Goal: Task Accomplishment & Management: Use online tool/utility

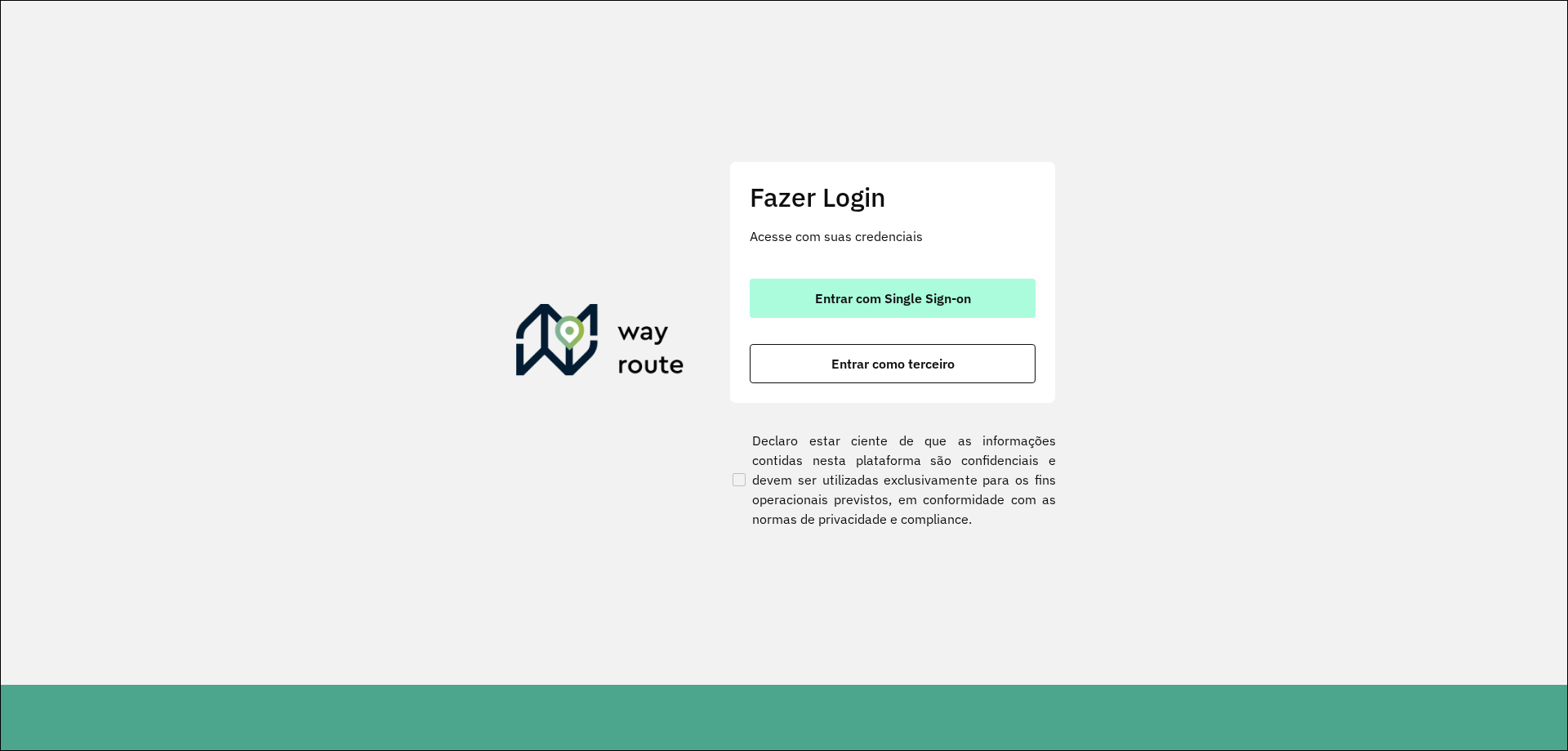
click at [850, 307] on button "Entrar com Single Sign-on" at bounding box center [892, 298] width 286 height 39
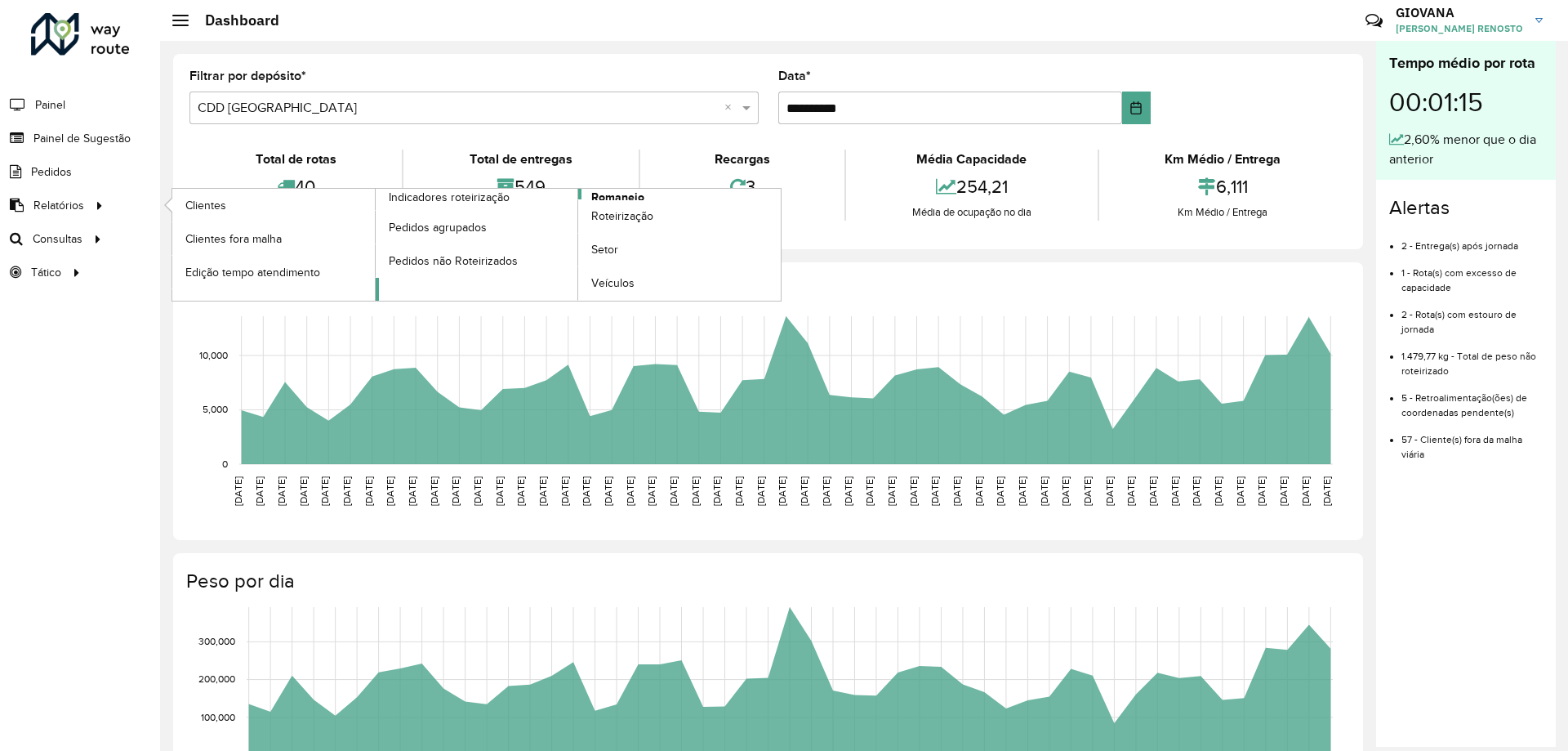
click at [641, 196] on span "Romaneio" at bounding box center [618, 198] width 53 height 17
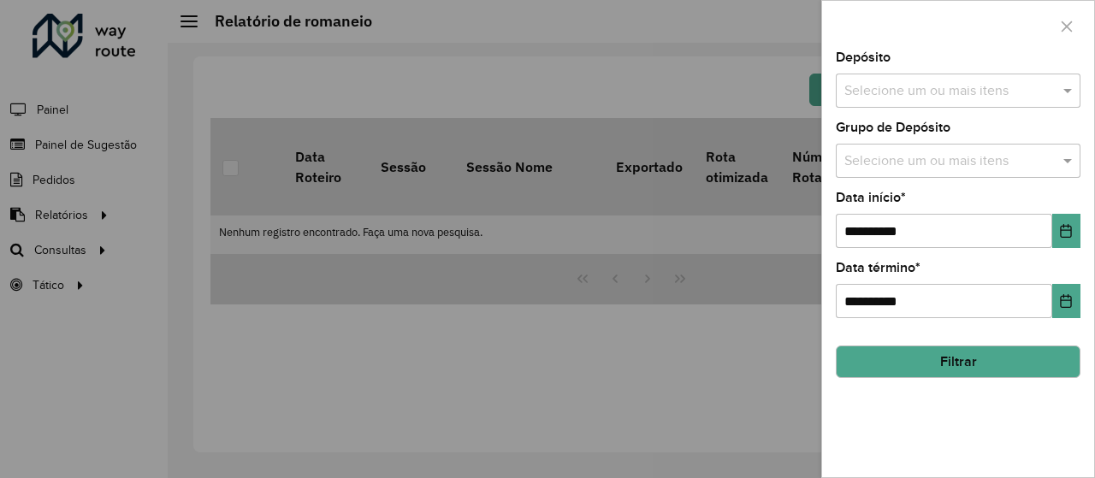
click at [132, 274] on div at bounding box center [547, 239] width 1095 height 478
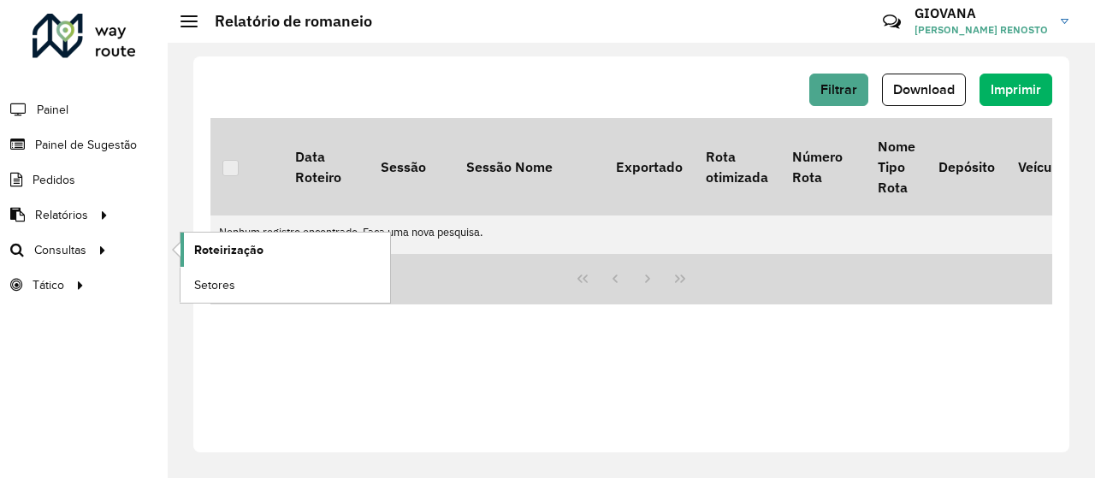
click at [205, 254] on span "Roteirização" at bounding box center [228, 250] width 69 height 18
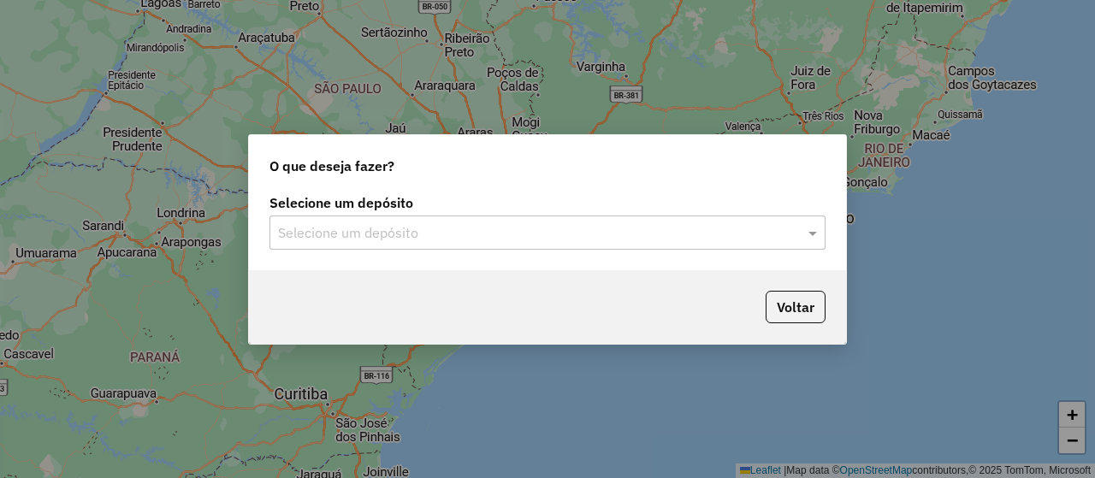
click at [609, 230] on input "text" at bounding box center [530, 233] width 505 height 21
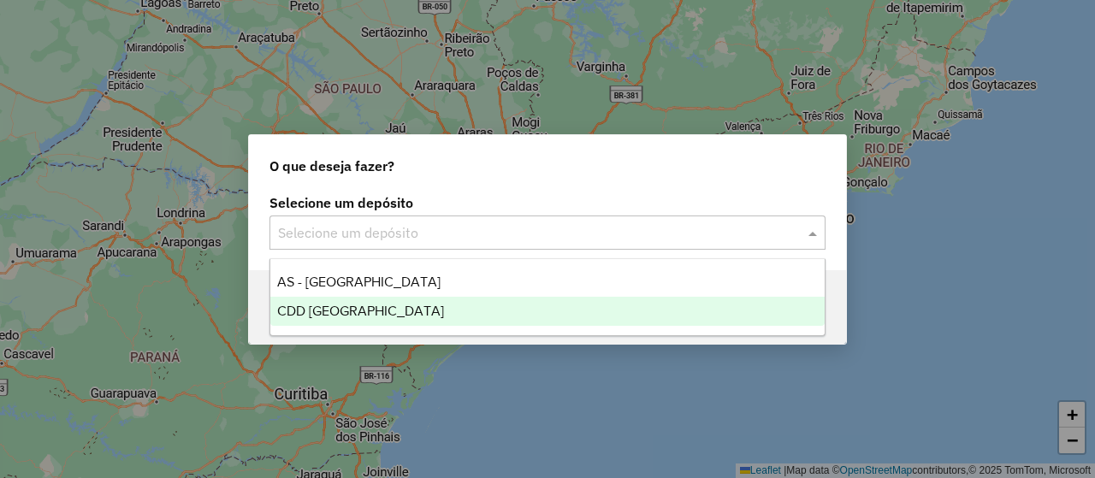
click at [447, 312] on div "CDD [GEOGRAPHIC_DATA]" at bounding box center [547, 311] width 554 height 29
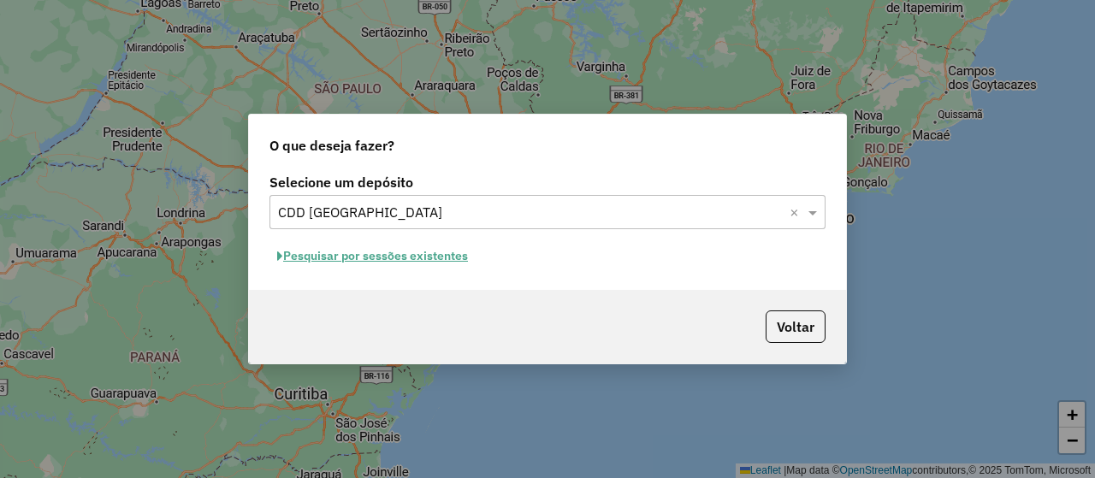
click at [430, 264] on button "Pesquisar por sessões existentes" at bounding box center [372, 256] width 206 height 27
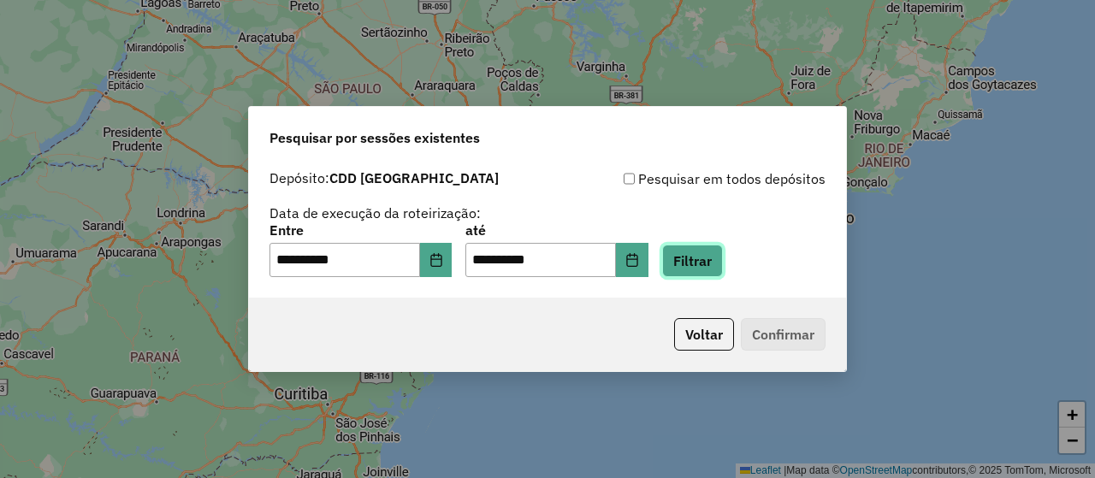
click at [693, 264] on button "Filtrar" at bounding box center [692, 261] width 61 height 33
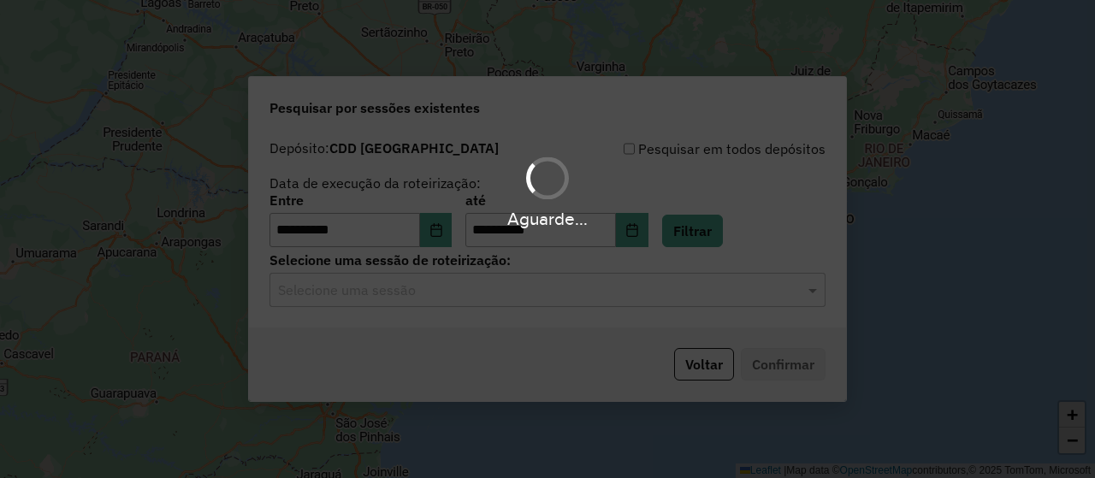
click at [461, 299] on input "text" at bounding box center [530, 291] width 505 height 21
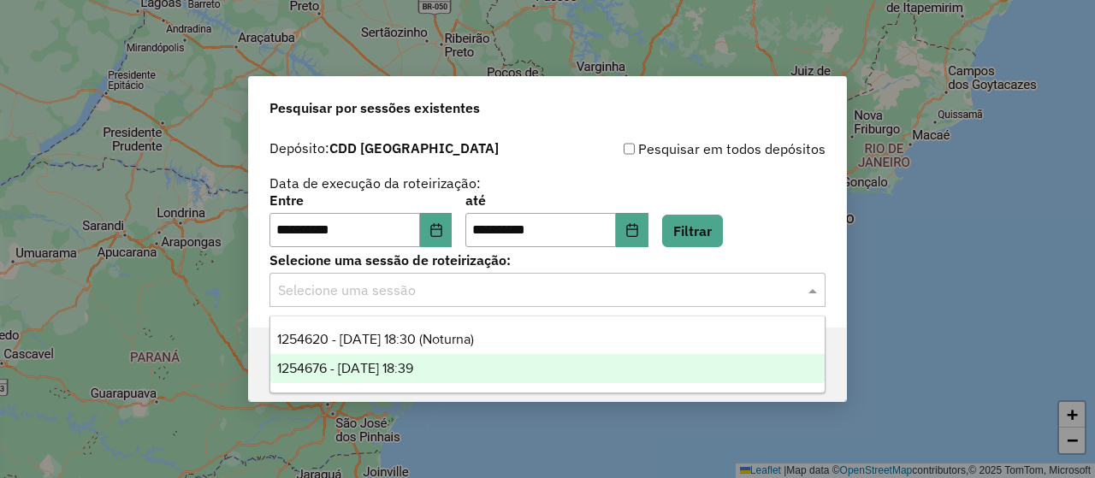
click at [413, 367] on span "1254676 - 28/08/2025 18:39" at bounding box center [345, 368] width 136 height 15
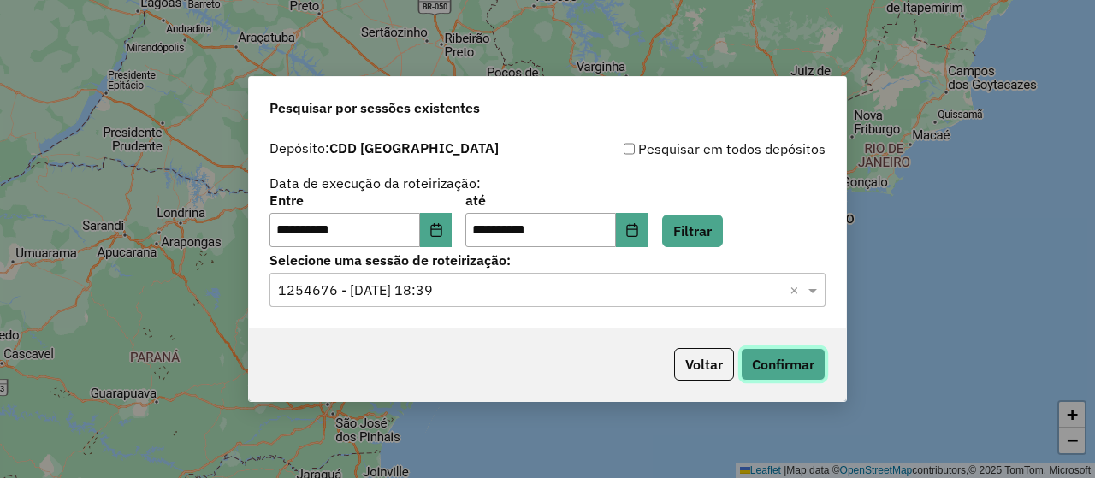
click at [773, 353] on button "Confirmar" at bounding box center [783, 364] width 85 height 33
click at [529, 292] on input "text" at bounding box center [530, 291] width 505 height 21
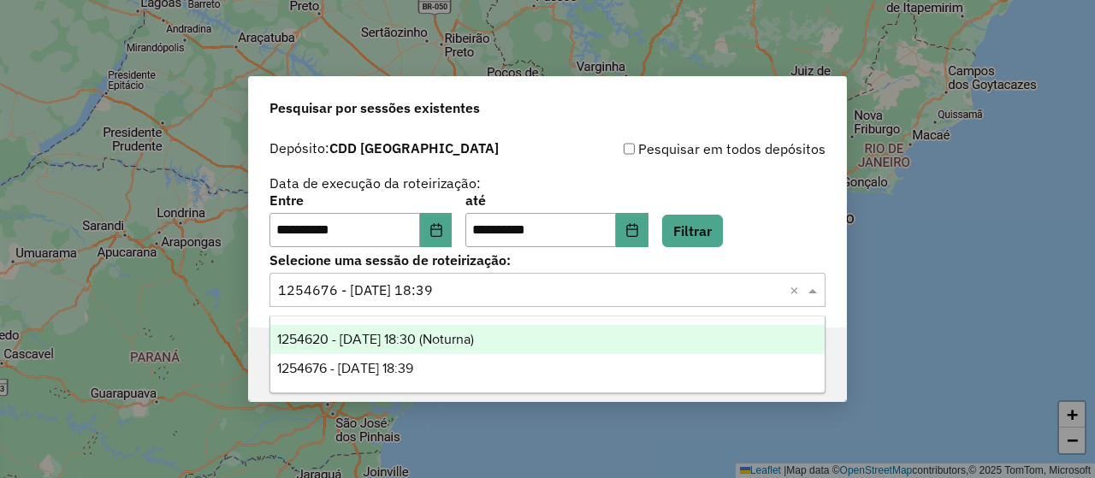
click at [458, 329] on div "1254620 - 28/08/2025 18:30 (Noturna)" at bounding box center [547, 339] width 554 height 29
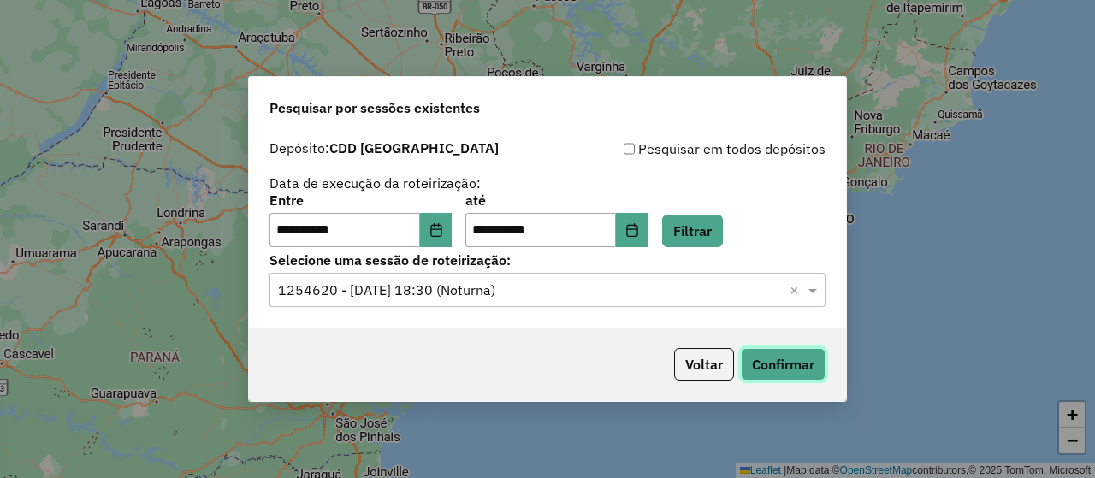
click at [763, 358] on button "Confirmar" at bounding box center [783, 364] width 85 height 33
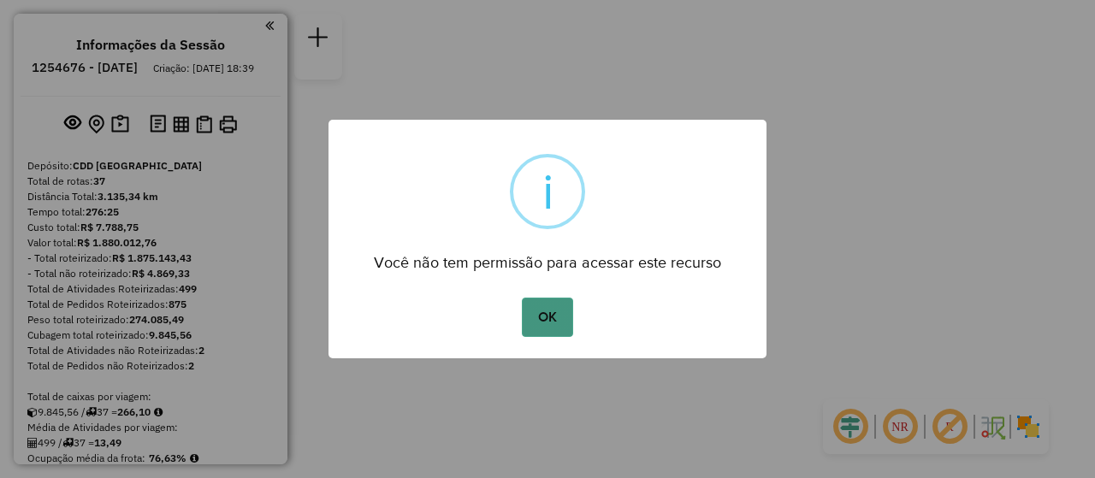
click at [548, 318] on button "OK" at bounding box center [547, 317] width 50 height 39
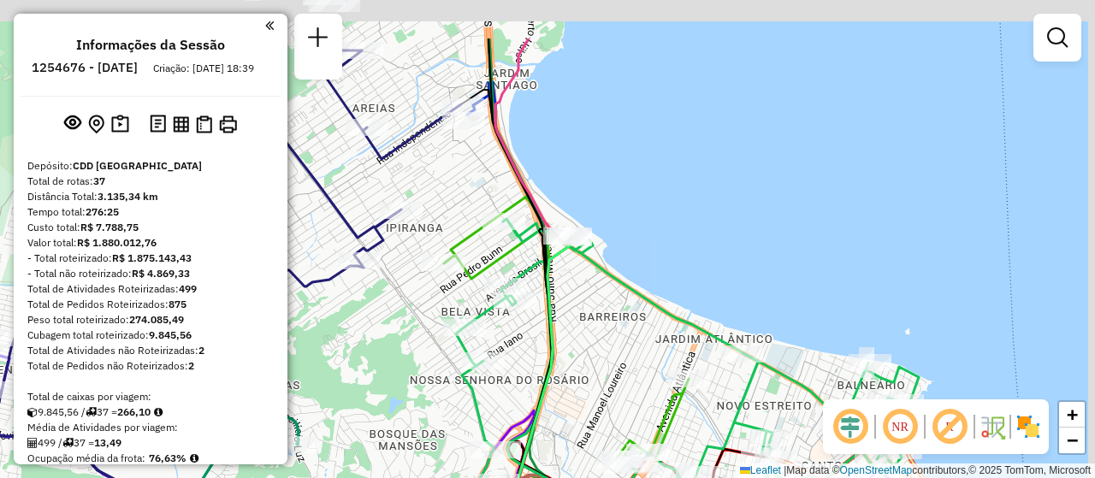
drag, startPoint x: 728, startPoint y: 168, endPoint x: 634, endPoint y: 254, distance: 127.7
click at [634, 254] on div "Janela de atendimento Grade de atendimento Capacidade Transportadoras Veículos …" at bounding box center [547, 239] width 1095 height 478
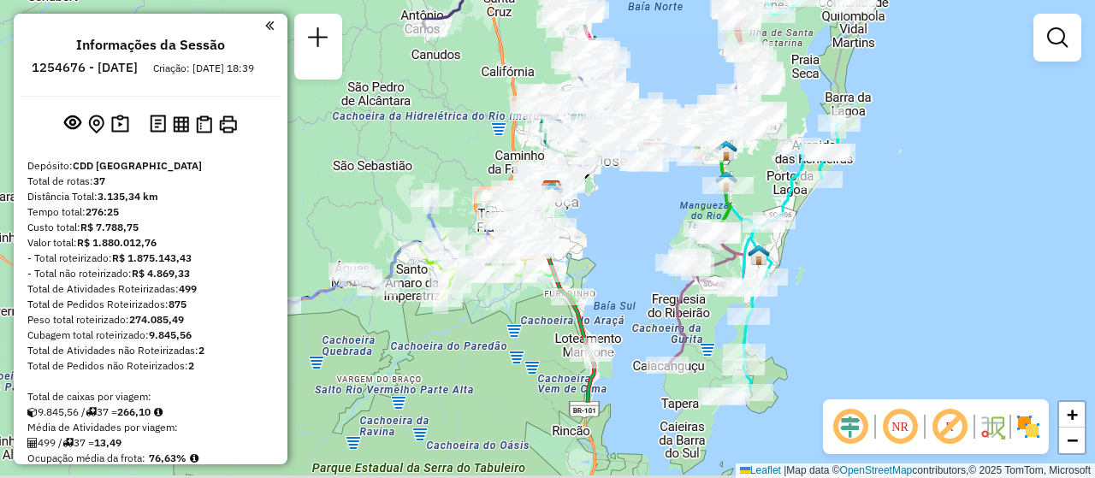
drag, startPoint x: 623, startPoint y: 307, endPoint x: 606, endPoint y: 255, distance: 54.9
click at [606, 255] on div "Janela de atendimento Grade de atendimento Capacidade Transportadoras Veículos …" at bounding box center [547, 239] width 1095 height 478
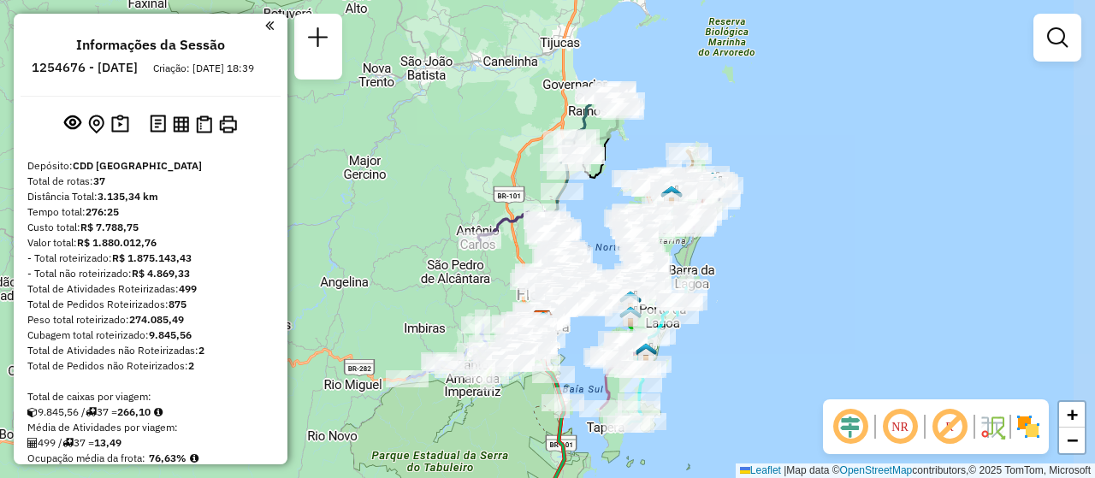
drag, startPoint x: 849, startPoint y: 255, endPoint x: 701, endPoint y: 395, distance: 204.5
click at [701, 395] on div "Janela de atendimento Grade de atendimento Capacidade Transportadoras Veículos …" at bounding box center [547, 239] width 1095 height 478
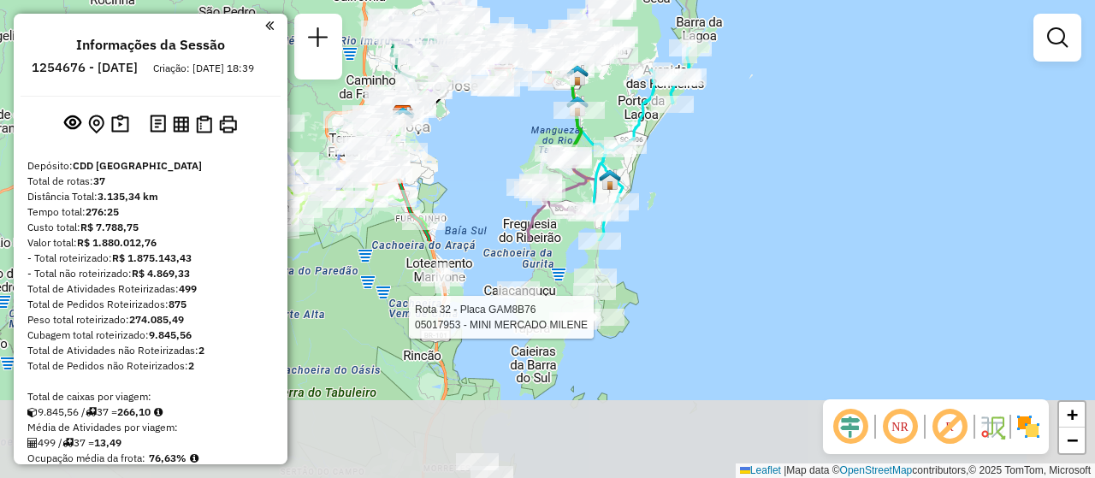
drag, startPoint x: 698, startPoint y: 359, endPoint x: 749, endPoint y: 74, distance: 289.4
click at [749, 74] on div "Rota 32 - Placa GAM8B76 05017953 - MINI MERCADO MILENE Janela de atendimento Gr…" at bounding box center [547, 239] width 1095 height 478
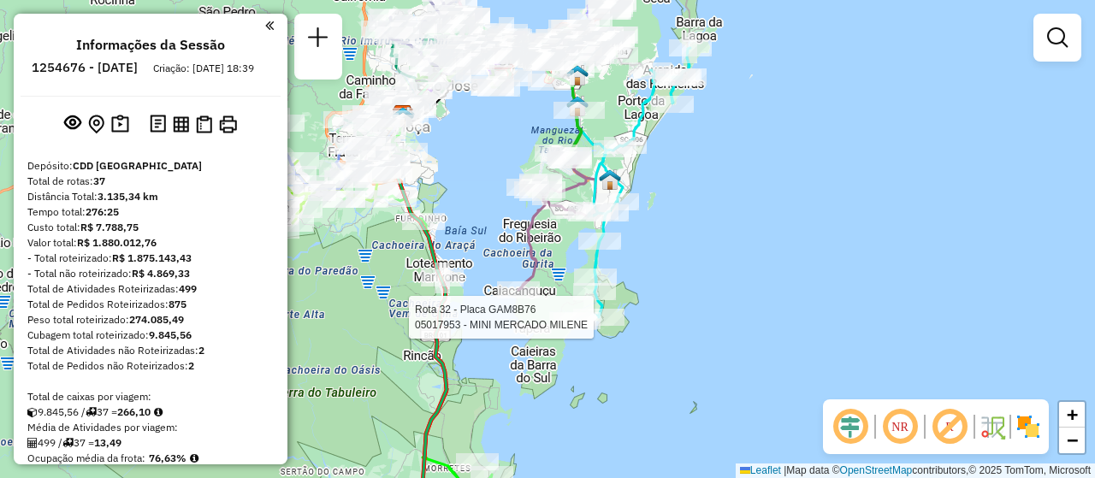
click at [707, 304] on div "Rota 32 - Placa GAM8B76 05017953 - MINI MERCADO MILENE Janela de atendimento Gr…" at bounding box center [547, 239] width 1095 height 478
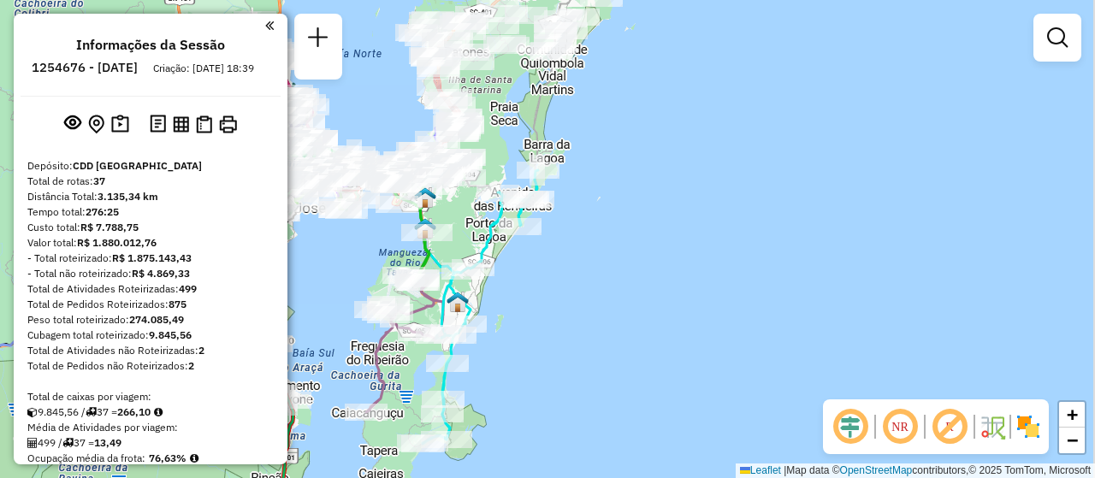
drag, startPoint x: 845, startPoint y: 204, endPoint x: 693, endPoint y: 327, distance: 195.3
click at [693, 327] on div "Janela de atendimento Grade de atendimento Capacidade Transportadoras Veículos …" at bounding box center [547, 239] width 1095 height 478
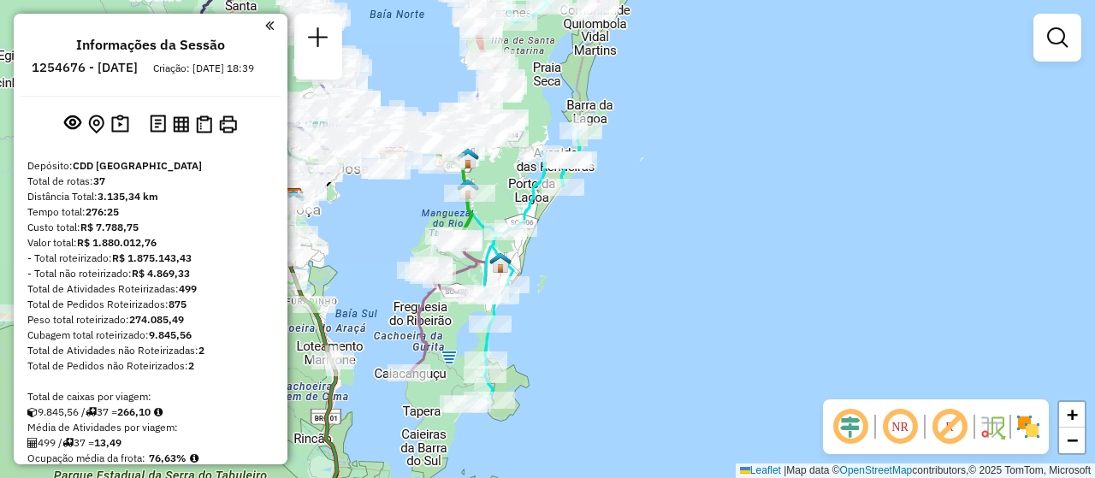
drag, startPoint x: 629, startPoint y: 311, endPoint x: 648, endPoint y: 286, distance: 32.3
click at [648, 286] on div "Janela de atendimento Grade de atendimento Capacidade Transportadoras Veículos …" at bounding box center [547, 239] width 1095 height 478
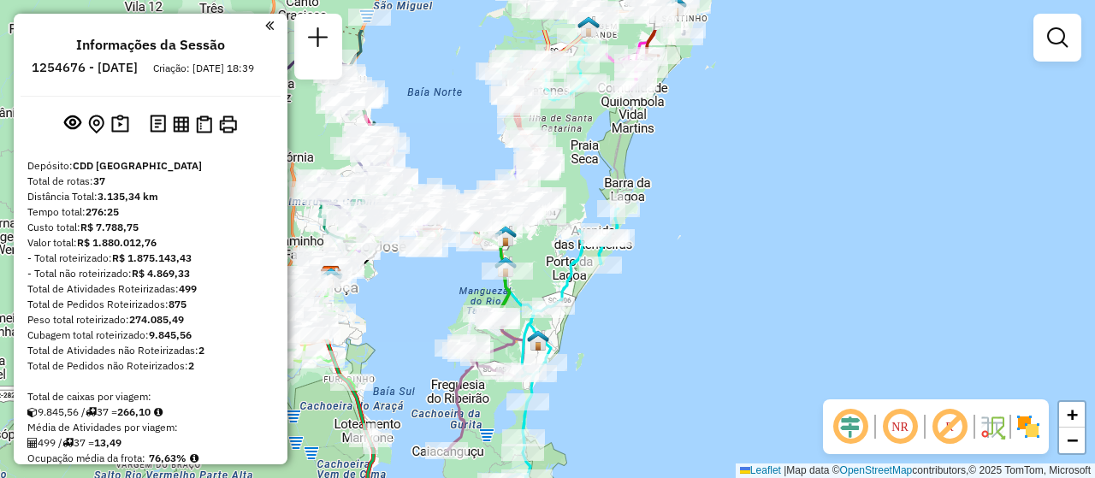
drag, startPoint x: 601, startPoint y: 239, endPoint x: 636, endPoint y: 286, distance: 58.2
click at [639, 317] on div "Janela de atendimento Grade de atendimento Capacidade Transportadoras Veículos …" at bounding box center [547, 239] width 1095 height 478
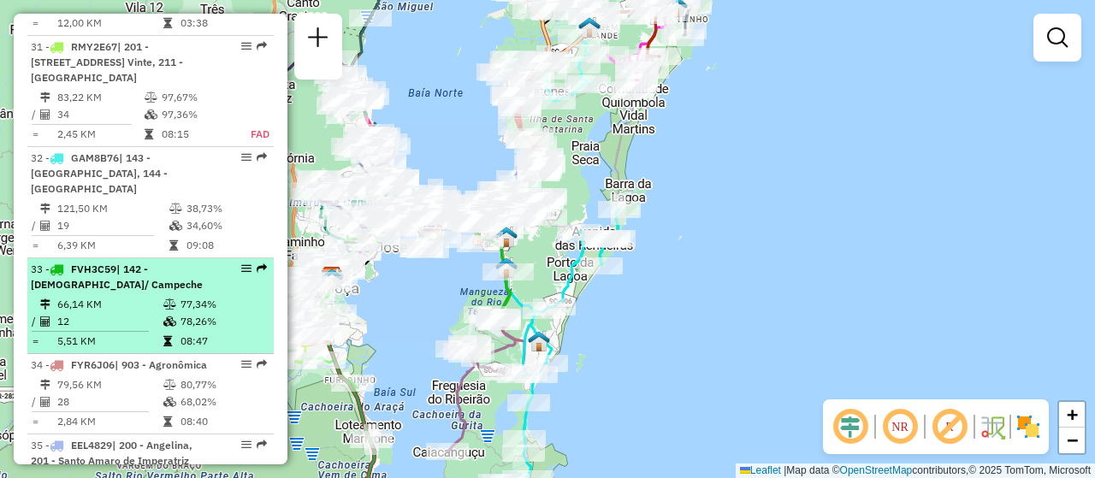
click at [241, 263] on em at bounding box center [246, 268] width 10 height 10
select select "**********"
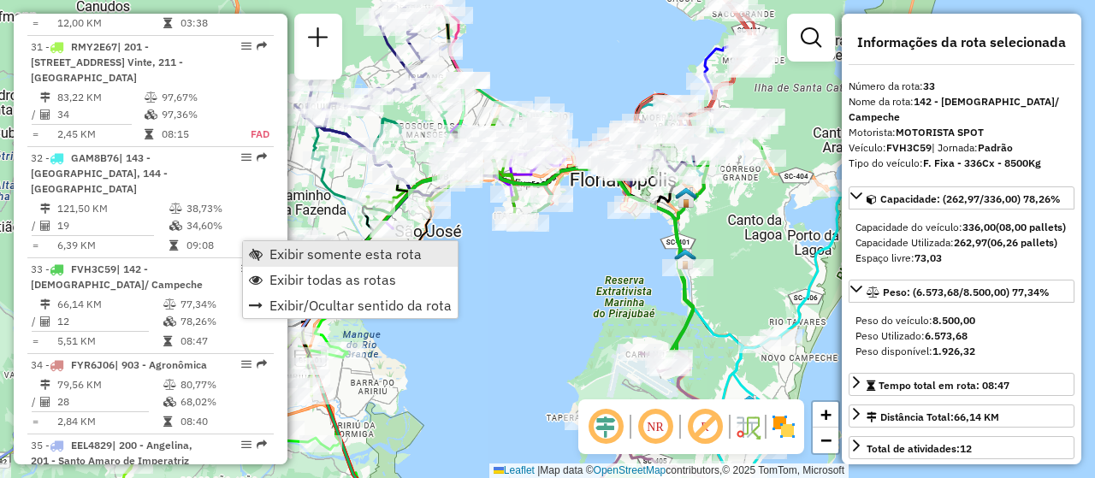
click at [265, 245] on link "Exibir somente esta rota" at bounding box center [350, 254] width 215 height 26
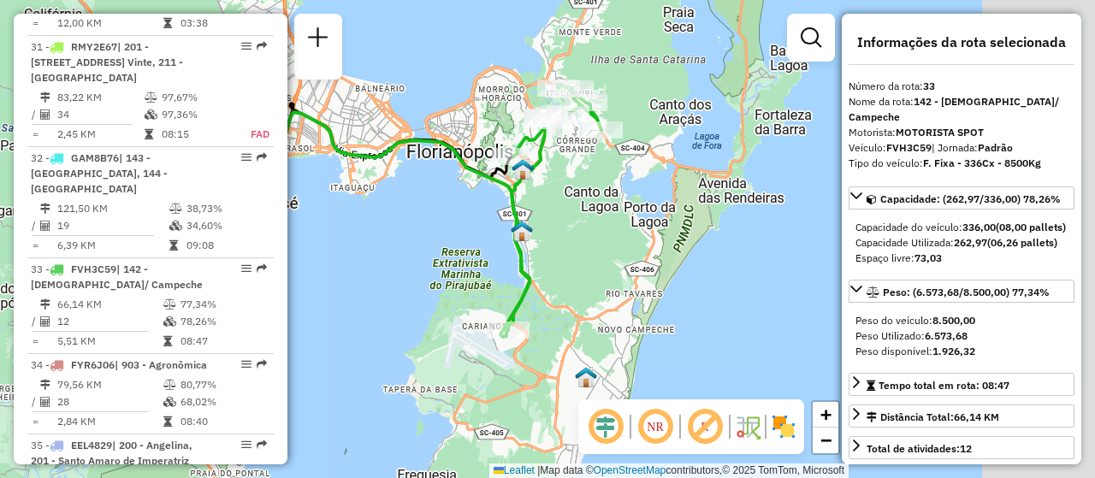
drag, startPoint x: 564, startPoint y: 257, endPoint x: 397, endPoint y: 223, distance: 170.1
click at [397, 223] on div "Janela de atendimento Grade de atendimento Capacidade Transportadoras Veículos …" at bounding box center [547, 239] width 1095 height 478
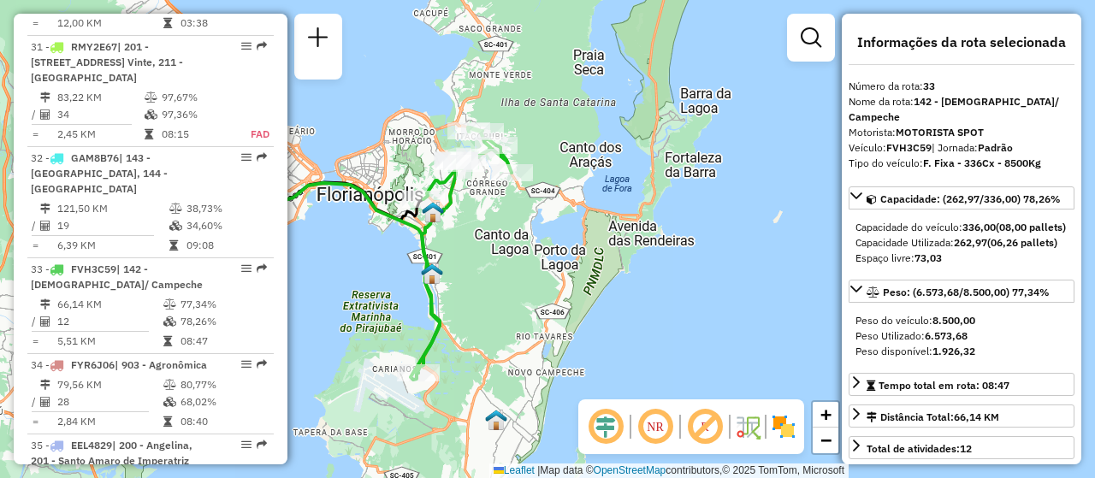
drag, startPoint x: 575, startPoint y: 286, endPoint x: 488, endPoint y: 334, distance: 99.9
click at [488, 334] on div "Janela de atendimento Grade de atendimento Capacidade Transportadoras Veículos …" at bounding box center [547, 239] width 1095 height 478
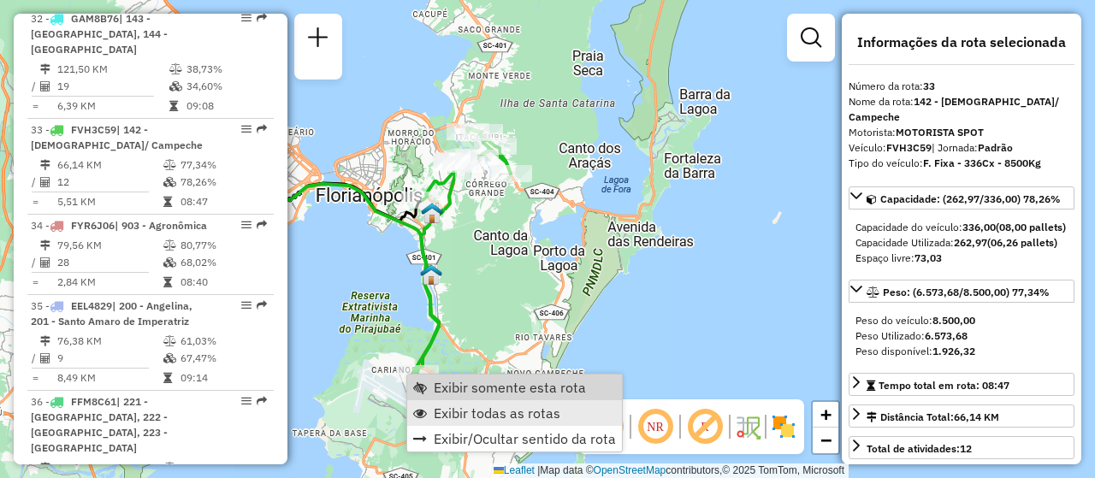
scroll to position [3585, 0]
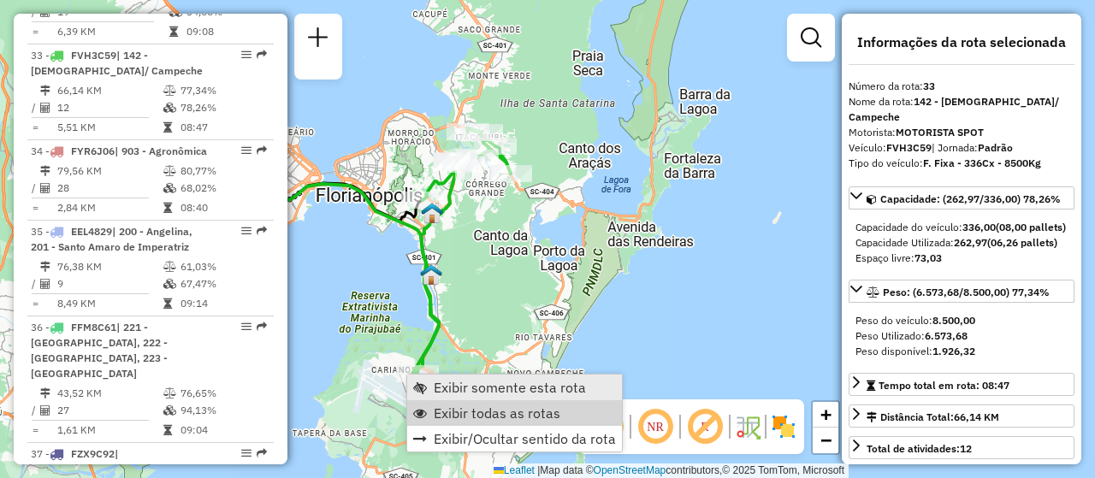
drag, startPoint x: 500, startPoint y: 406, endPoint x: 425, endPoint y: 378, distance: 80.4
click at [500, 408] on span "Exibir todas as rotas" at bounding box center [497, 413] width 127 height 14
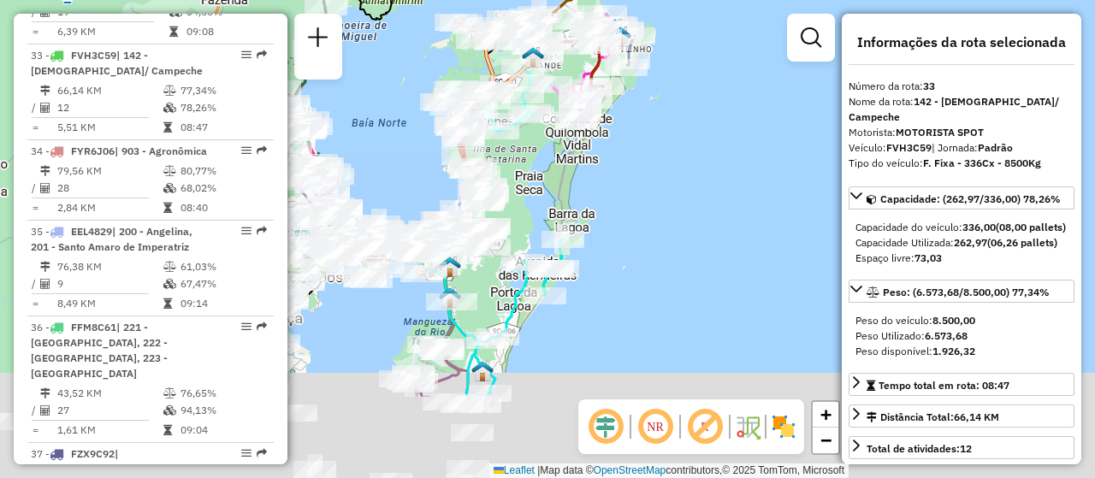
drag, startPoint x: 440, startPoint y: 222, endPoint x: 375, endPoint y: 91, distance: 146.1
click at [375, 91] on div "Janela de atendimento Grade de atendimento Capacidade Transportadoras Veículos …" at bounding box center [547, 239] width 1095 height 478
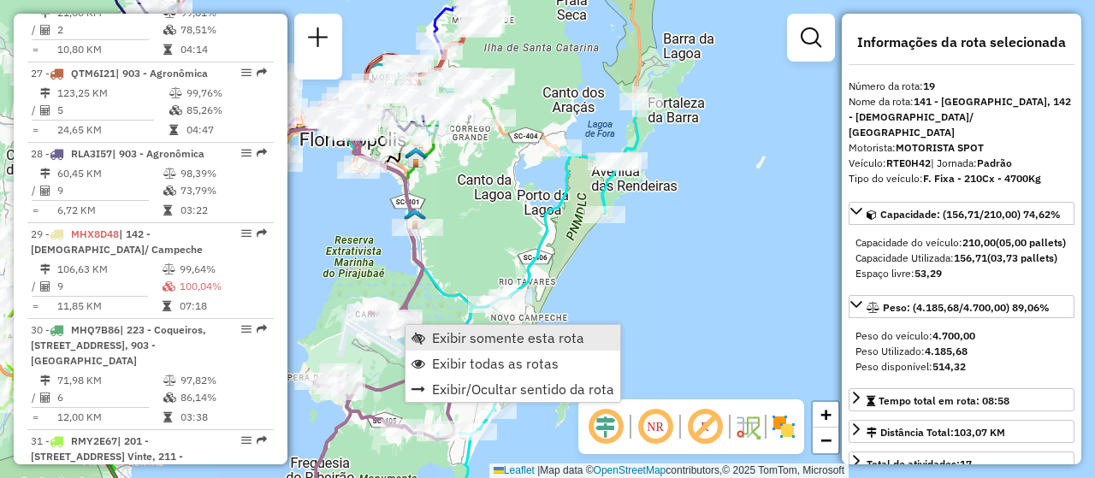
scroll to position [2228, 0]
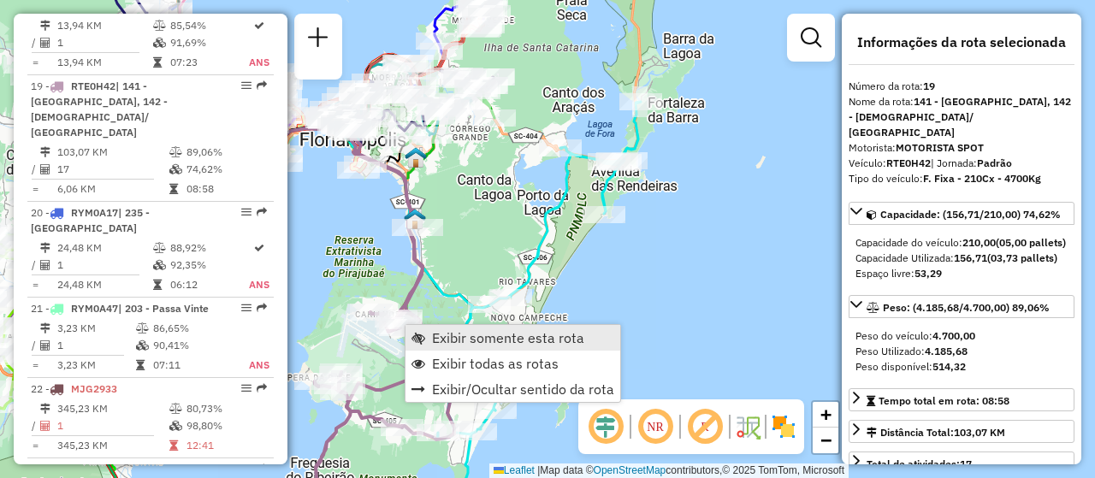
click at [464, 342] on span "Exibir somente esta rota" at bounding box center [508, 338] width 152 height 14
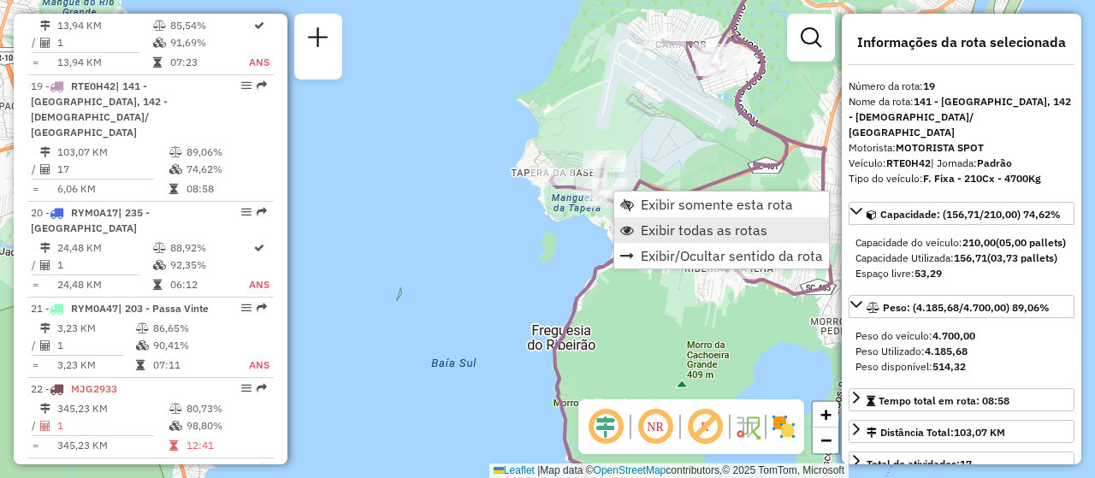
click at [706, 230] on span "Exibir todas as rotas" at bounding box center [704, 230] width 127 height 14
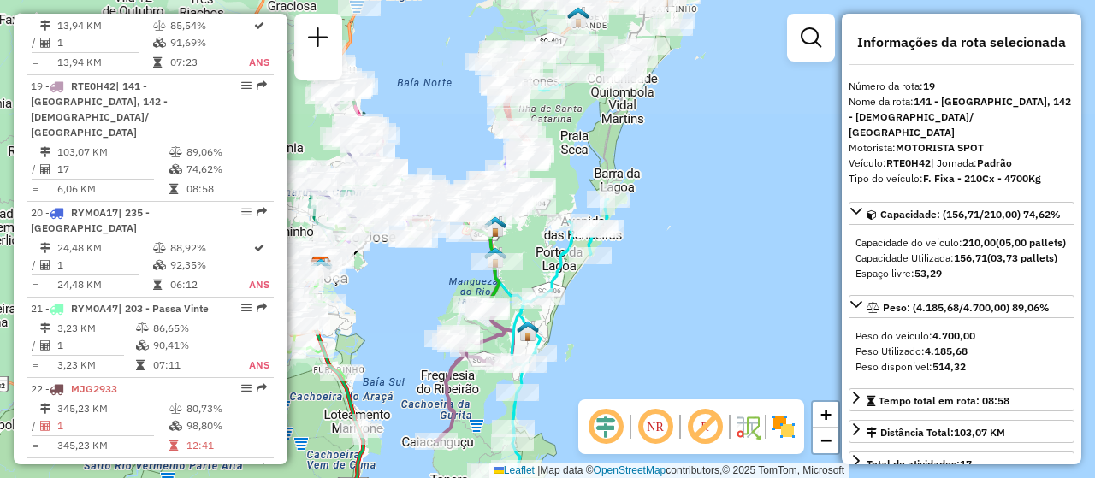
drag, startPoint x: 596, startPoint y: 203, endPoint x: 498, endPoint y: 328, distance: 159.0
click at [489, 334] on icon at bounding box center [475, 325] width 79 height 231
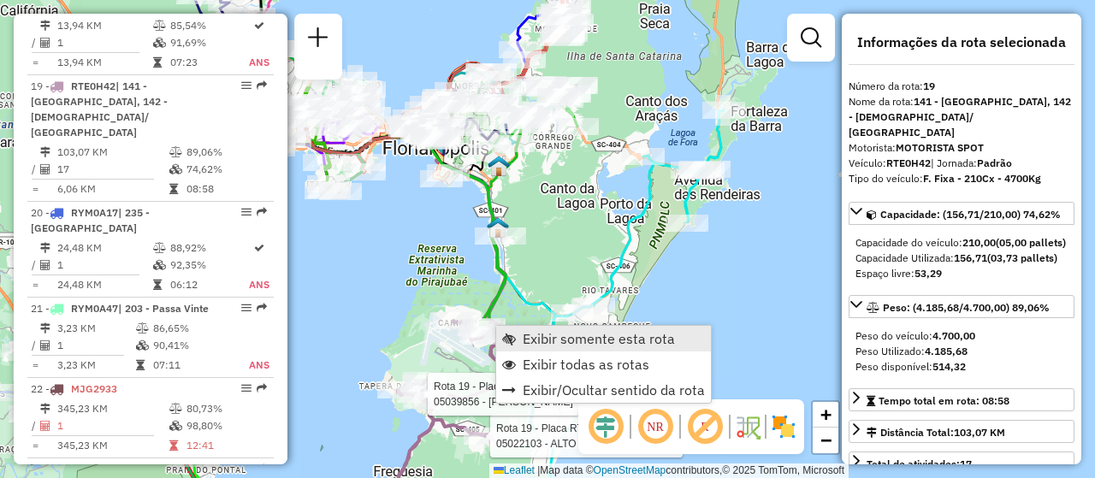
click at [511, 332] on span "Exibir somente esta rota" at bounding box center [509, 339] width 14 height 14
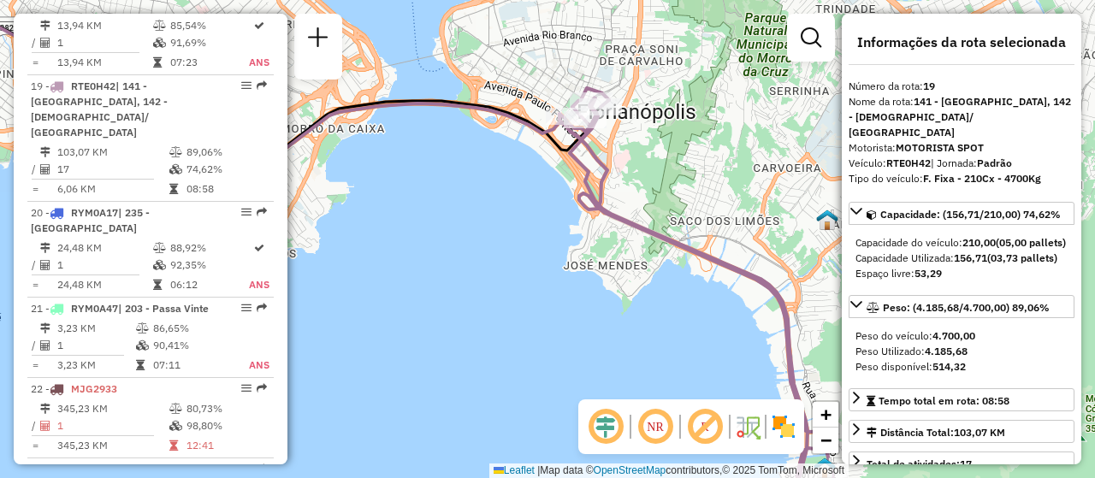
scroll to position [3371, 0]
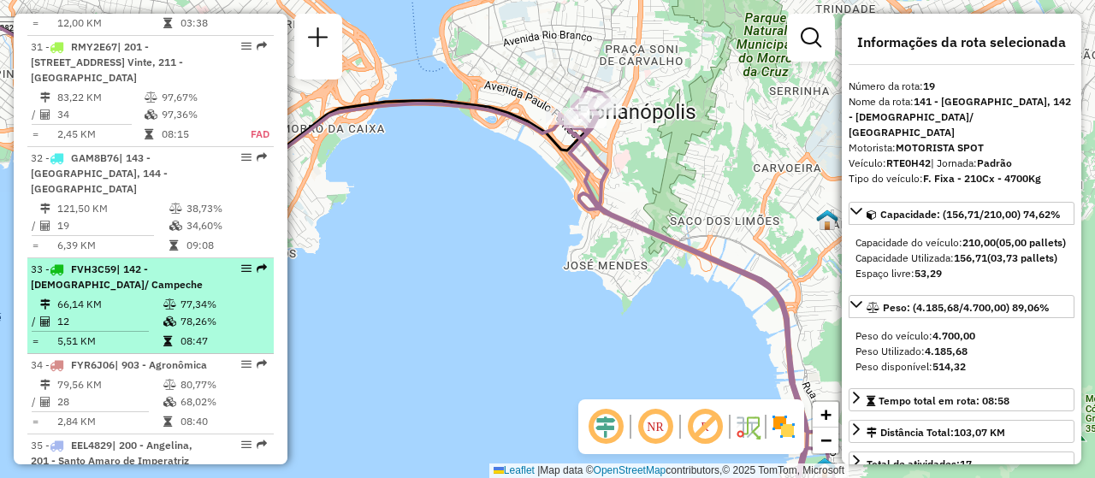
click at [241, 263] on em at bounding box center [246, 268] width 10 height 10
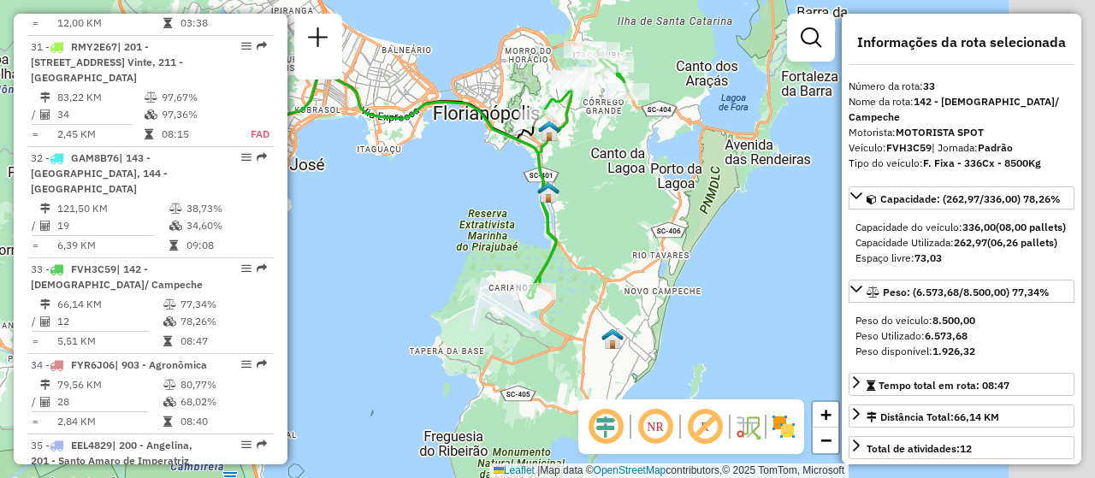
click at [617, 211] on div "Janela de atendimento Grade de atendimento Capacidade Transportadoras Veículos …" at bounding box center [547, 239] width 1095 height 478
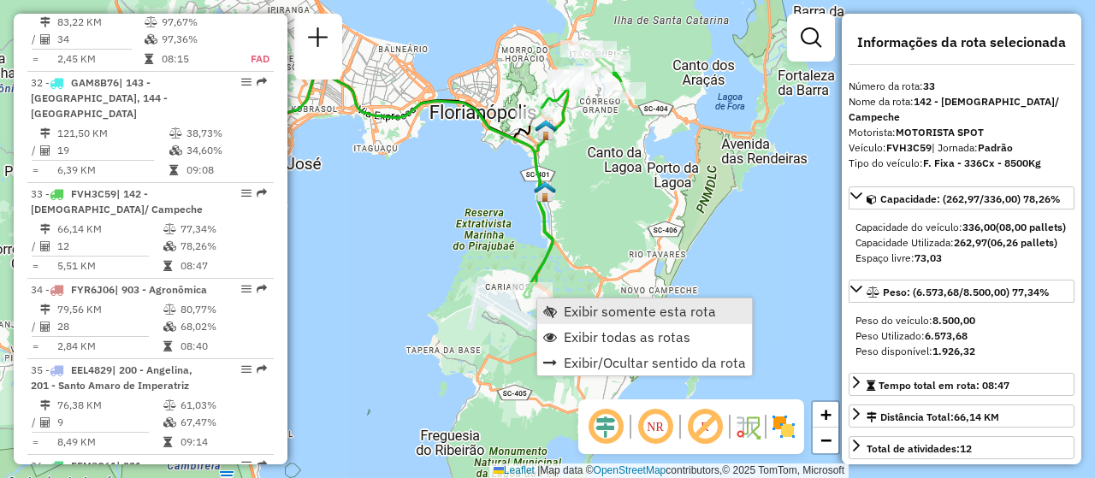
scroll to position [3585, 0]
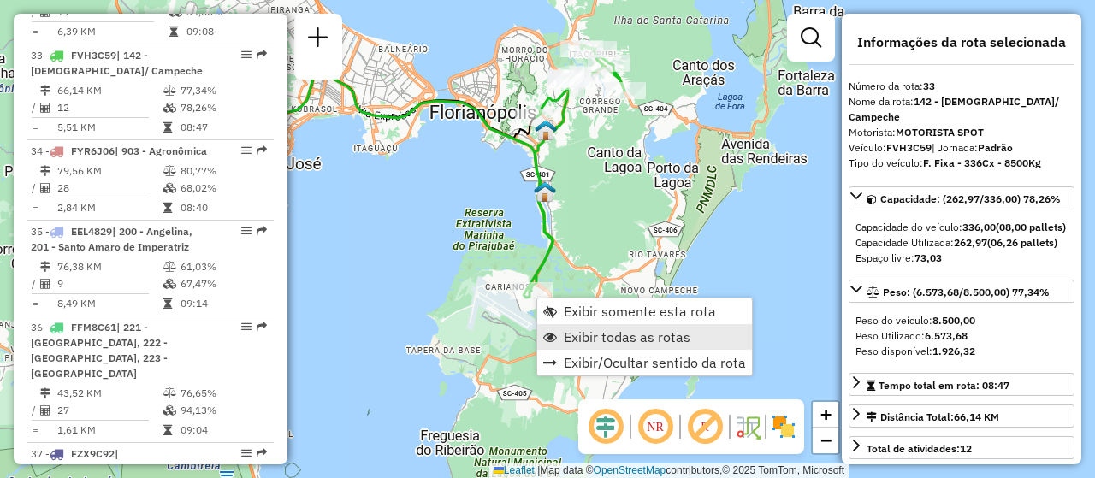
click at [614, 332] on span "Exibir todas as rotas" at bounding box center [627, 337] width 127 height 14
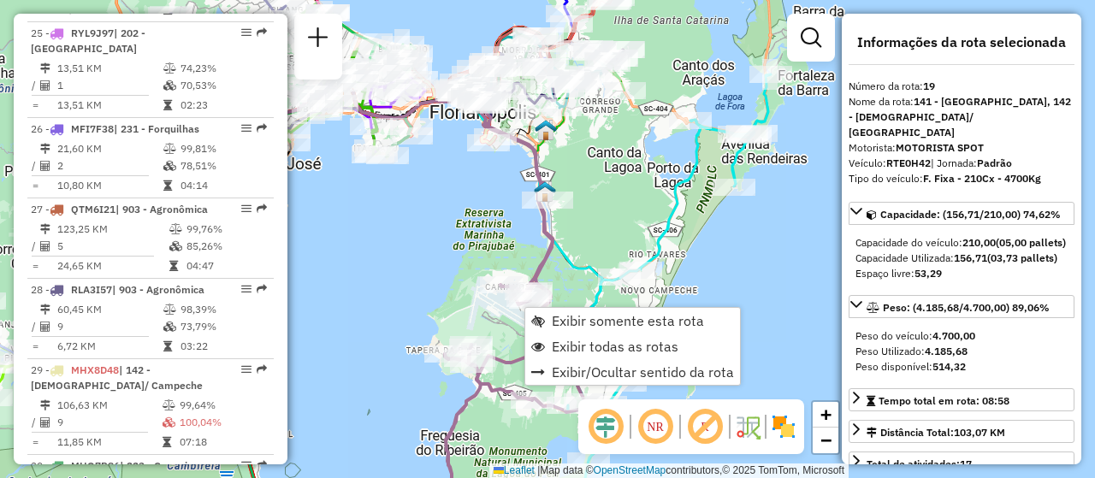
scroll to position [2228, 0]
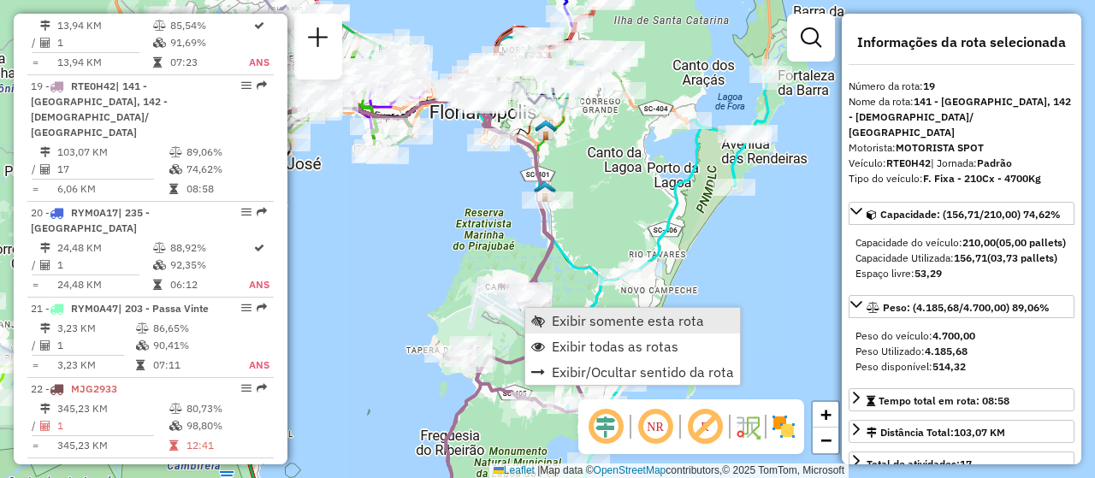
click at [574, 318] on span "Exibir somente esta rota" at bounding box center [628, 321] width 152 height 14
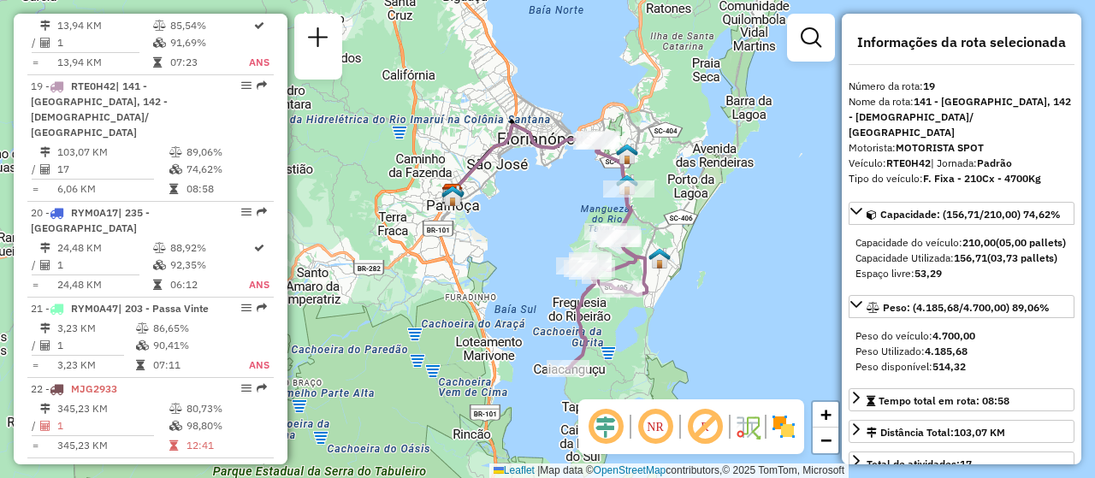
drag, startPoint x: 666, startPoint y: 280, endPoint x: 583, endPoint y: 339, distance: 101.8
click at [584, 339] on div "Janela de atendimento Grade de atendimento Capacidade Transportadoras Veículos …" at bounding box center [547, 239] width 1095 height 478
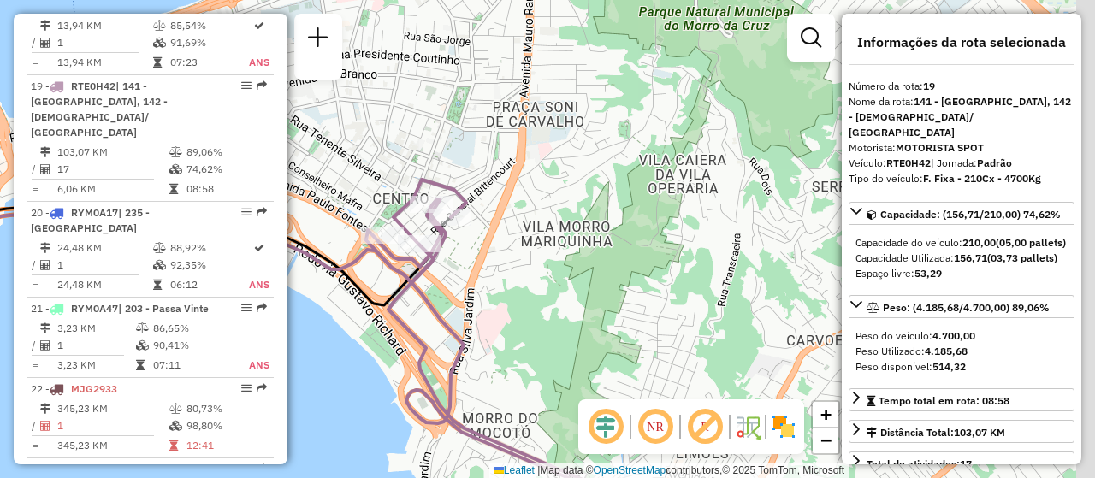
drag, startPoint x: 652, startPoint y: 288, endPoint x: 482, endPoint y: 358, distance: 183.0
click at [482, 358] on div "Janela de atendimento Grade de atendimento Capacidade Transportadoras Veículos …" at bounding box center [547, 239] width 1095 height 478
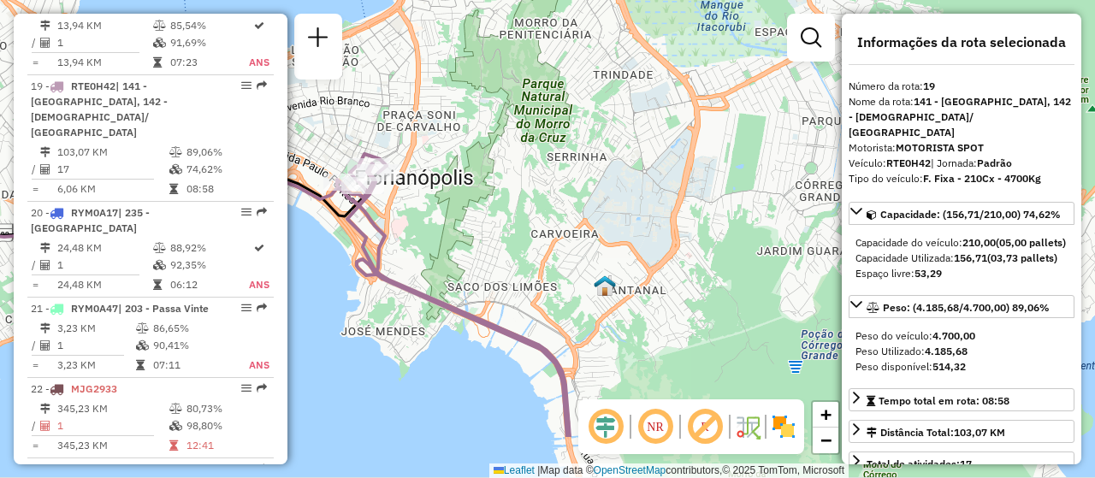
drag, startPoint x: 520, startPoint y: 265, endPoint x: 476, endPoint y: 211, distance: 69.9
click at [476, 211] on div "Janela de atendimento Grade de atendimento Capacidade Transportadoras Veículos …" at bounding box center [547, 239] width 1095 height 478
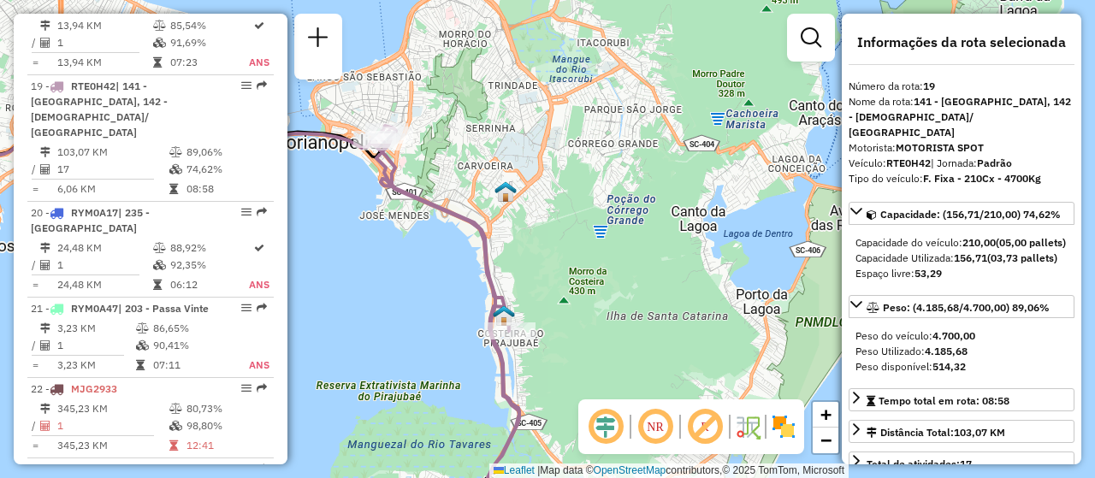
drag, startPoint x: 574, startPoint y: 304, endPoint x: 560, endPoint y: 264, distance: 41.7
click at [560, 264] on div "Janela de atendimento Grade de atendimento Capacidade Transportadoras Veículos …" at bounding box center [547, 239] width 1095 height 478
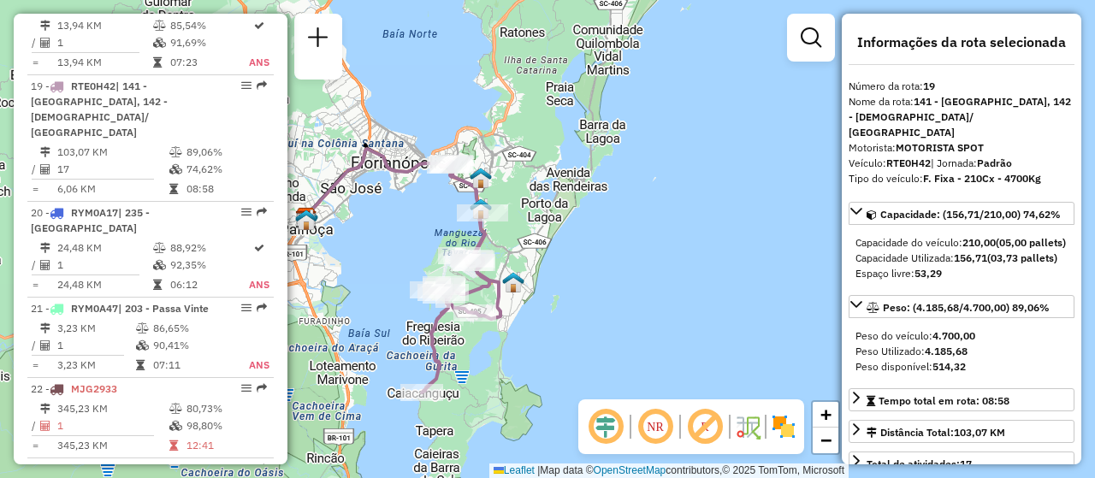
drag, startPoint x: 562, startPoint y: 305, endPoint x: 531, endPoint y: 246, distance: 66.6
click at [531, 246] on div "Janela de atendimento Grade de atendimento Capacidade Transportadoras Veículos …" at bounding box center [547, 239] width 1095 height 478
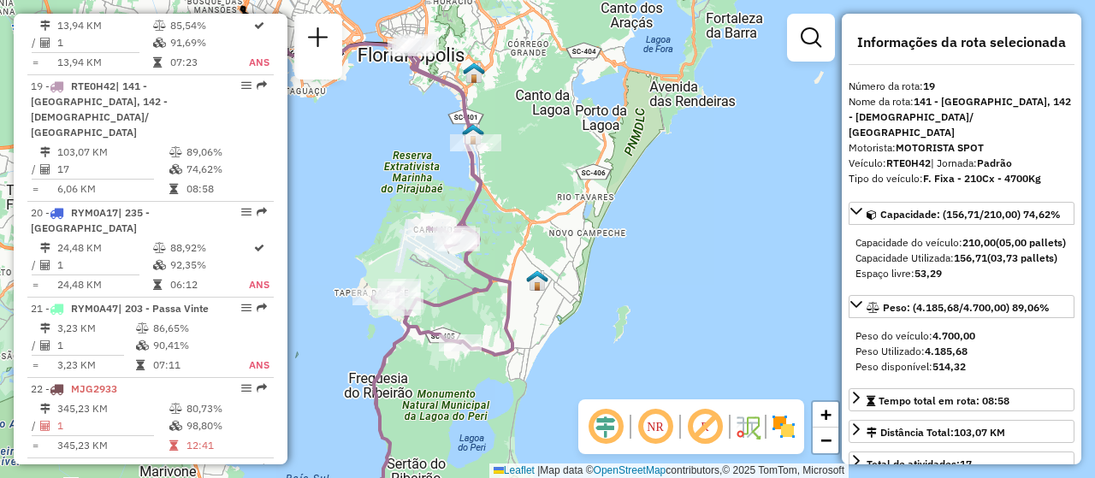
drag, startPoint x: 485, startPoint y: 230, endPoint x: 593, endPoint y: 356, distance: 165.6
click at [593, 356] on div "Janela de atendimento Grade de atendimento Capacidade Transportadoras Veículos …" at bounding box center [547, 239] width 1095 height 478
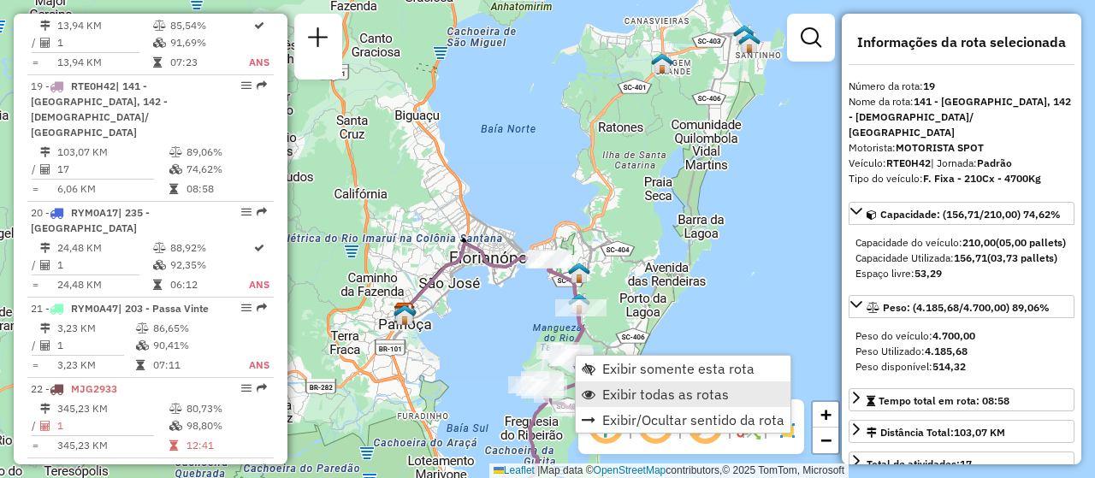
click at [657, 393] on span "Exibir todas as rotas" at bounding box center [665, 394] width 127 height 14
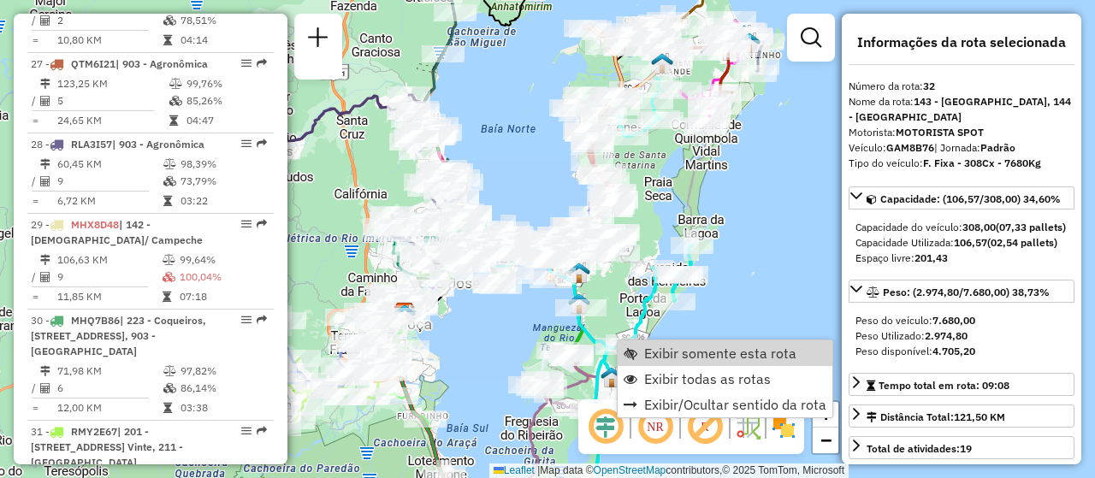
scroll to position [3489, 0]
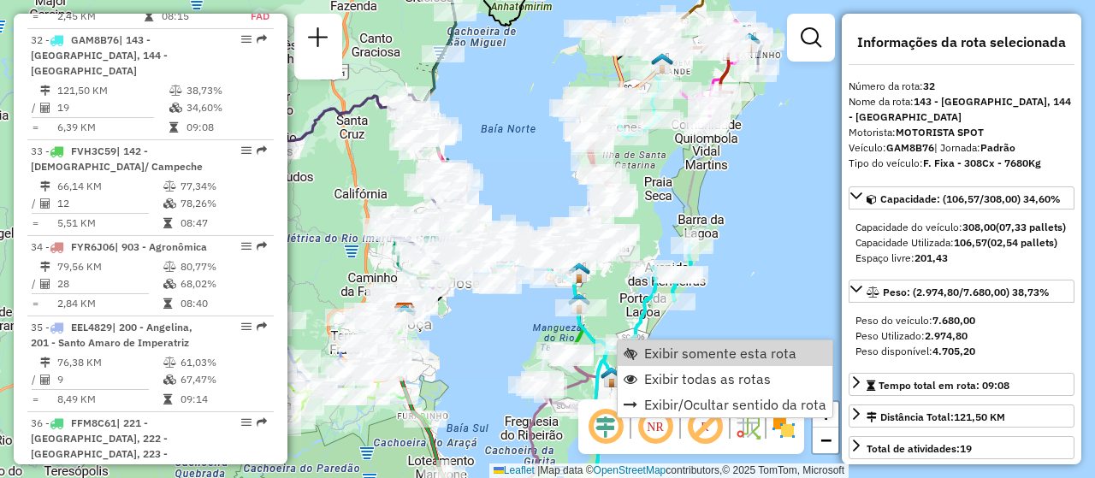
click at [691, 350] on span "Exibir somente esta rota" at bounding box center [720, 353] width 152 height 14
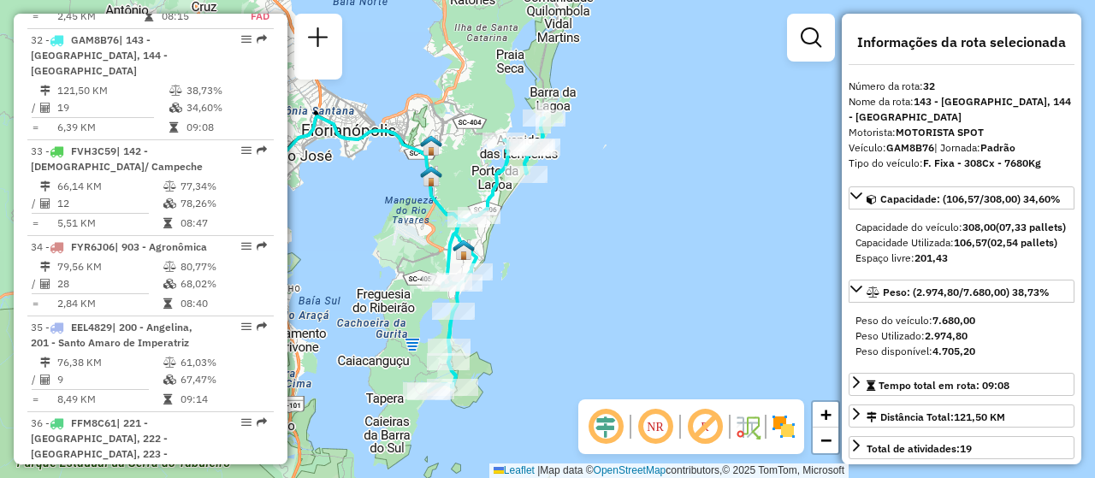
drag, startPoint x: 686, startPoint y: 246, endPoint x: 540, endPoint y: 265, distance: 147.5
click at [559, 247] on div "Janela de atendimento Grade de atendimento Capacidade Transportadoras Veículos …" at bounding box center [547, 239] width 1095 height 478
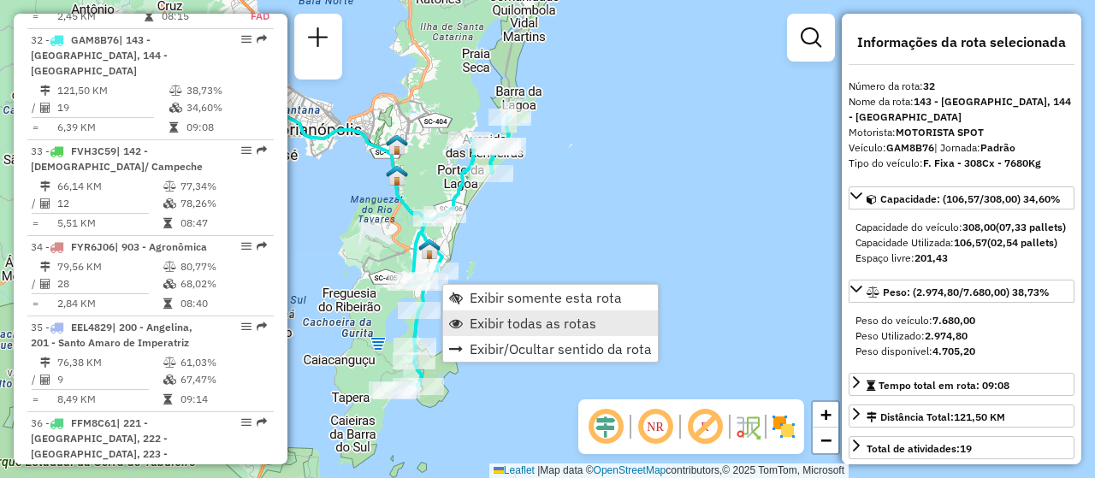
click at [573, 332] on link "Exibir todas as rotas" at bounding box center [550, 323] width 215 height 26
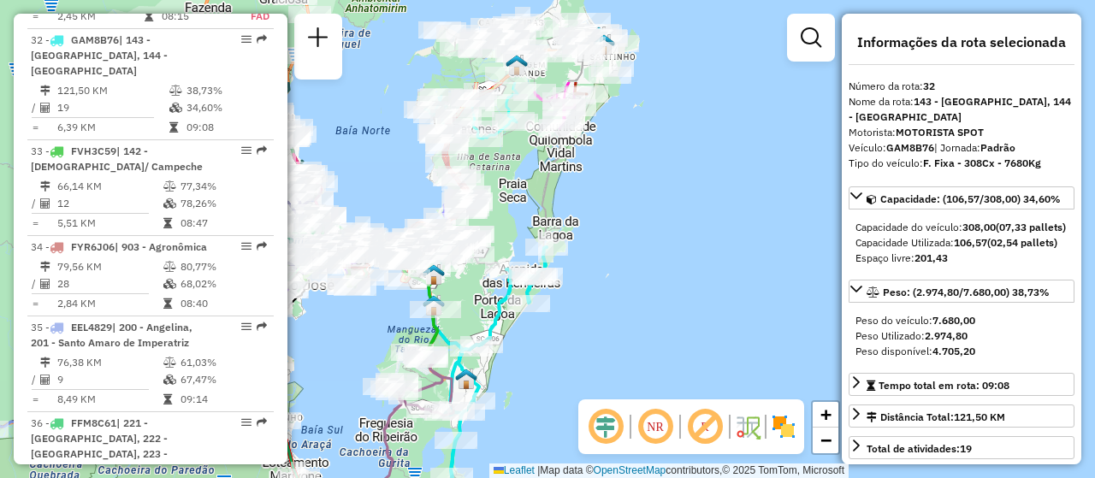
drag, startPoint x: 573, startPoint y: 261, endPoint x: 607, endPoint y: 399, distance: 141.9
click at [608, 399] on div "Janela de atendimento Grade de atendimento Capacidade Transportadoras Veículos …" at bounding box center [547, 239] width 1095 height 478
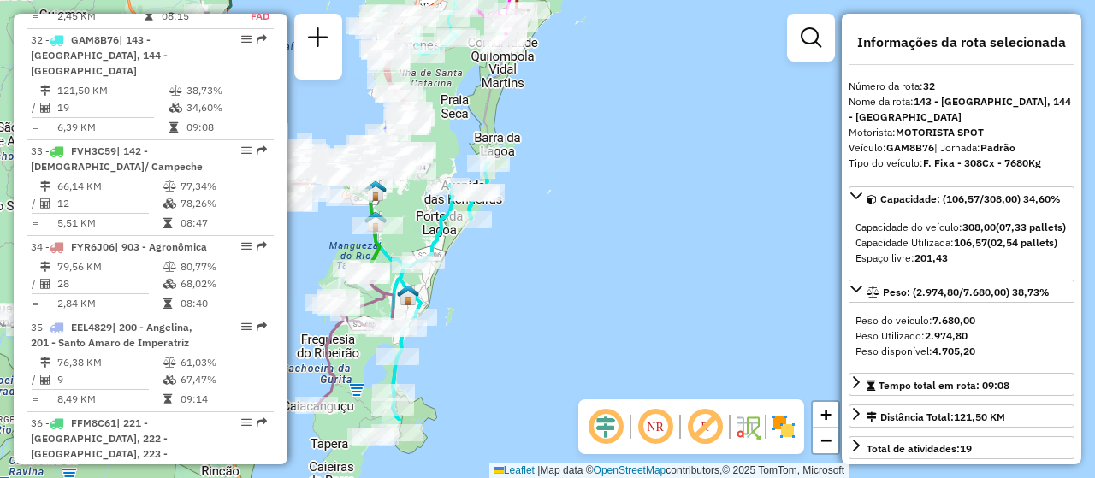
drag, startPoint x: 565, startPoint y: 384, endPoint x: 502, endPoint y: 275, distance: 126.5
click at [502, 275] on div "Janela de atendimento Grade de atendimento Capacidade Transportadoras Veículos …" at bounding box center [547, 239] width 1095 height 478
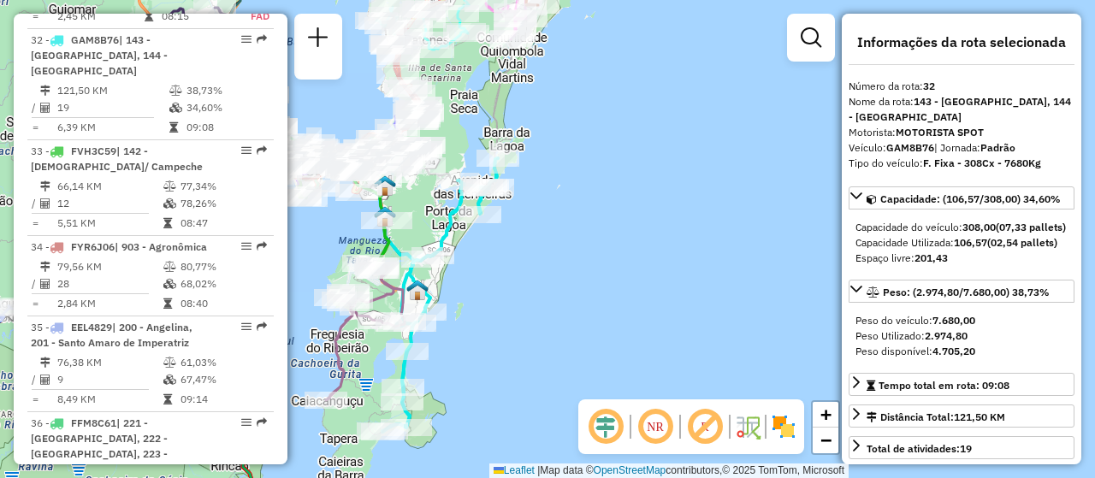
drag, startPoint x: 493, startPoint y: 374, endPoint x: 518, endPoint y: 362, distance: 28.3
click at [518, 362] on div "Janela de atendimento Grade de atendimento Capacidade Transportadoras Veículos …" at bounding box center [547, 239] width 1095 height 478
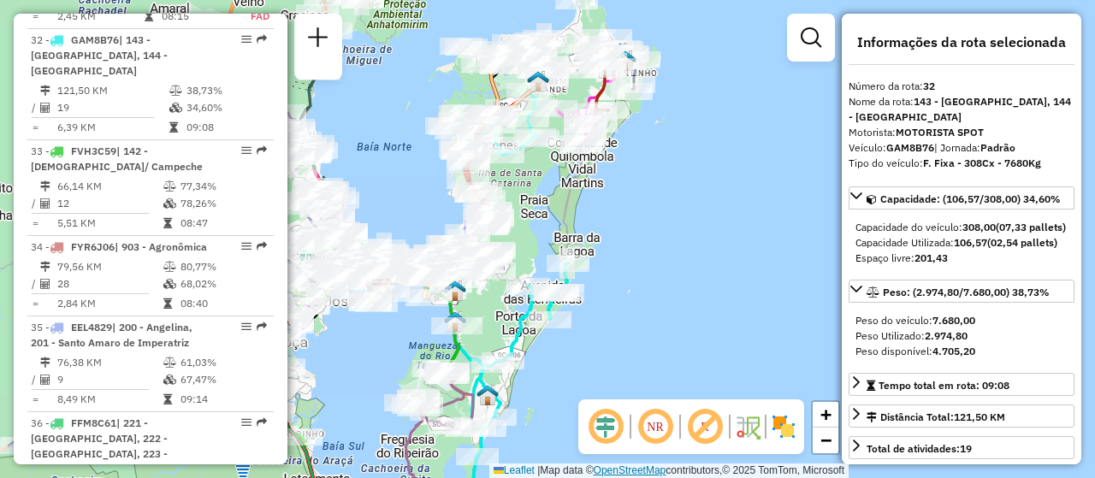
drag, startPoint x: 563, startPoint y: 322, endPoint x: 602, endPoint y: 465, distance: 148.2
click at [602, 465] on div "Janela de atendimento Grade de atendimento Capacidade Transportadoras Veículos …" at bounding box center [547, 239] width 1095 height 478
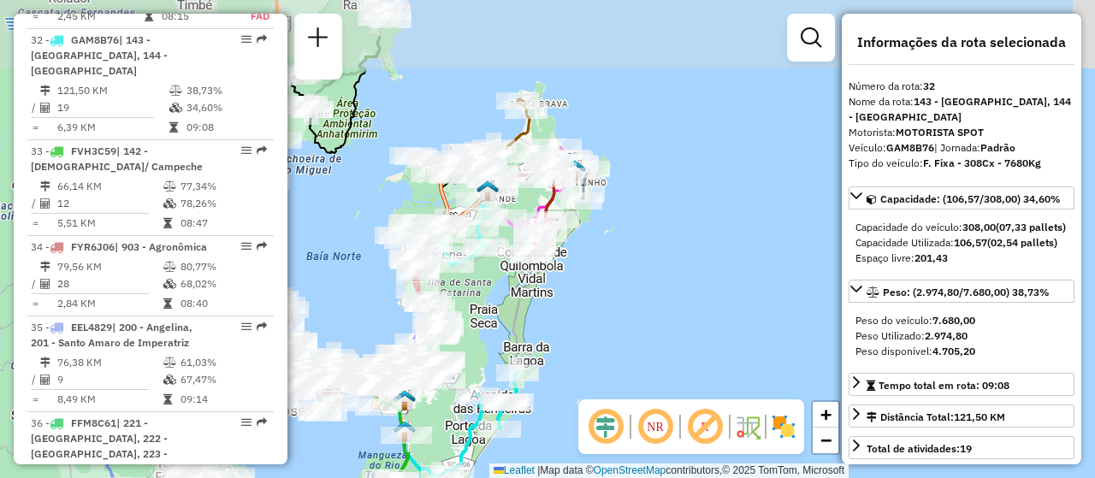
drag, startPoint x: 697, startPoint y: 277, endPoint x: 652, endPoint y: 361, distance: 95.3
click at [652, 361] on div "Janela de atendimento Grade de atendimento Capacidade Transportadoras Veículos …" at bounding box center [547, 239] width 1095 height 478
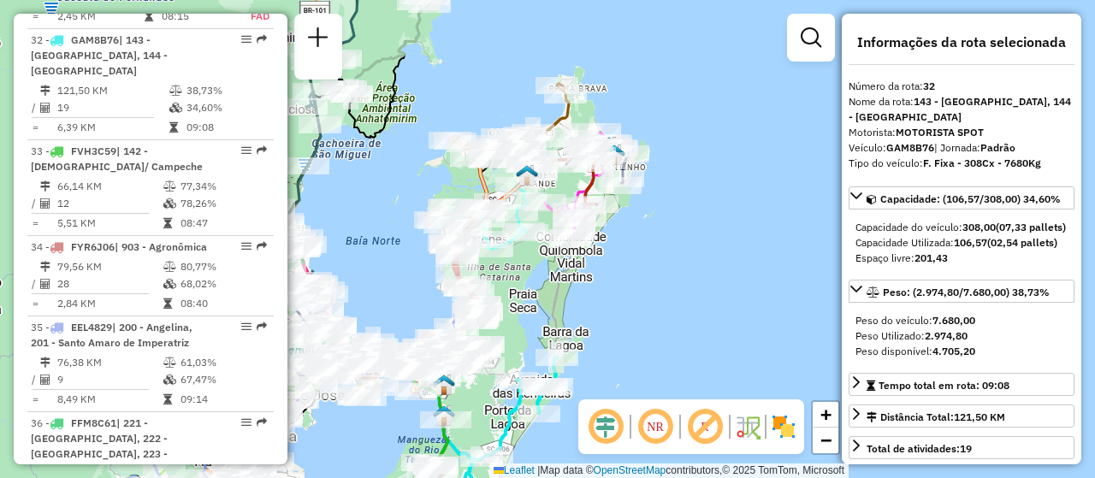
drag, startPoint x: 635, startPoint y: 338, endPoint x: 674, endPoint y: 323, distance: 41.9
click at [674, 323] on div "Janela de atendimento Grade de atendimento Capacidade Transportadoras Veículos …" at bounding box center [547, 239] width 1095 height 478
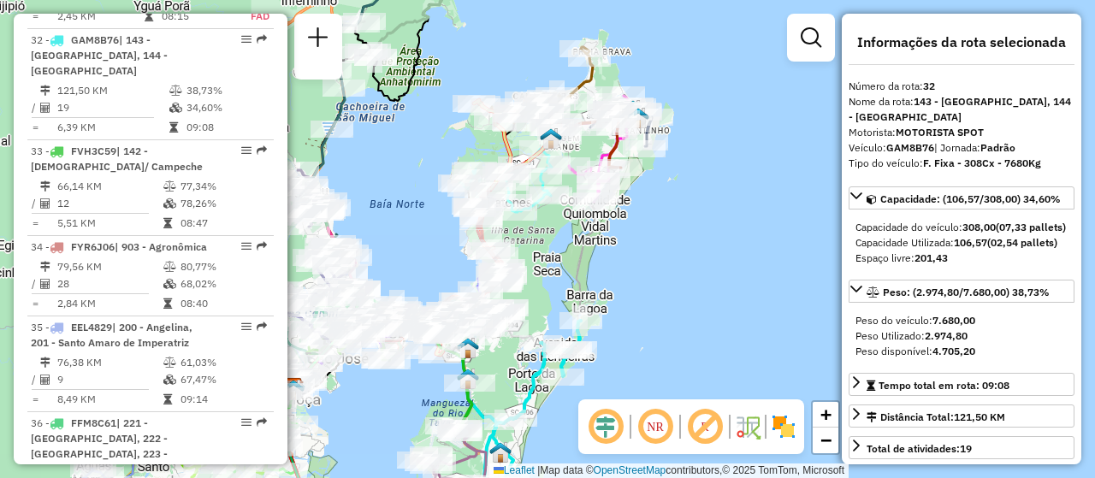
drag, startPoint x: 611, startPoint y: 331, endPoint x: 635, endPoint y: 292, distance: 46.1
click at [635, 292] on div "Janela de atendimento Grade de atendimento Capacidade Transportadoras Veículos …" at bounding box center [547, 239] width 1095 height 478
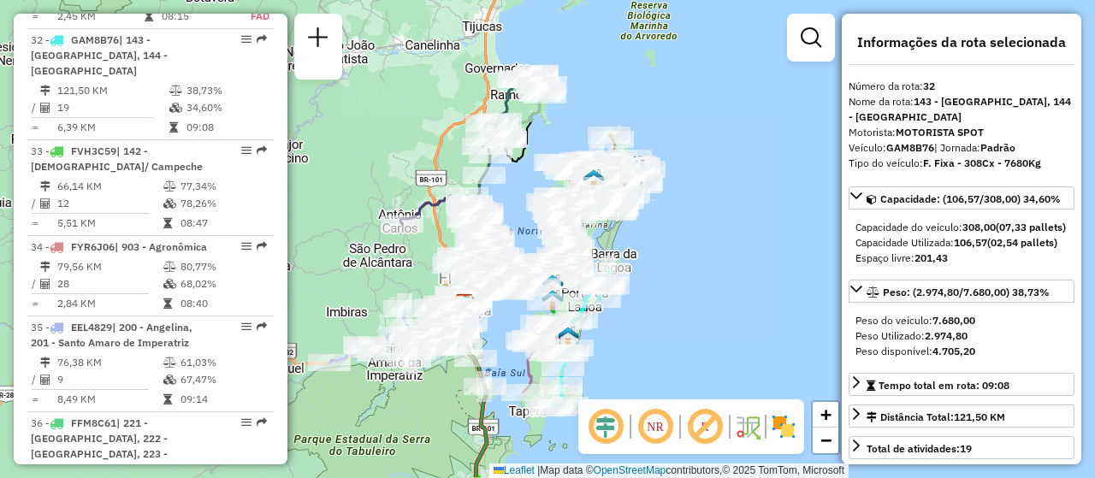
drag, startPoint x: 671, startPoint y: 352, endPoint x: 666, endPoint y: 304, distance: 48.9
click at [666, 304] on div "Janela de atendimento Grade de atendimento Capacidade Transportadoras Veículos …" at bounding box center [547, 239] width 1095 height 478
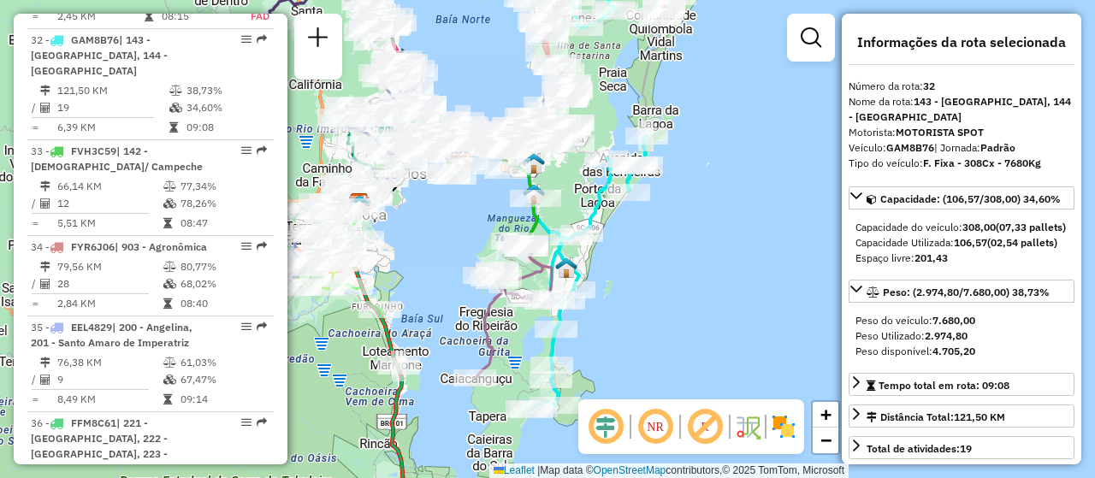
drag, startPoint x: 629, startPoint y: 353, endPoint x: 667, endPoint y: 308, distance: 59.5
click at [667, 308] on div "Janela de atendimento Grade de atendimento Capacidade Transportadoras Veículos …" at bounding box center [547, 239] width 1095 height 478
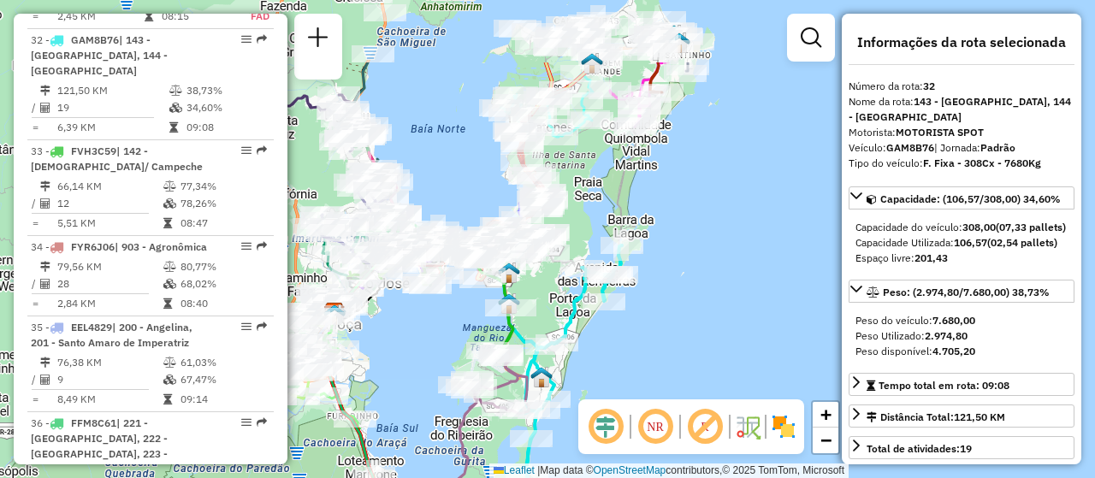
drag, startPoint x: 667, startPoint y: 266, endPoint x: 643, endPoint y: 376, distance: 112.9
click at [643, 376] on div "Janela de atendimento Grade de atendimento Capacidade Transportadoras Veículos …" at bounding box center [547, 239] width 1095 height 478
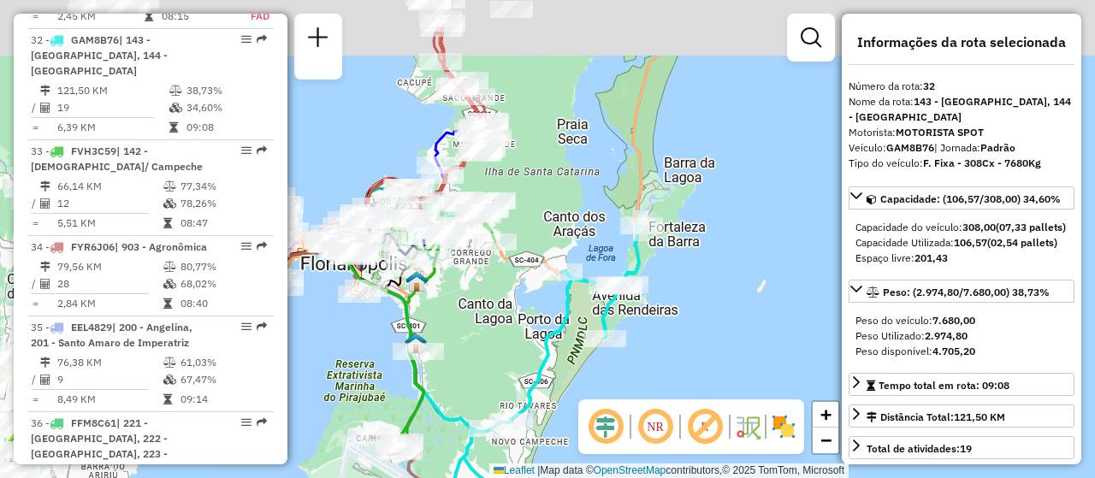
drag, startPoint x: 631, startPoint y: 299, endPoint x: 612, endPoint y: 375, distance: 77.6
click at [612, 375] on div "Janela de atendimento Grade de atendimento Capacidade Transportadoras Veículos …" at bounding box center [547, 239] width 1095 height 478
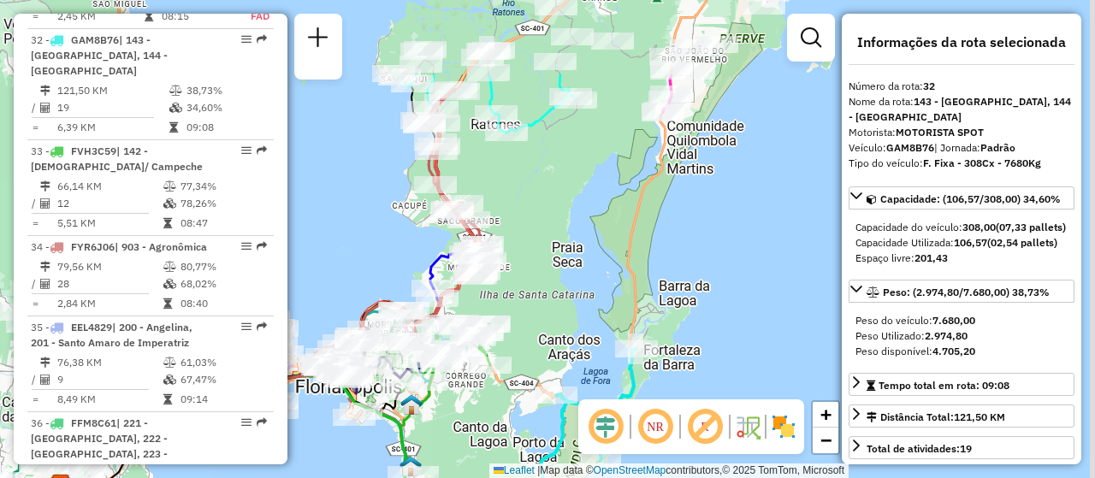
drag, startPoint x: 713, startPoint y: 229, endPoint x: 707, endPoint y: 361, distance: 131.9
click at [707, 361] on div "Janela de atendimento Grade de atendimento Capacidade Transportadoras Veículos …" at bounding box center [547, 239] width 1095 height 478
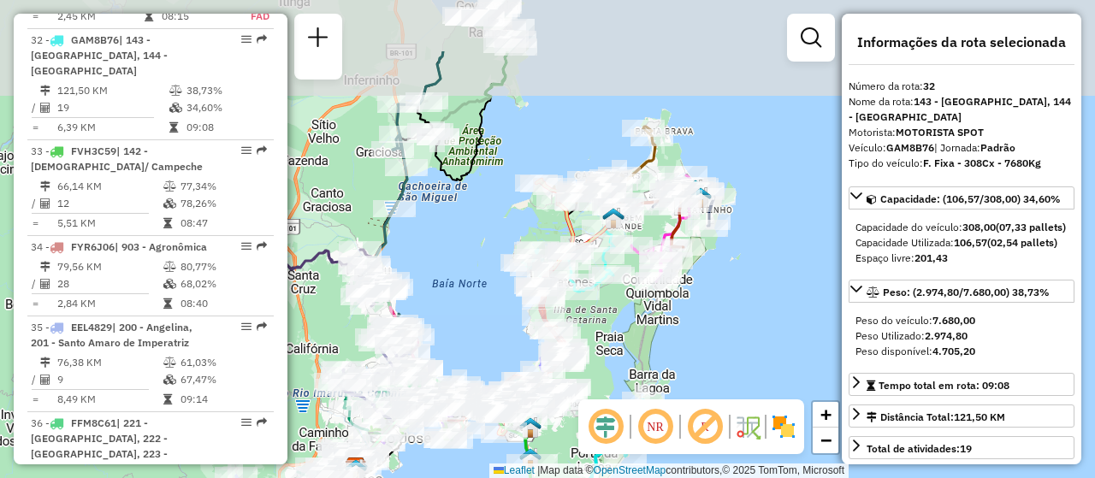
drag, startPoint x: 728, startPoint y: 244, endPoint x: 689, endPoint y: 348, distance: 111.5
click at [689, 348] on div "Janela de atendimento Grade de atendimento Capacidade Transportadoras Veículos …" at bounding box center [547, 239] width 1095 height 478
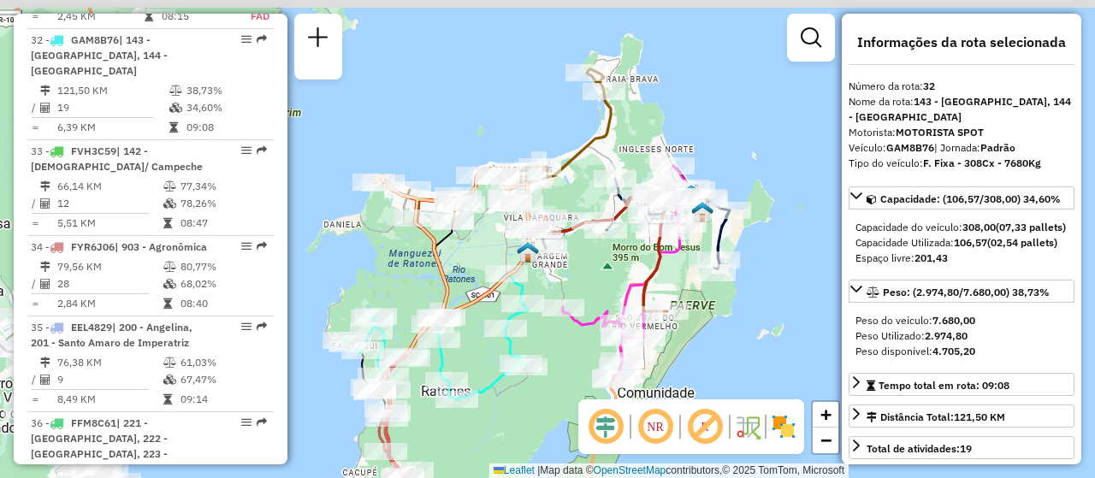
drag, startPoint x: 723, startPoint y: 238, endPoint x: 739, endPoint y: 349, distance: 112.4
click at [739, 349] on div "Janela de atendimento Grade de atendimento Capacidade Transportadoras Veículos …" at bounding box center [547, 239] width 1095 height 478
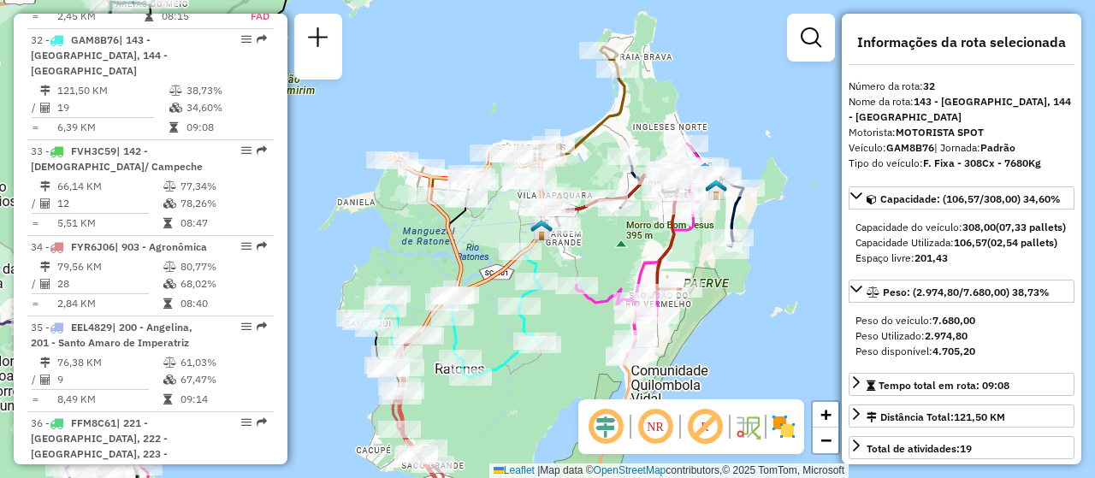
drag, startPoint x: 732, startPoint y: 364, endPoint x: 746, endPoint y: 342, distance: 26.1
click at [746, 342] on div "Janela de atendimento Grade de atendimento Capacidade Transportadoras Veículos …" at bounding box center [547, 239] width 1095 height 478
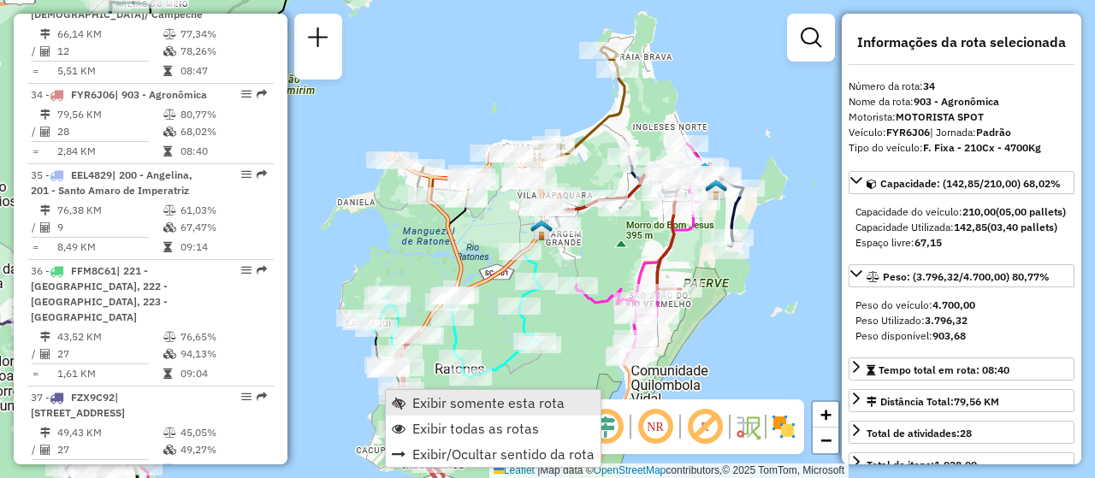
scroll to position [3680, 0]
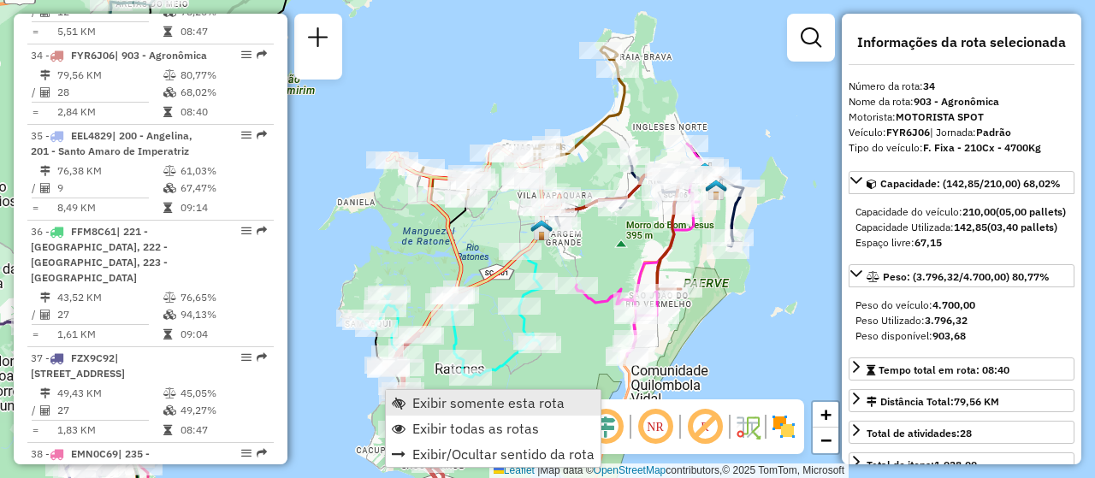
click at [441, 404] on span "Exibir somente esta rota" at bounding box center [488, 403] width 152 height 14
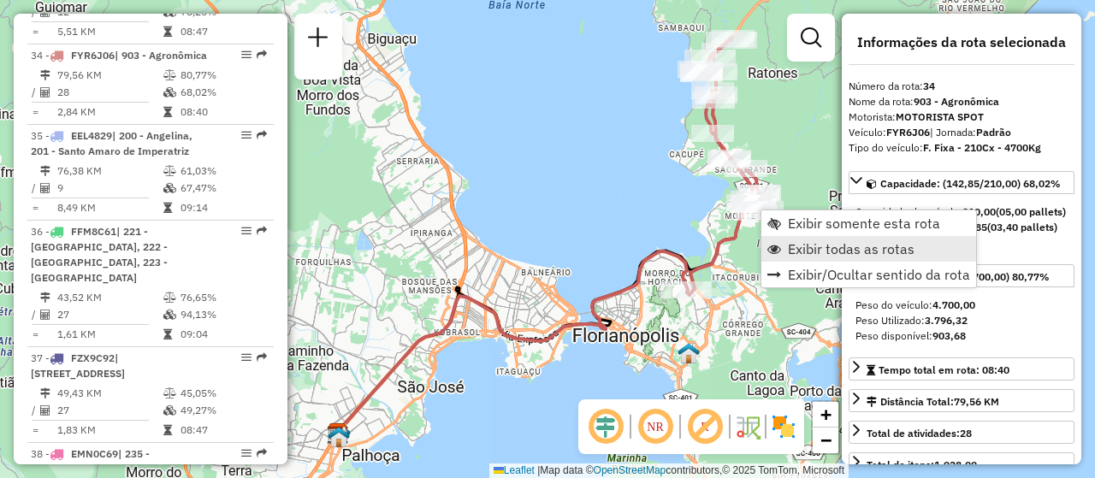
click at [849, 255] on span "Exibir todas as rotas" at bounding box center [851, 249] width 127 height 14
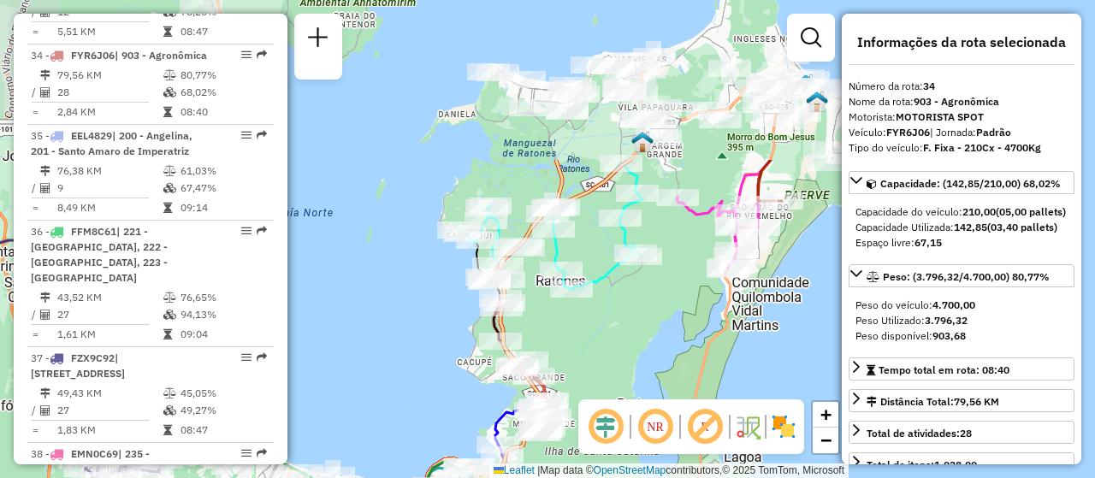
drag, startPoint x: 610, startPoint y: 150, endPoint x: 398, endPoint y: 358, distance: 297.0
click at [398, 358] on div "Janela de atendimento Grade de atendimento Capacidade Transportadoras Veículos …" at bounding box center [547, 239] width 1095 height 478
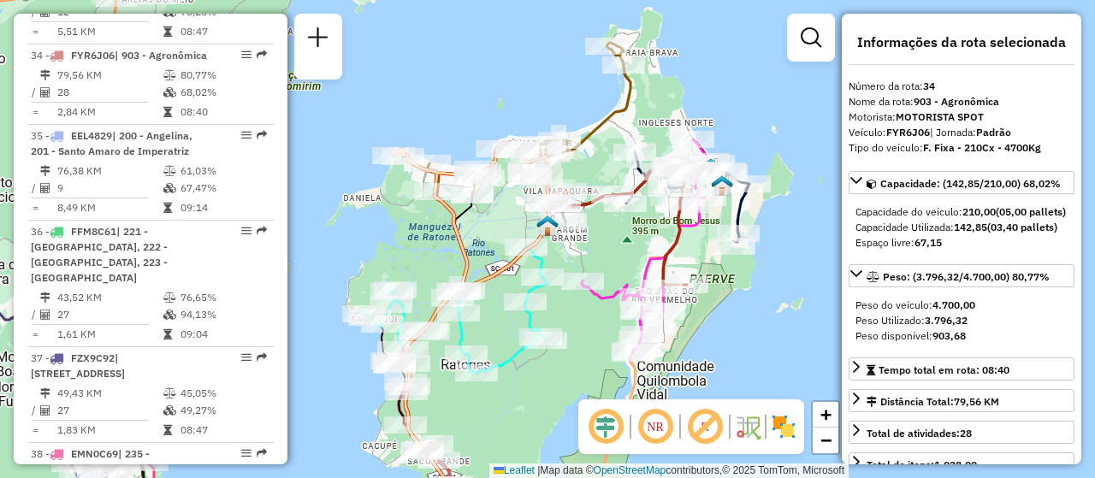
drag, startPoint x: 626, startPoint y: 282, endPoint x: 525, endPoint y: 360, distance: 127.5
click at [527, 372] on div "Janela de atendimento Grade de atendimento Capacidade Transportadoras Veículos …" at bounding box center [547, 239] width 1095 height 478
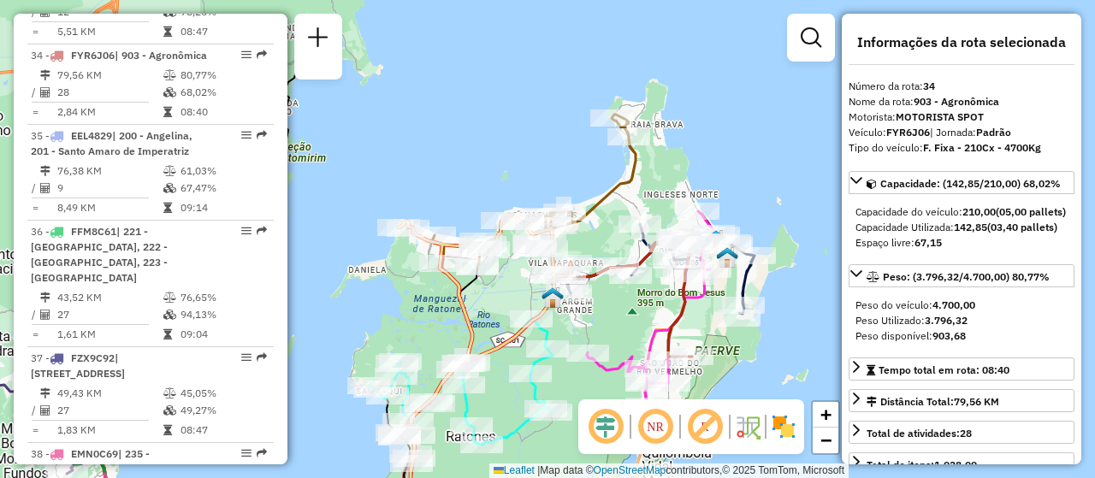
drag, startPoint x: 699, startPoint y: 99, endPoint x: 709, endPoint y: 167, distance: 68.3
click at [709, 167] on div "Janela de atendimento Grade de atendimento Capacidade Transportadoras Veículos …" at bounding box center [547, 239] width 1095 height 478
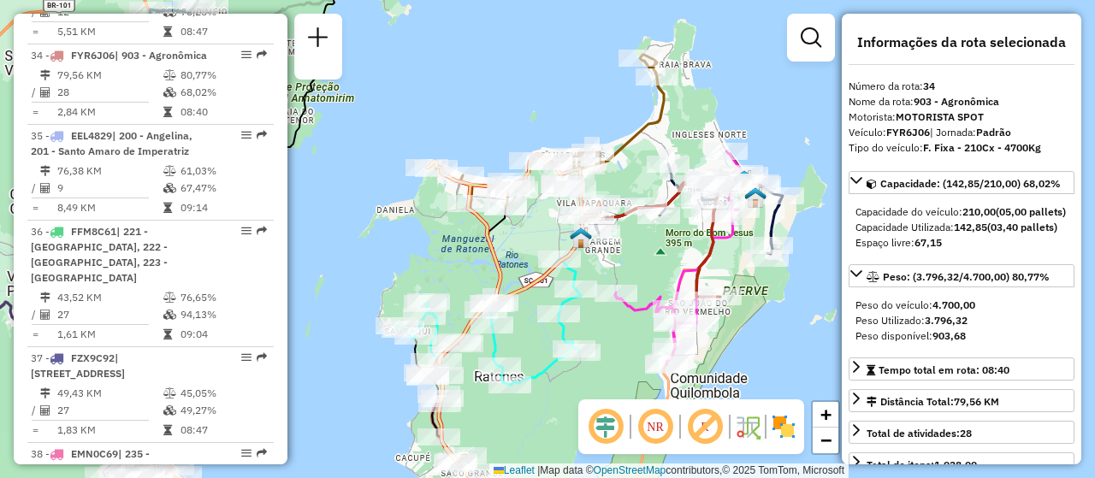
drag, startPoint x: 605, startPoint y: 210, endPoint x: 632, endPoint y: 147, distance: 68.2
click at [632, 147] on icon at bounding box center [550, 131] width 228 height 152
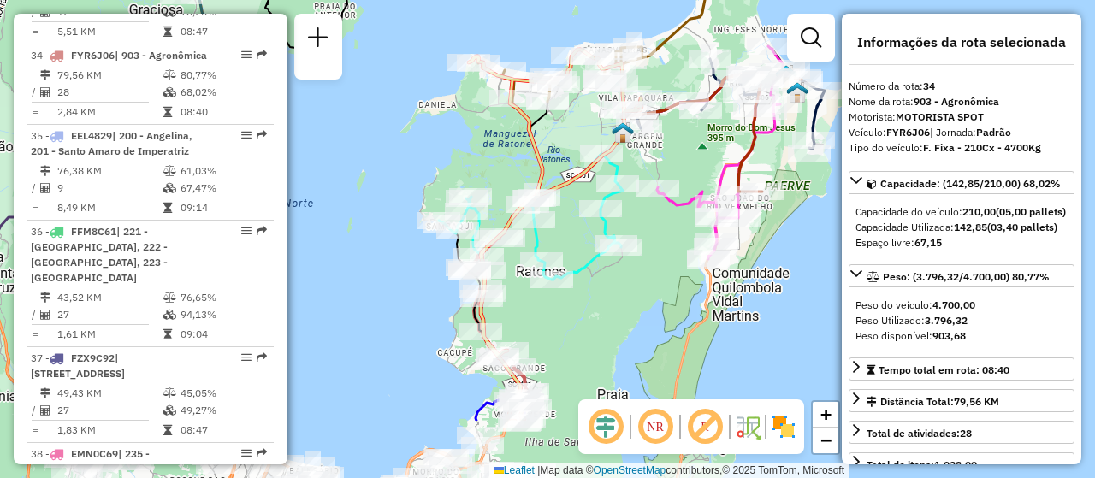
drag, startPoint x: 618, startPoint y: 368, endPoint x: 671, endPoint y: 215, distance: 162.0
click at [671, 215] on div "Janela de atendimento Grade de atendimento Capacidade Transportadoras Veículos …" at bounding box center [547, 239] width 1095 height 478
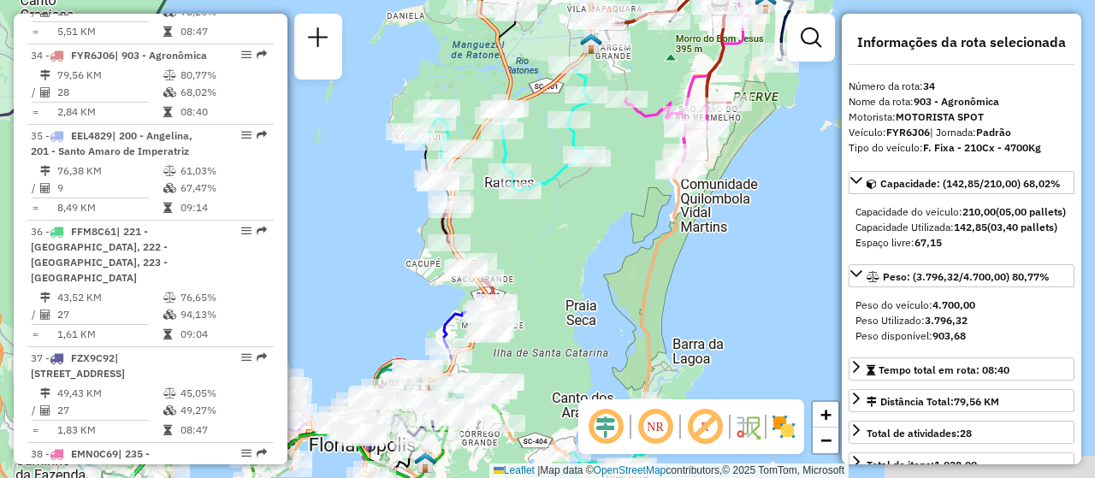
drag, startPoint x: 742, startPoint y: 353, endPoint x: 699, endPoint y: 310, distance: 60.5
click at [699, 310] on div "Janela de atendimento Grade de atendimento Capacidade Transportadoras Veículos …" at bounding box center [547, 239] width 1095 height 478
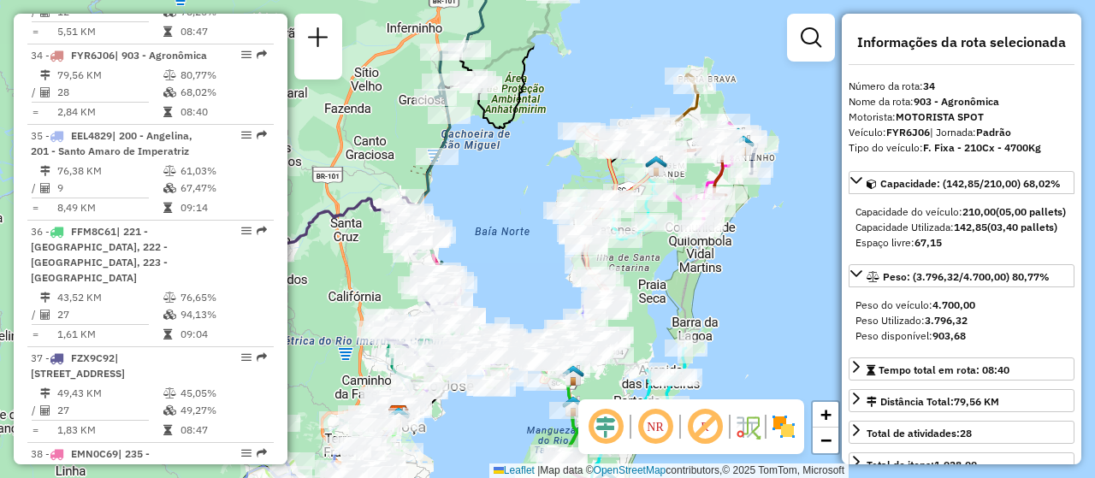
drag, startPoint x: 507, startPoint y: 425, endPoint x: 505, endPoint y: 414, distance: 11.3
click at [505, 416] on div "Janela de atendimento Grade de atendimento Capacidade Transportadoras Veículos …" at bounding box center [547, 239] width 1095 height 478
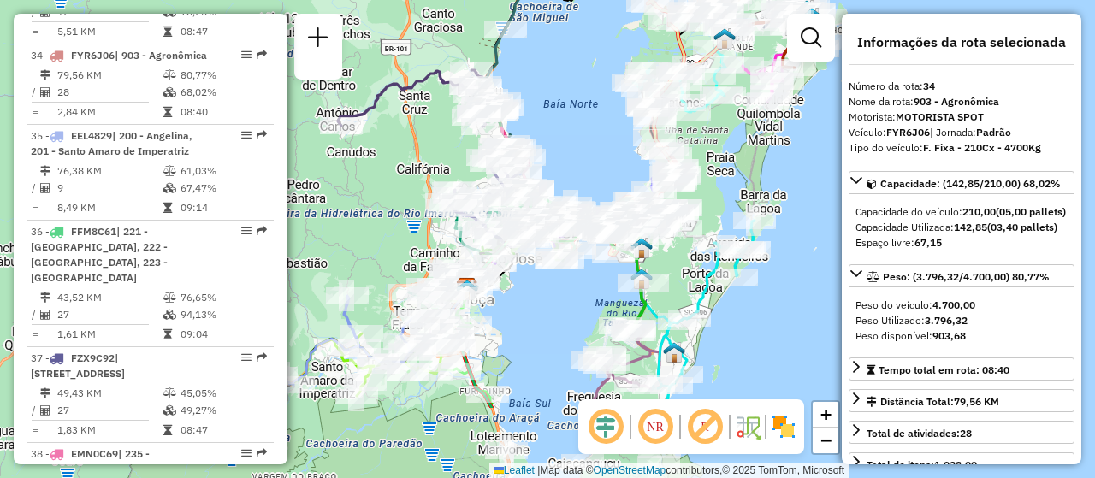
drag, startPoint x: 476, startPoint y: 440, endPoint x: 546, endPoint y: 322, distance: 137.3
click at [546, 322] on div "Janela de atendimento Grade de atendimento Capacidade Transportadoras Veículos …" at bounding box center [547, 239] width 1095 height 478
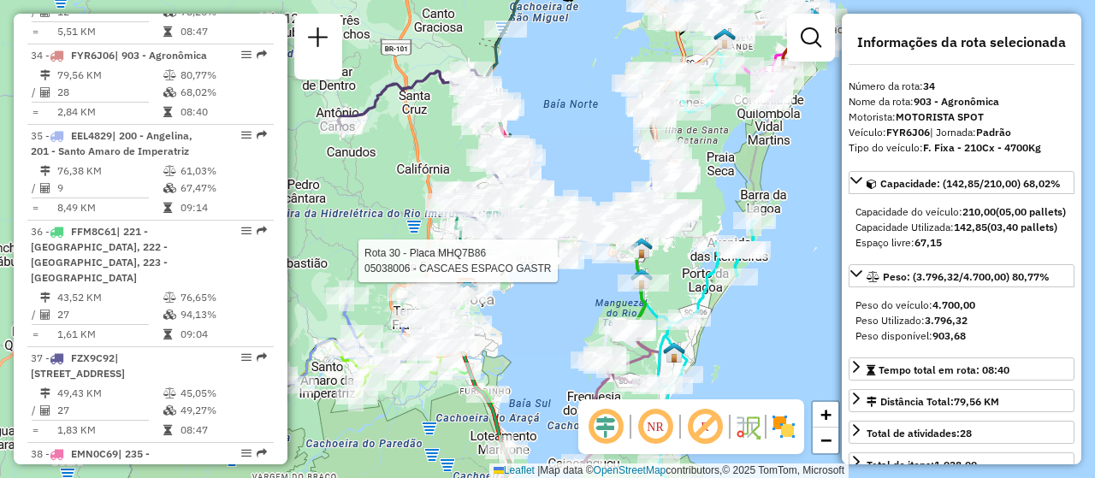
scroll to position [834, 0]
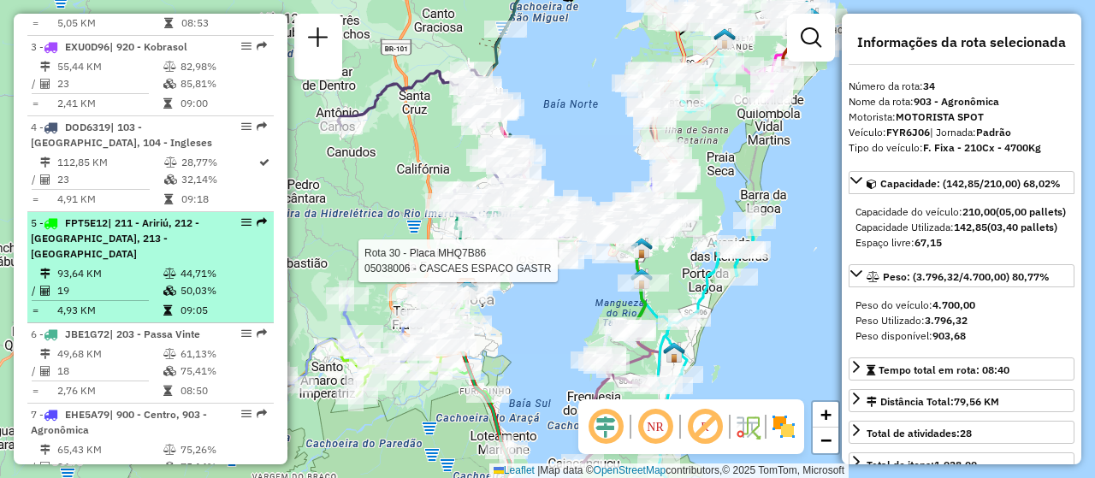
click at [248, 228] on div at bounding box center [241, 222] width 51 height 10
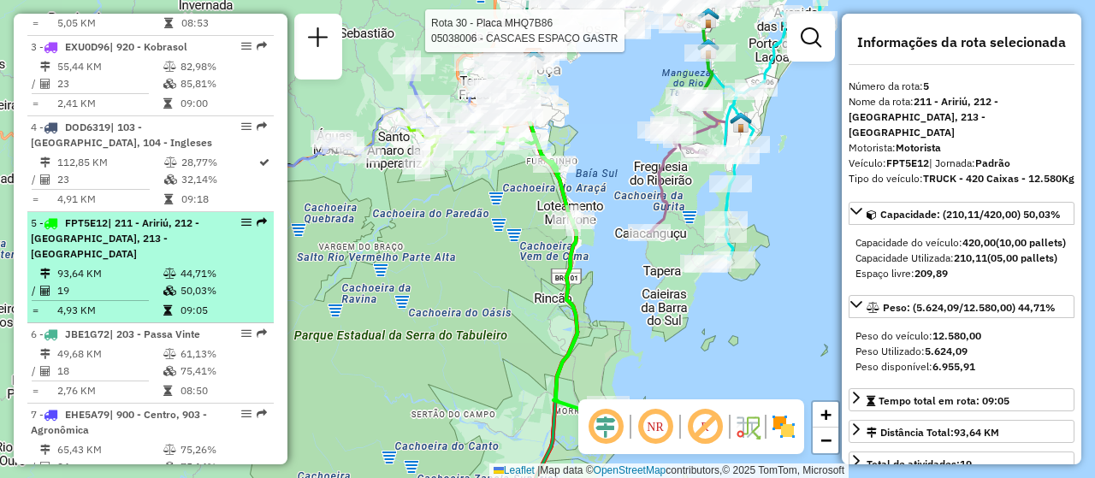
drag, startPoint x: 246, startPoint y: 238, endPoint x: 245, endPoint y: 261, distance: 23.1
click at [245, 261] on div "5 - FPT5E12 | 211 - Aririú, 212 - Palhoça, 213 - Barra do Aririú" at bounding box center [150, 239] width 239 height 46
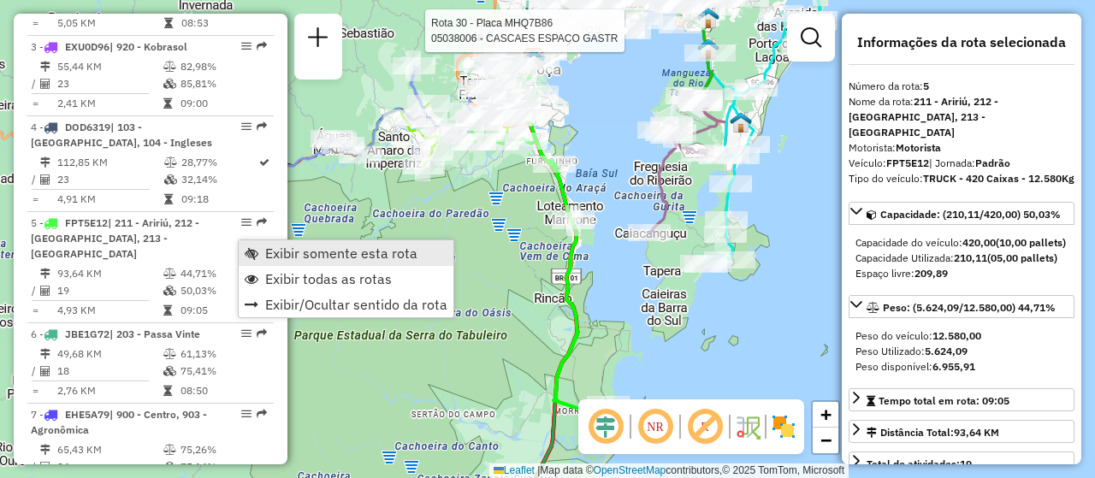
click at [294, 250] on span "Exibir somente esta rota" at bounding box center [341, 253] width 152 height 14
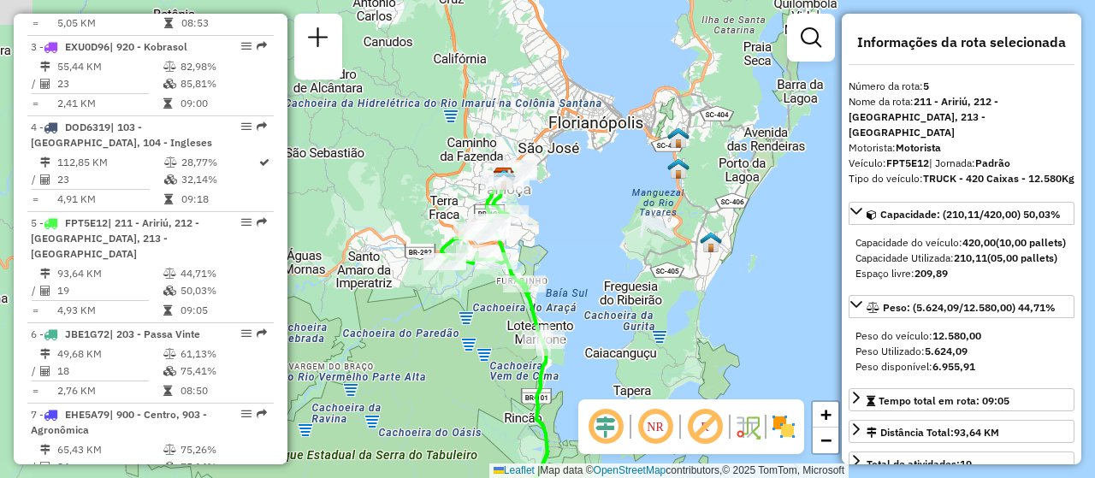
drag, startPoint x: 589, startPoint y: 286, endPoint x: 582, endPoint y: 301, distance: 17.2
click at [582, 301] on div "Janela de atendimento Grade de atendimento Capacidade Transportadoras Veículos …" at bounding box center [547, 239] width 1095 height 478
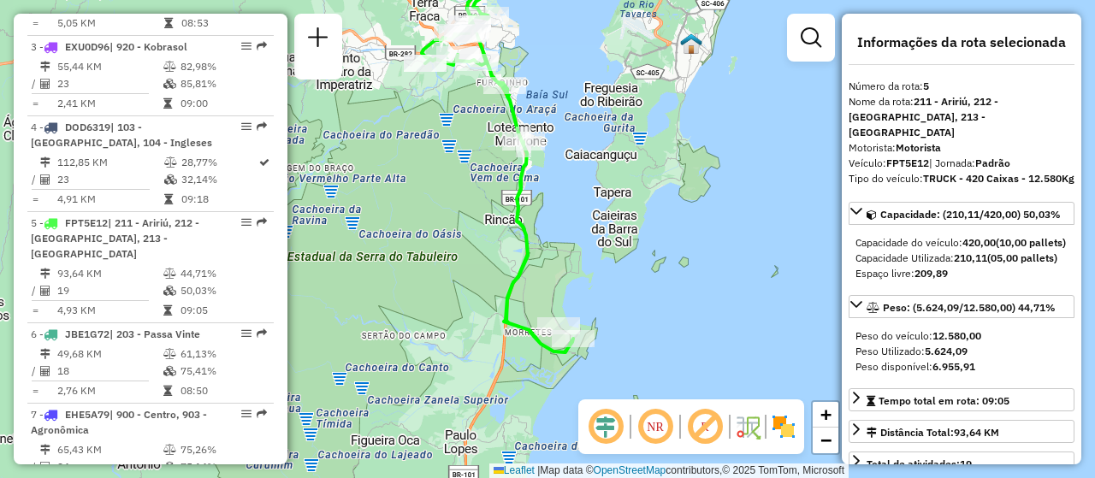
drag, startPoint x: 611, startPoint y: 345, endPoint x: 584, endPoint y: 305, distance: 47.4
click at [584, 305] on div "Janela de atendimento Grade de atendimento Capacidade Transportadoras Veículos …" at bounding box center [547, 239] width 1095 height 478
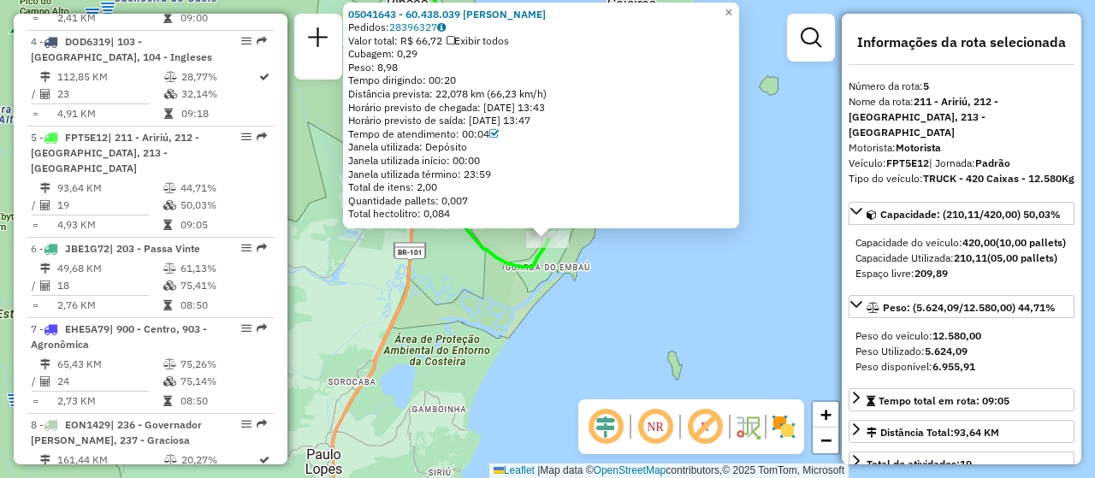
scroll to position [1048, 0]
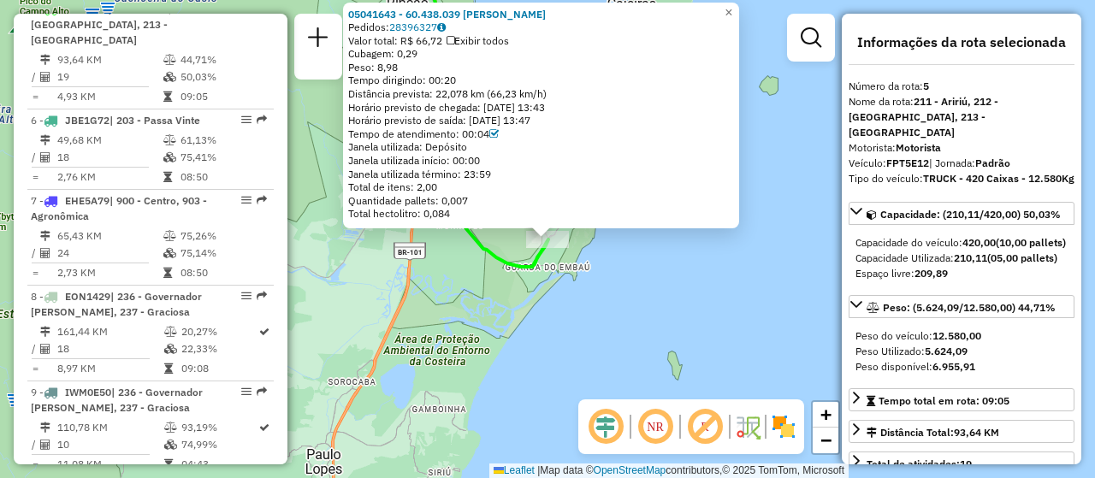
click at [686, 310] on div "05041643 - 60.438.039 ANABEL ELISA CABO Pedidos: 28396327 Valor total: R$ 66,72…" at bounding box center [547, 239] width 1095 height 478
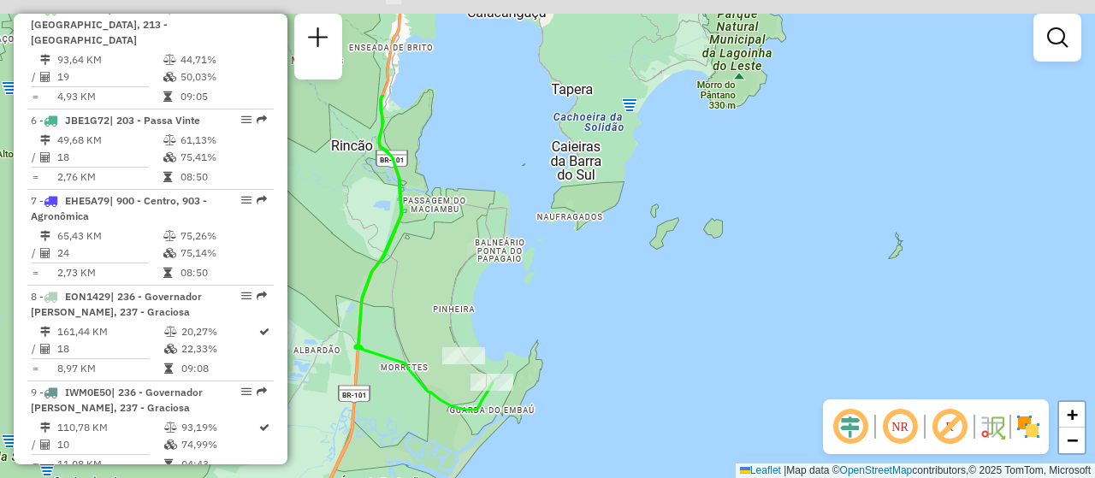
drag, startPoint x: 659, startPoint y: 275, endPoint x: 603, endPoint y: 420, distance: 156.0
click at [603, 420] on div "Janela de atendimento Grade de atendimento Capacidade Transportadoras Veículos …" at bounding box center [547, 239] width 1095 height 478
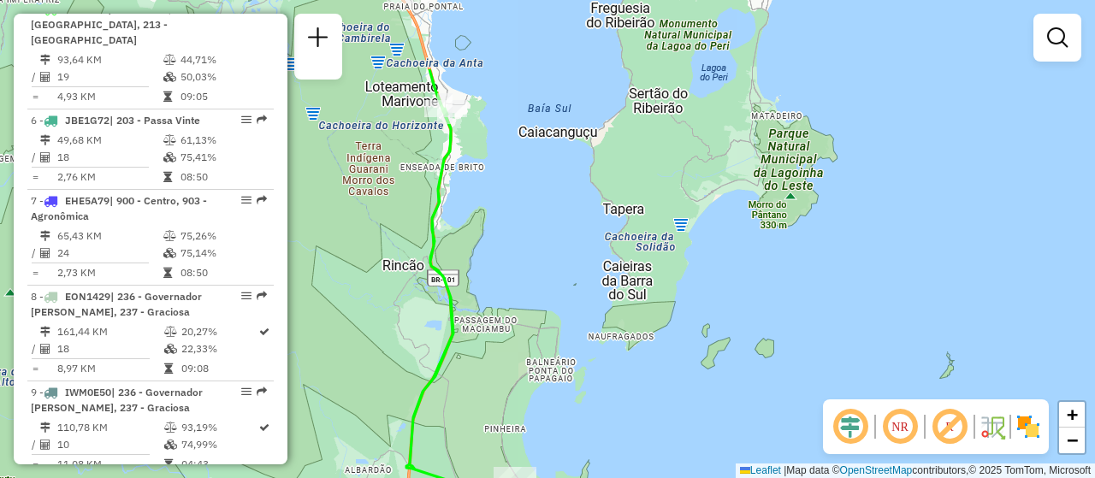
drag, startPoint x: 512, startPoint y: 251, endPoint x: 565, endPoint y: 369, distance: 128.3
click at [565, 369] on div "Janela de atendimento Grade de atendimento Capacidade Transportadoras Veículos …" at bounding box center [547, 239] width 1095 height 478
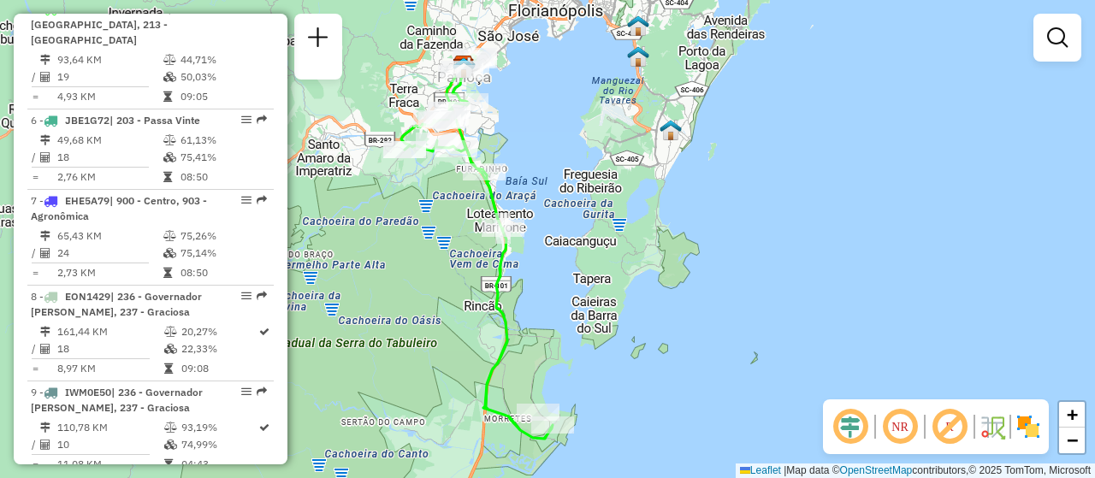
drag, startPoint x: 561, startPoint y: 316, endPoint x: 559, endPoint y: 306, distance: 9.6
click at [559, 306] on div "Janela de atendimento Grade de atendimento Capacidade Transportadoras Veículos …" at bounding box center [547, 239] width 1095 height 478
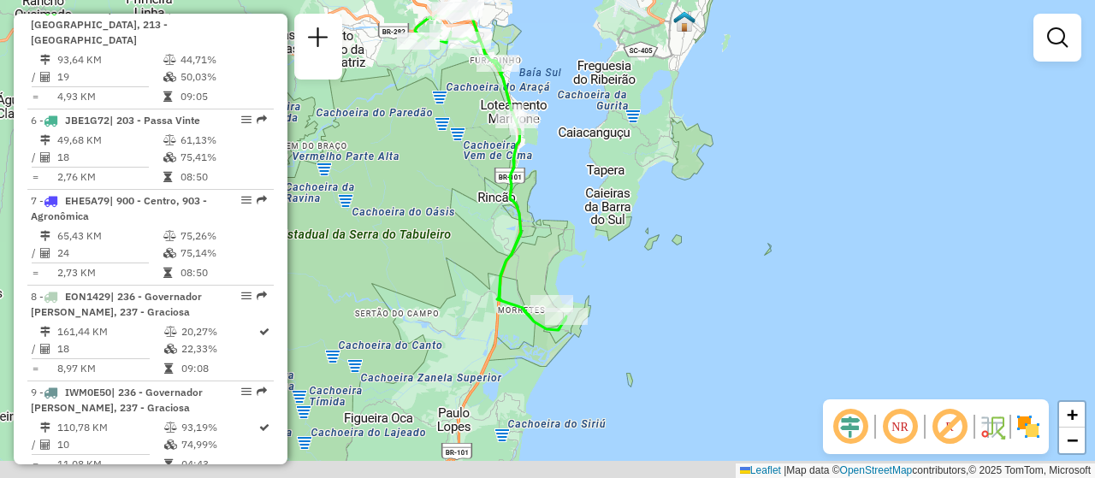
drag, startPoint x: 742, startPoint y: 397, endPoint x: 756, endPoint y: 288, distance: 109.5
click at [756, 288] on div "Janela de atendimento Grade de atendimento Capacidade Transportadoras Veículos …" at bounding box center [547, 239] width 1095 height 478
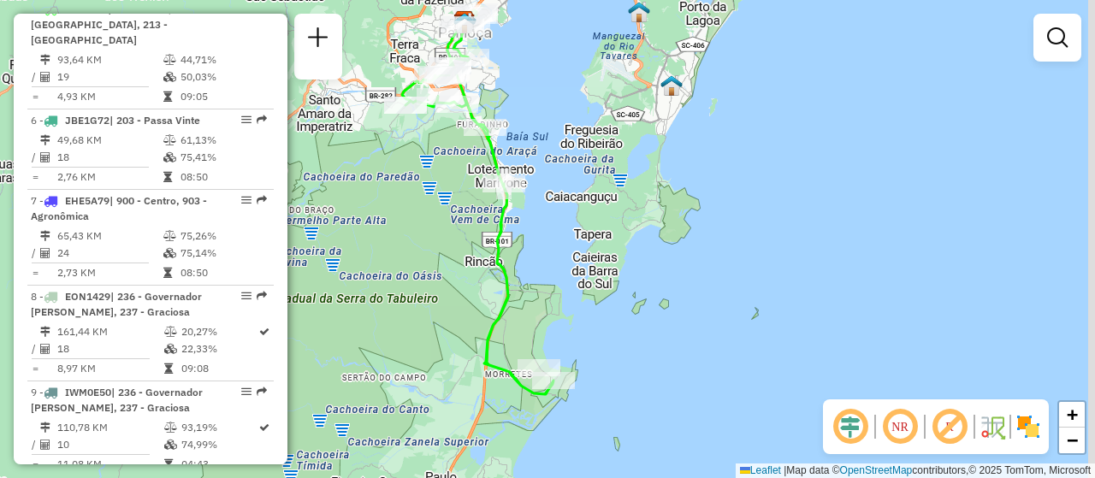
drag, startPoint x: 860, startPoint y: 281, endPoint x: 774, endPoint y: 334, distance: 100.9
click at [794, 332] on div "Janela de atendimento Grade de atendimento Capacidade Transportadoras Veículos …" at bounding box center [547, 239] width 1095 height 478
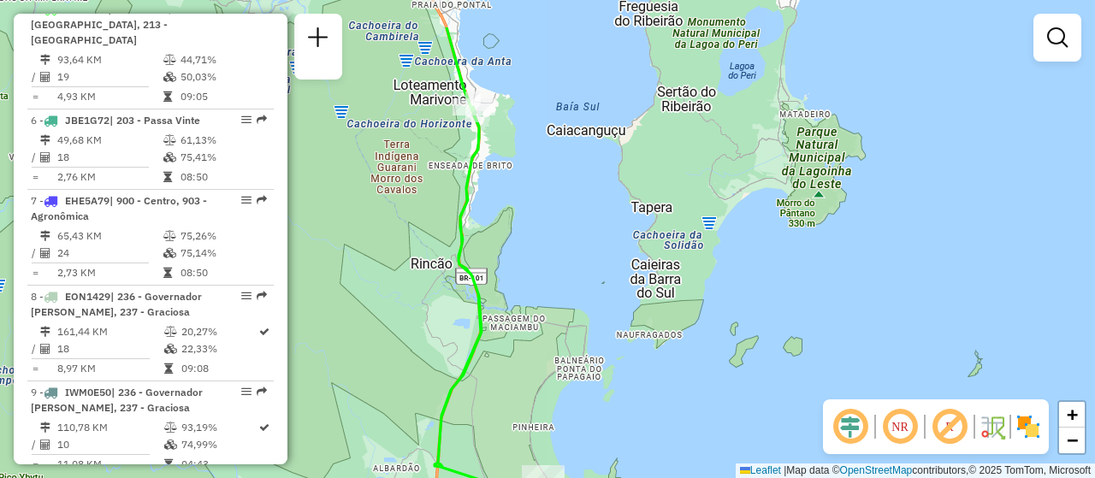
drag, startPoint x: 533, startPoint y: 283, endPoint x: 541, endPoint y: 439, distance: 155.9
click at [546, 439] on div "Janela de atendimento Grade de atendimento Capacidade Transportadoras Veículos …" at bounding box center [547, 239] width 1095 height 478
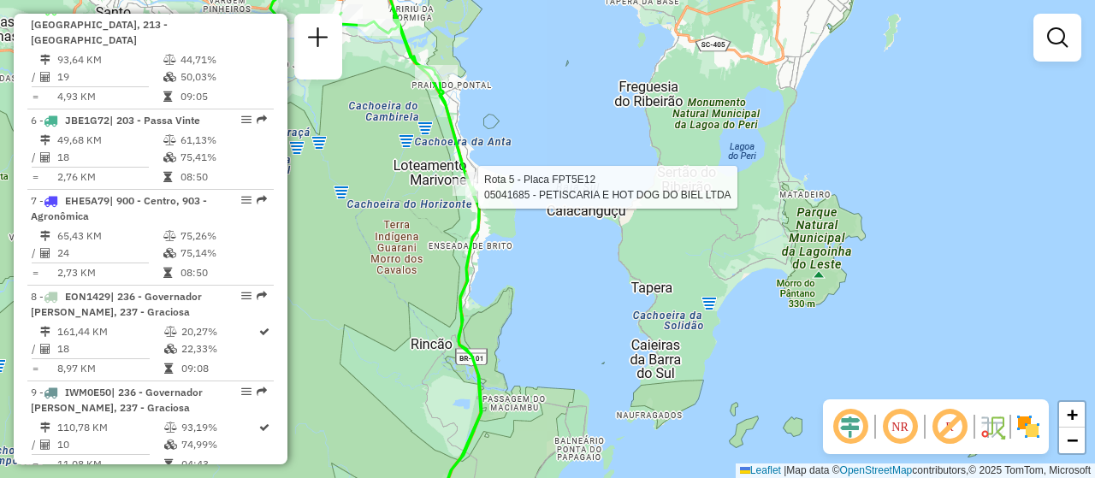
drag, startPoint x: 476, startPoint y: 203, endPoint x: 534, endPoint y: 423, distance: 228.2
click at [481, 203] on div at bounding box center [472, 187] width 15 height 31
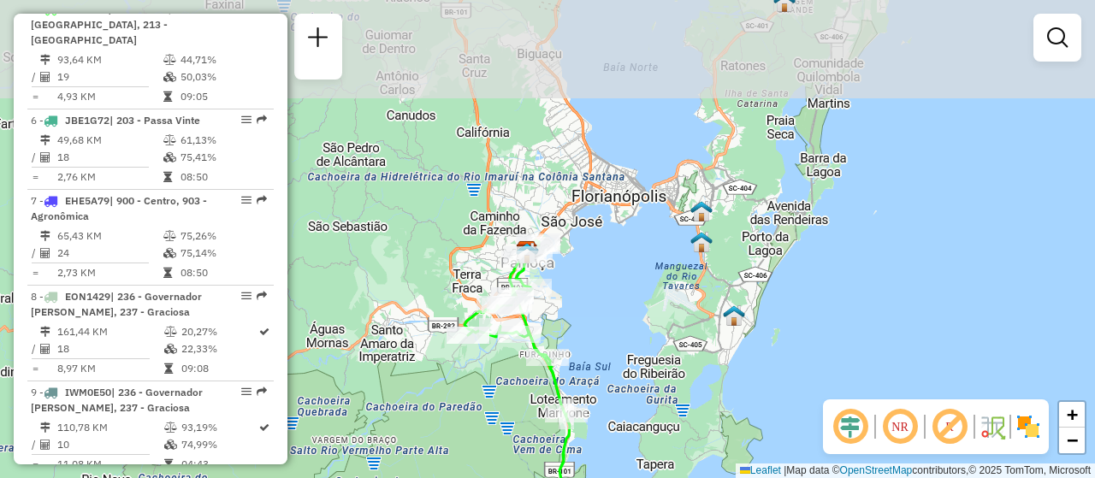
drag, startPoint x: 523, startPoint y: 178, endPoint x: 559, endPoint y: 302, distance: 129.1
click at [559, 302] on div "Janela de atendimento Grade de atendimento Capacidade Transportadoras Veículos …" at bounding box center [547, 239] width 1095 height 478
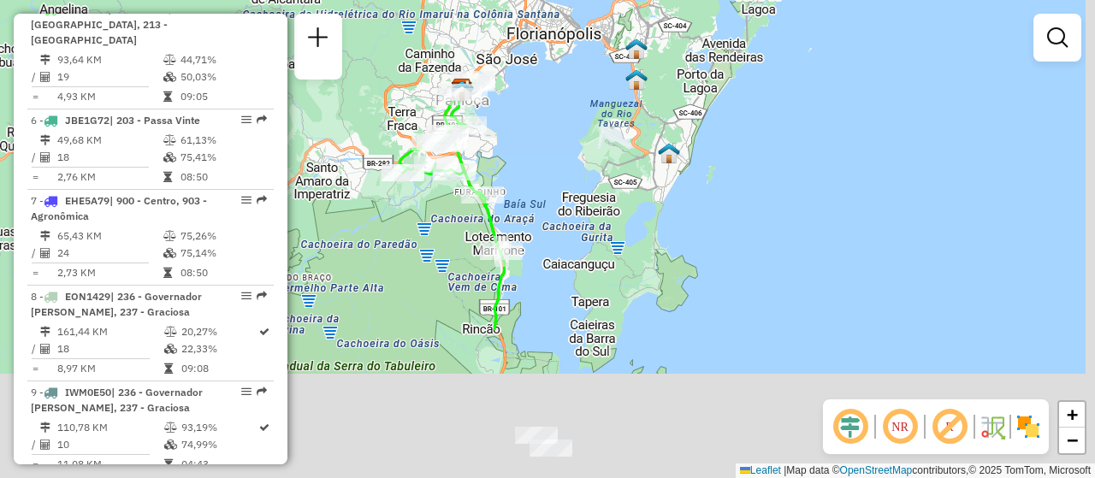
drag, startPoint x: 607, startPoint y: 418, endPoint x: 526, endPoint y: 211, distance: 222.4
click at [526, 211] on div "Janela de atendimento Grade de atendimento Capacidade Transportadoras Veículos …" at bounding box center [547, 239] width 1095 height 478
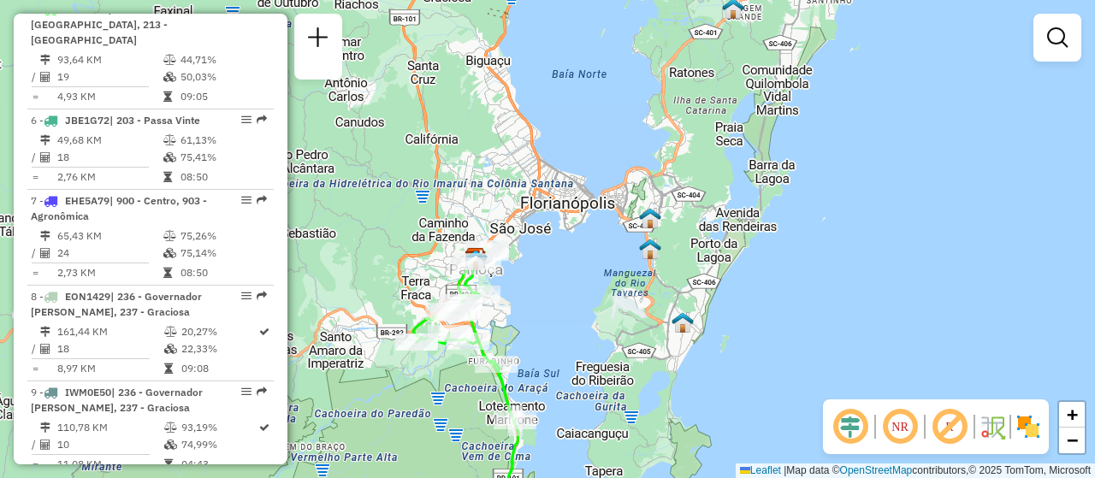
drag, startPoint x: 541, startPoint y: 180, endPoint x: 559, endPoint y: 360, distance: 181.4
click at [559, 360] on div "Janela de atendimento Grade de atendimento Capacidade Transportadoras Veículos …" at bounding box center [547, 239] width 1095 height 478
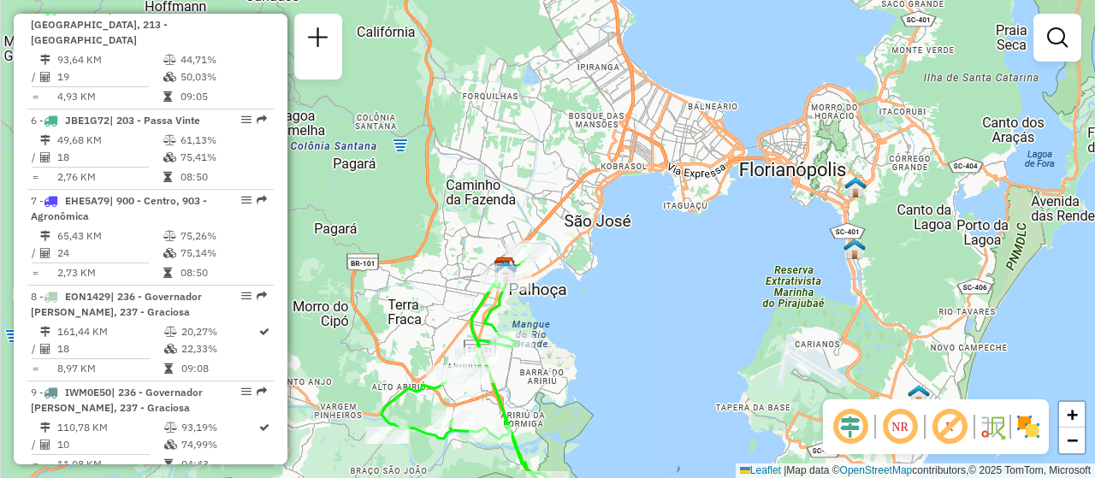
drag, startPoint x: 489, startPoint y: 282, endPoint x: 575, endPoint y: 382, distance: 131.6
click at [575, 382] on div "Janela de atendimento Grade de atendimento Capacidade Transportadoras Veículos …" at bounding box center [547, 239] width 1095 height 478
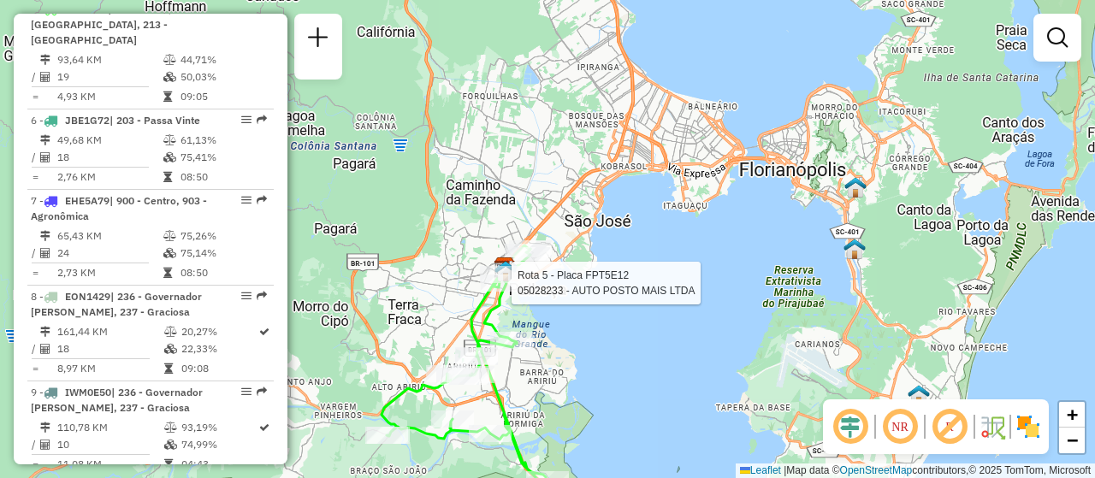
select select "**********"
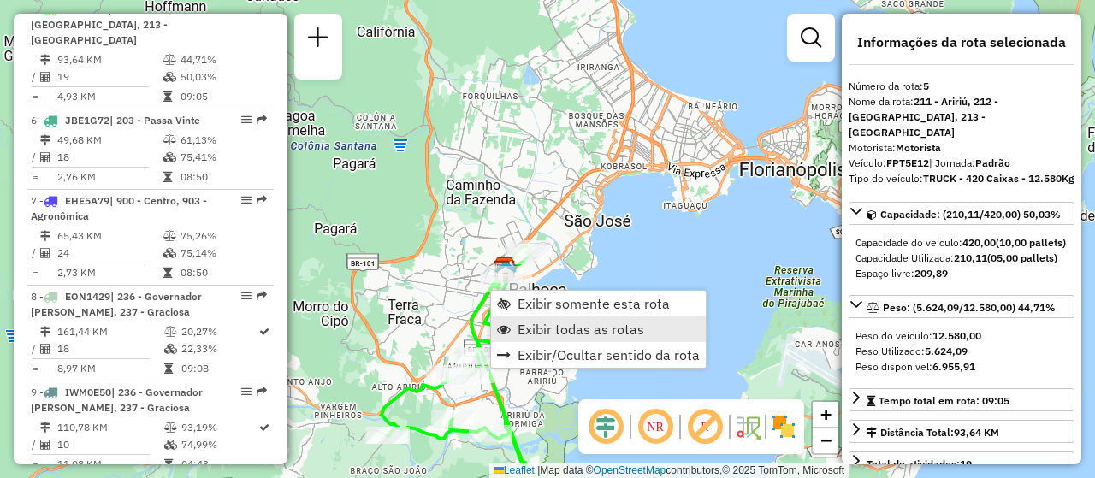
click at [563, 322] on span "Exibir todas as rotas" at bounding box center [580, 329] width 127 height 14
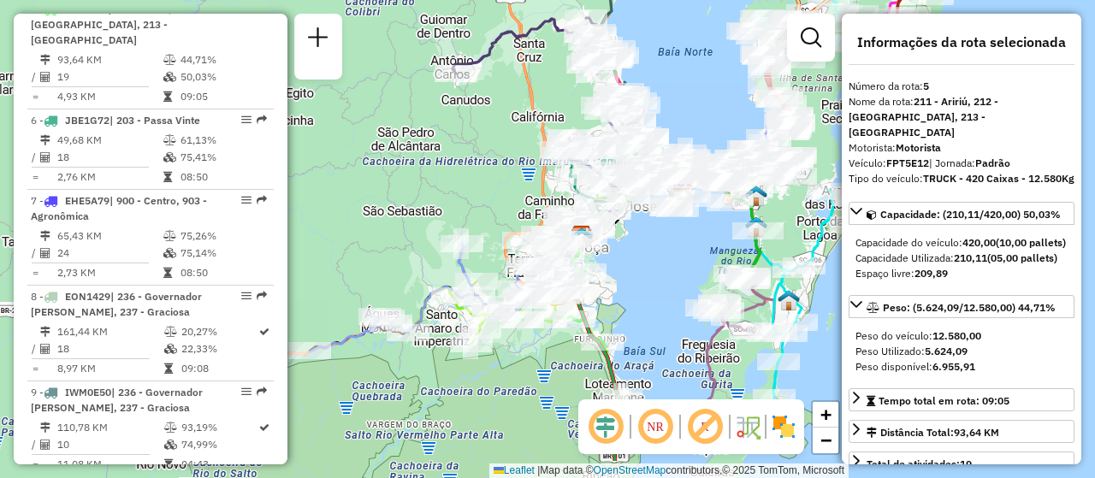
drag, startPoint x: 681, startPoint y: 317, endPoint x: 704, endPoint y: 275, distance: 48.6
click at [704, 275] on div "Janela de atendimento Grade de atendimento Capacidade Transportadoras Veículos …" at bounding box center [547, 239] width 1095 height 478
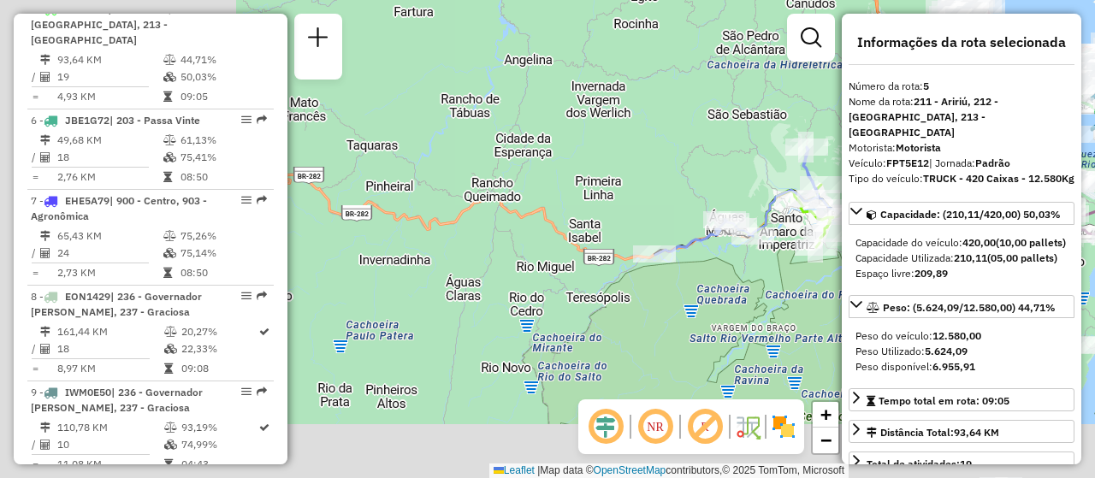
drag, startPoint x: 719, startPoint y: 293, endPoint x: 730, endPoint y: 290, distance: 10.8
click at [730, 290] on div "Janela de atendimento Grade de atendimento Capacidade Transportadoras Veículos …" at bounding box center [547, 239] width 1095 height 478
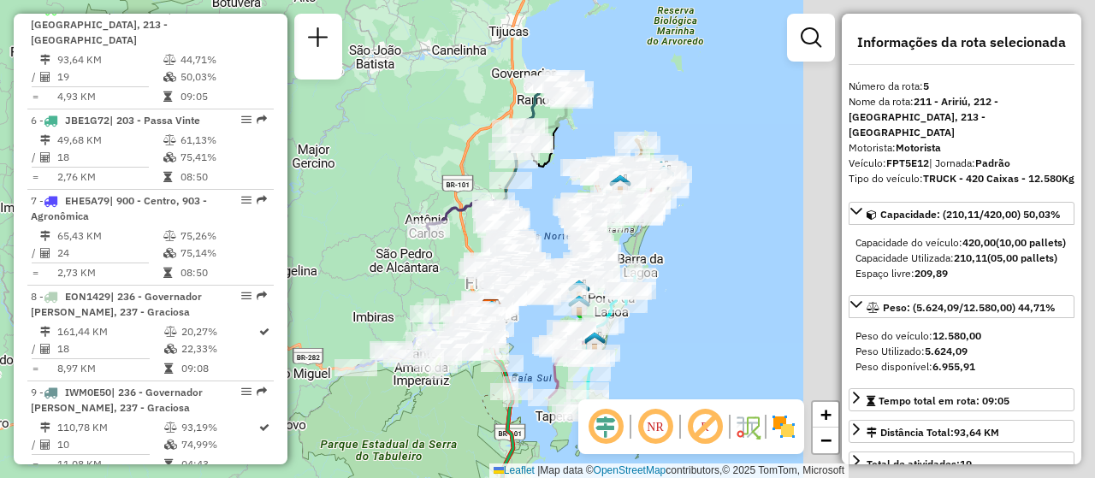
drag, startPoint x: 730, startPoint y: 290, endPoint x: 363, endPoint y: 393, distance: 381.3
click at [363, 393] on div "Janela de atendimento Grade de atendimento Capacidade Transportadoras Veículos …" at bounding box center [547, 239] width 1095 height 478
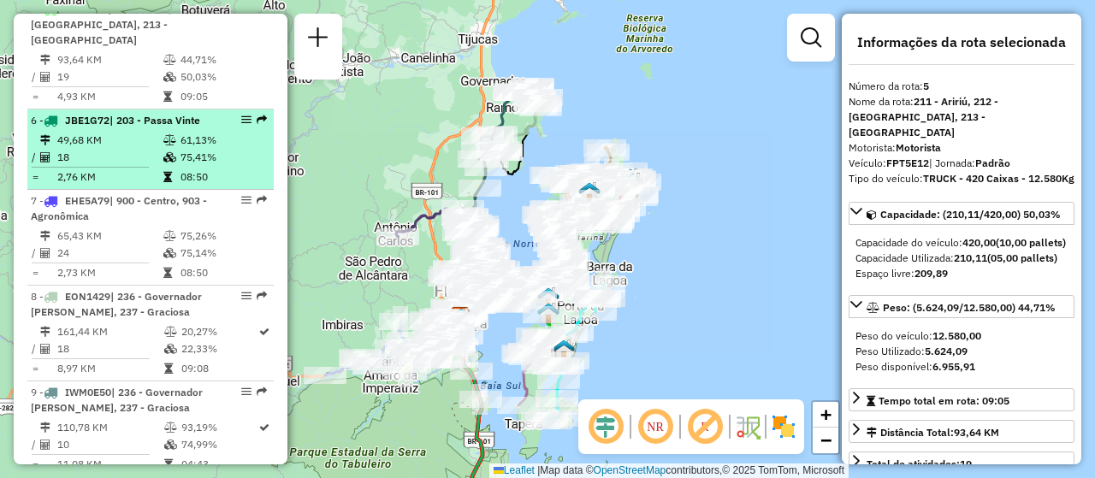
click at [246, 120] on div at bounding box center [241, 120] width 51 height 10
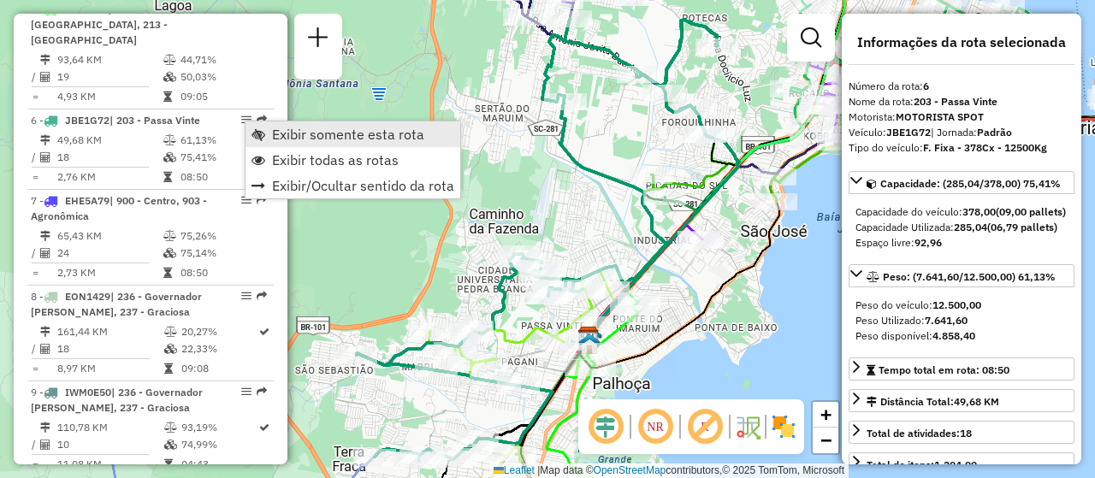
click at [266, 127] on link "Exibir somente esta rota" at bounding box center [352, 134] width 215 height 26
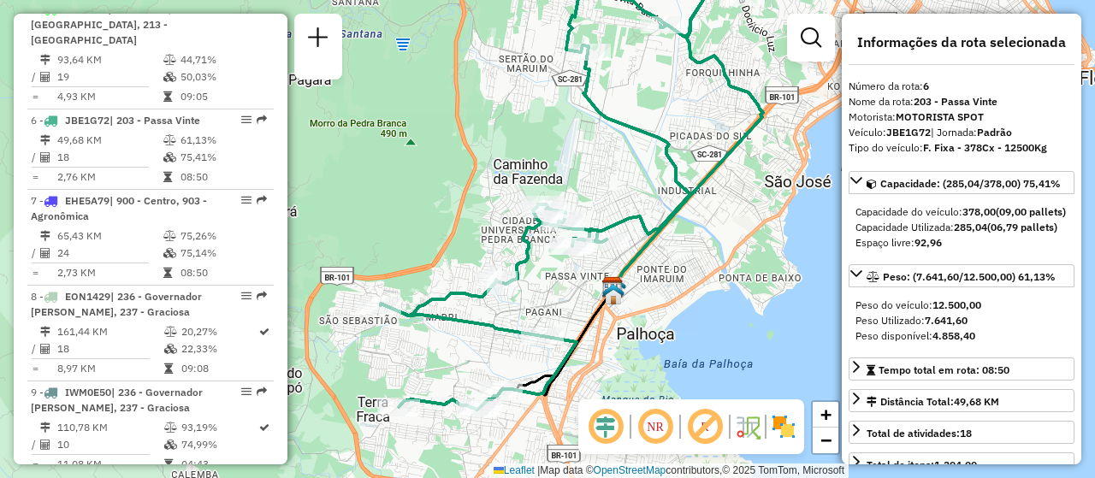
drag, startPoint x: 552, startPoint y: 214, endPoint x: 576, endPoint y: 163, distance: 56.2
click at [576, 163] on div "Janela de atendimento Grade de atendimento Capacidade Transportadoras Veículos …" at bounding box center [547, 239] width 1095 height 478
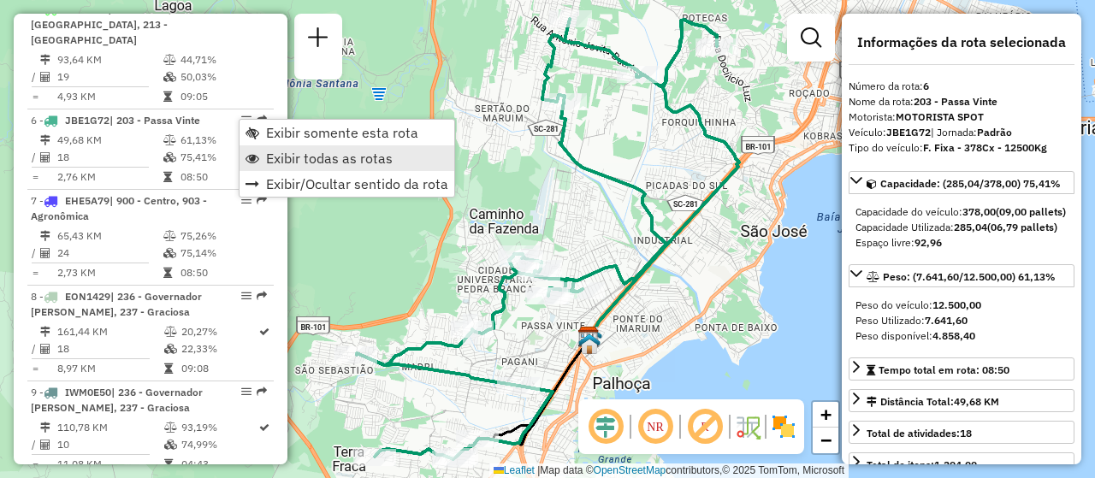
click at [320, 157] on span "Exibir todas as rotas" at bounding box center [329, 158] width 127 height 14
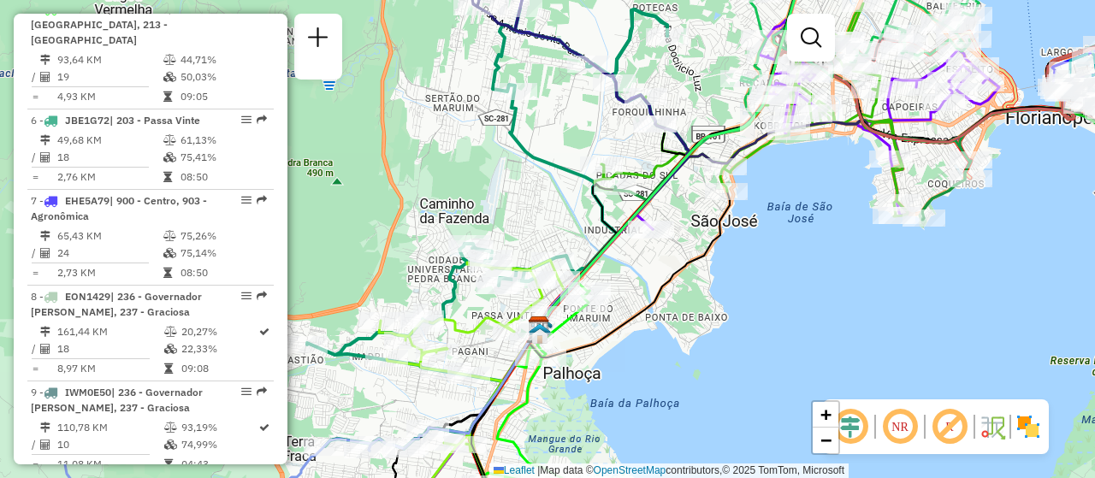
drag, startPoint x: 634, startPoint y: 145, endPoint x: 587, endPoint y: 133, distance: 48.5
click at [587, 133] on div "Janela de atendimento Grade de atendimento Capacidade Transportadoras Veículos …" at bounding box center [547, 239] width 1095 height 478
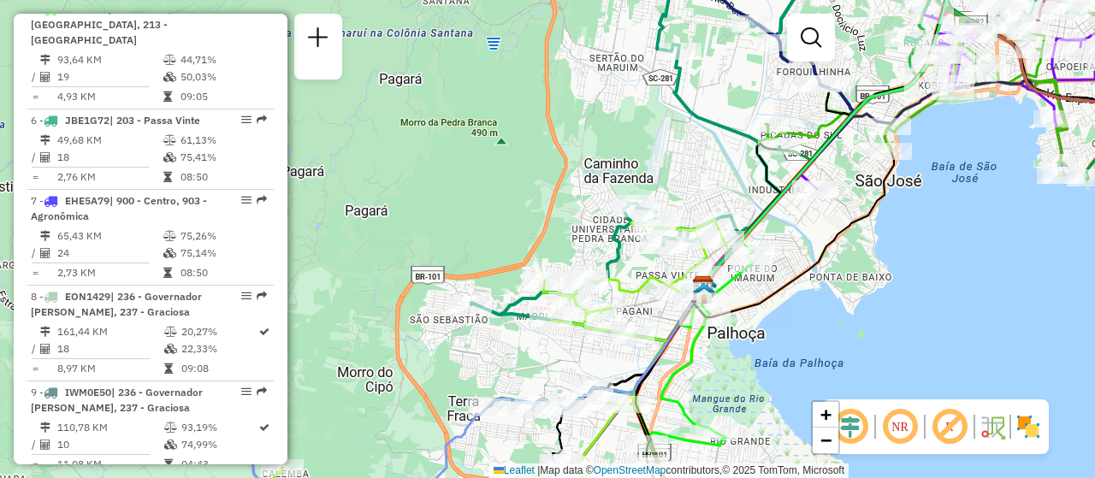
drag, startPoint x: 613, startPoint y: 274, endPoint x: 774, endPoint y: 233, distance: 166.0
click at [774, 233] on div "Janela de atendimento Grade de atendimento Capacidade Transportadoras Veículos …" at bounding box center [547, 239] width 1095 height 478
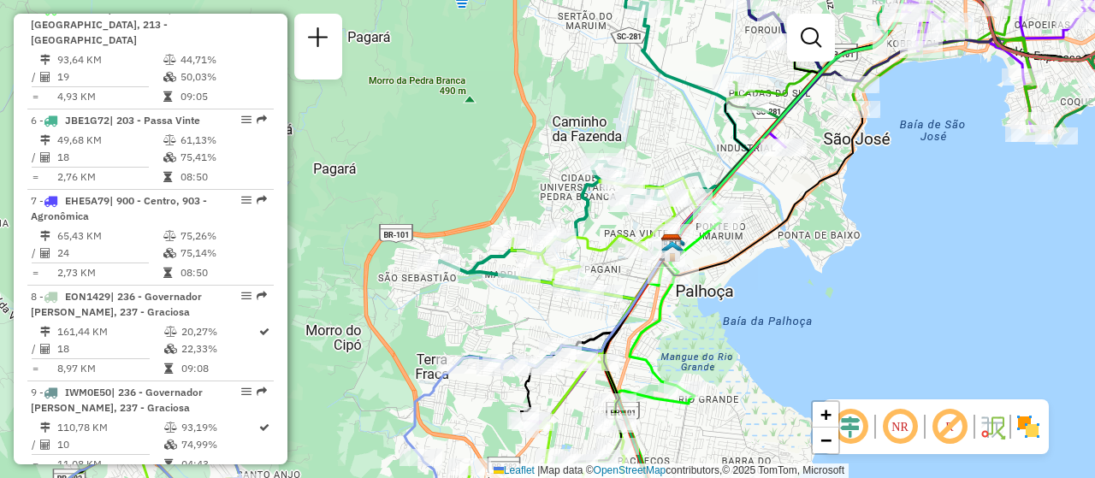
drag, startPoint x: 883, startPoint y: 318, endPoint x: 848, endPoint y: 268, distance: 61.0
click at [848, 268] on div "Janela de atendimento Grade de atendimento Capacidade Transportadoras Veículos …" at bounding box center [547, 239] width 1095 height 478
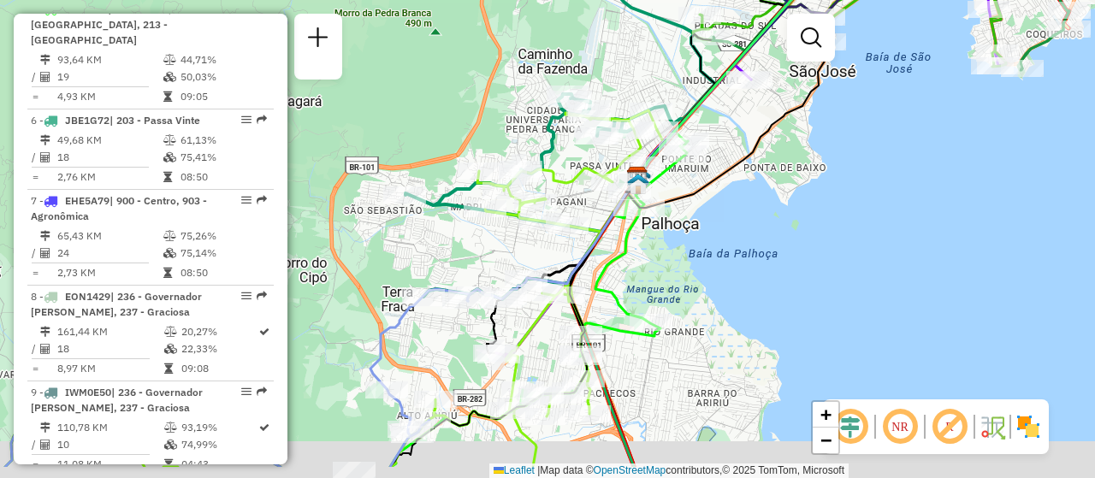
drag, startPoint x: 703, startPoint y: 317, endPoint x: 660, endPoint y: 234, distance: 93.3
click at [660, 234] on div "Janela de atendimento Grade de atendimento Capacidade Transportadoras Veículos …" at bounding box center [547, 239] width 1095 height 478
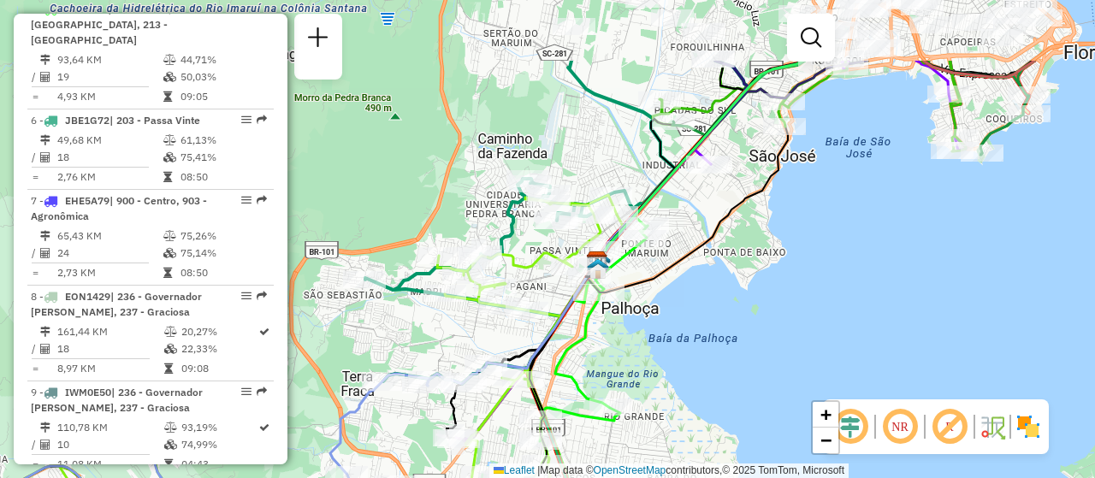
drag, startPoint x: 691, startPoint y: 232, endPoint x: 632, endPoint y: 446, distance: 221.8
click at [632, 446] on div "Janela de atendimento Grade de atendimento Capacidade Transportadoras Veículos …" at bounding box center [547, 239] width 1095 height 478
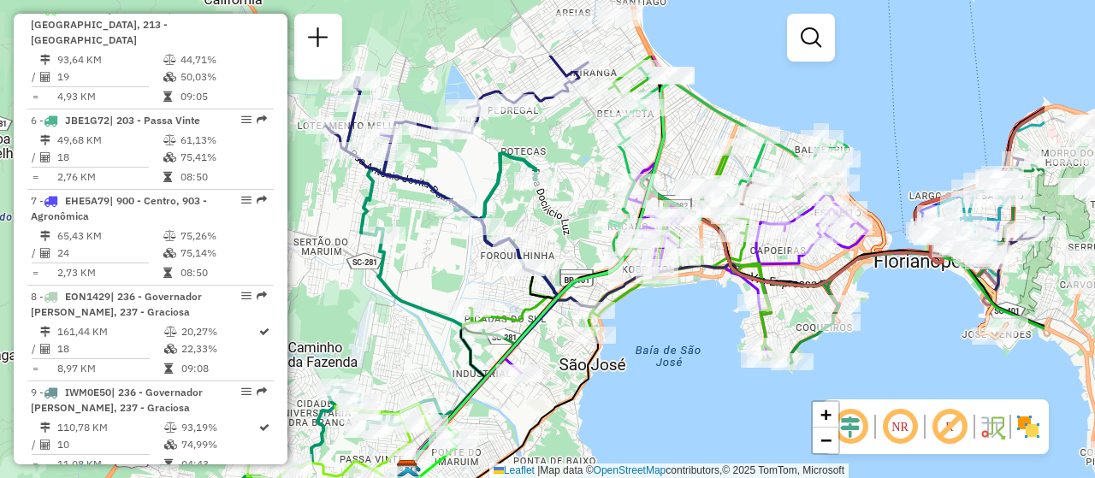
drag, startPoint x: 798, startPoint y: 287, endPoint x: 637, endPoint y: 392, distance: 191.7
click at [637, 392] on div "Janela de atendimento Grade de atendimento Capacidade Transportadoras Veículos …" at bounding box center [547, 239] width 1095 height 478
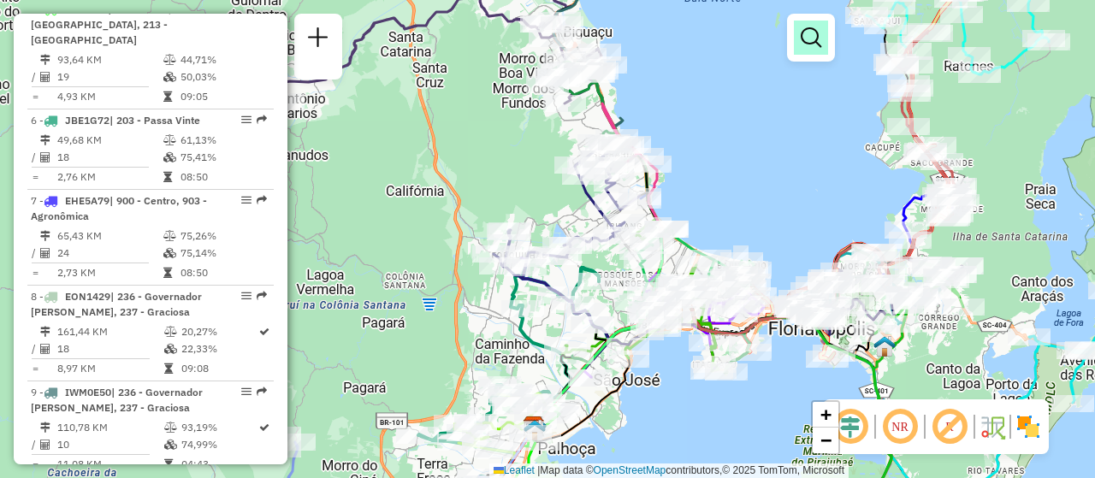
click at [825, 38] on link at bounding box center [811, 38] width 34 height 34
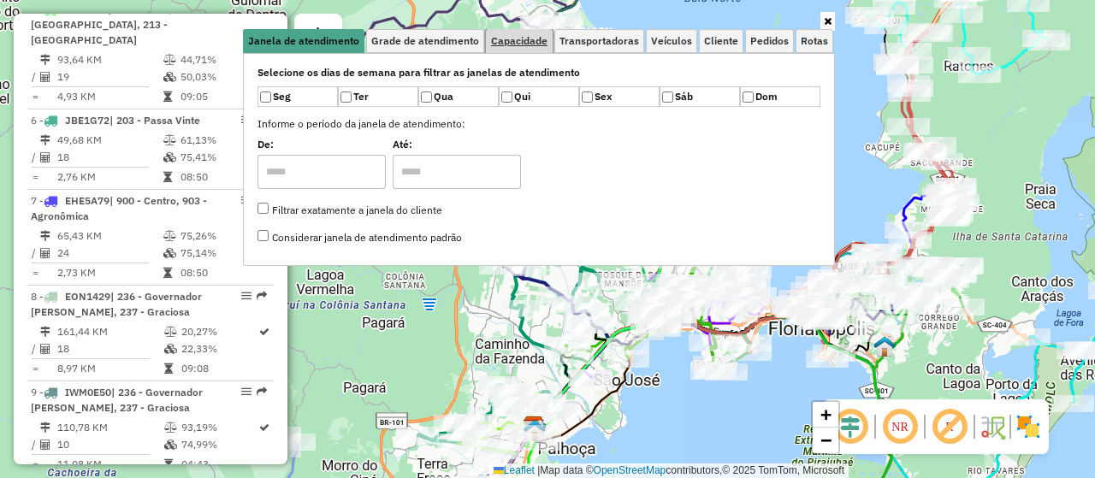
click at [525, 36] on span "Capacidade" at bounding box center [519, 41] width 56 height 10
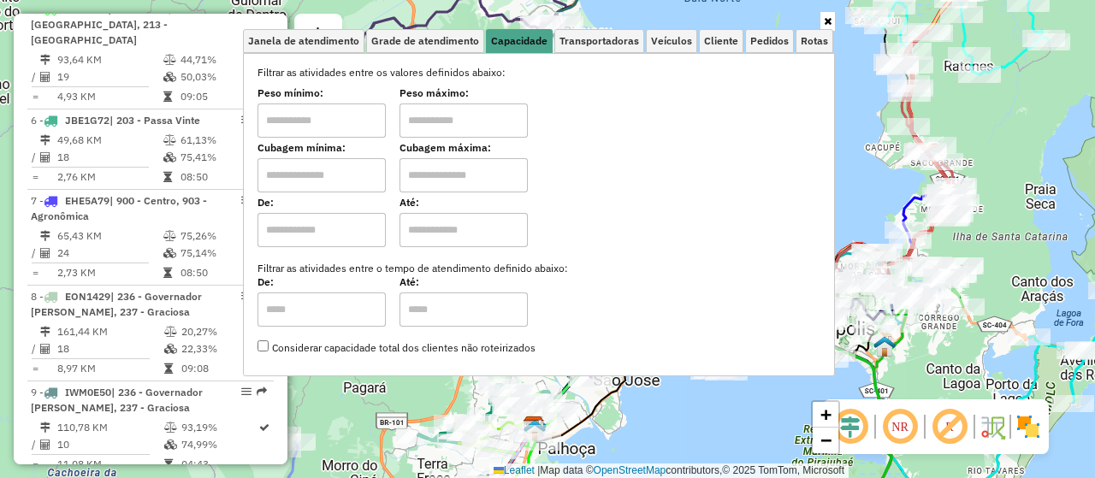
click at [350, 164] on input "text" at bounding box center [321, 175] width 128 height 34
type input "****"
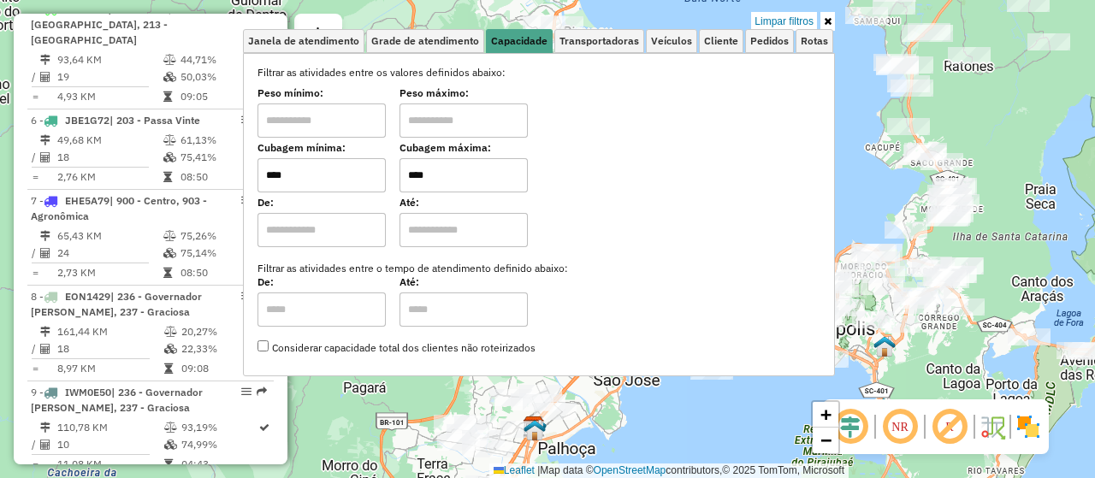
click at [830, 17] on icon at bounding box center [828, 21] width 8 height 10
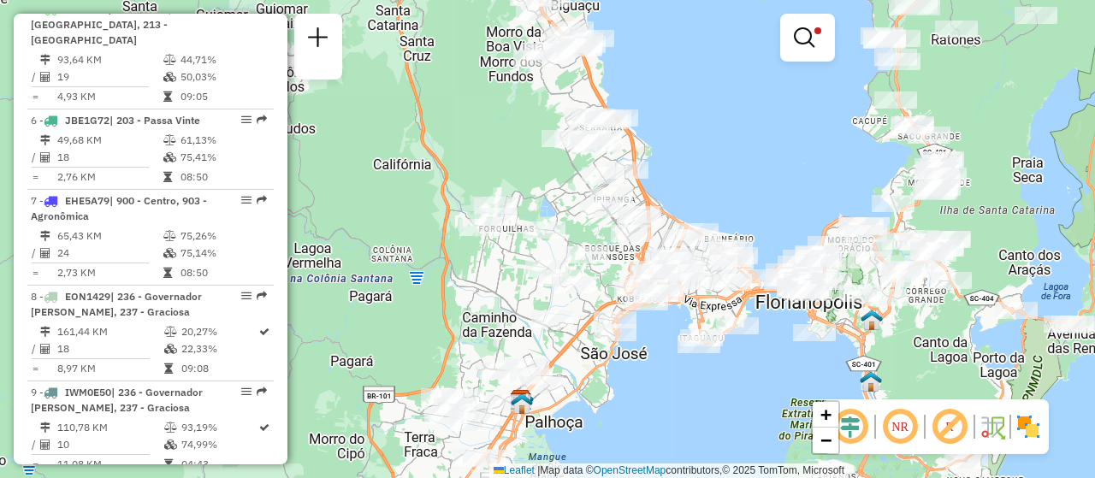
drag, startPoint x: 678, startPoint y: 405, endPoint x: 665, endPoint y: 379, distance: 29.5
click at [665, 379] on div "Limpar filtros Janela de atendimento Grade de atendimento Capacidade Transporta…" at bounding box center [547, 239] width 1095 height 478
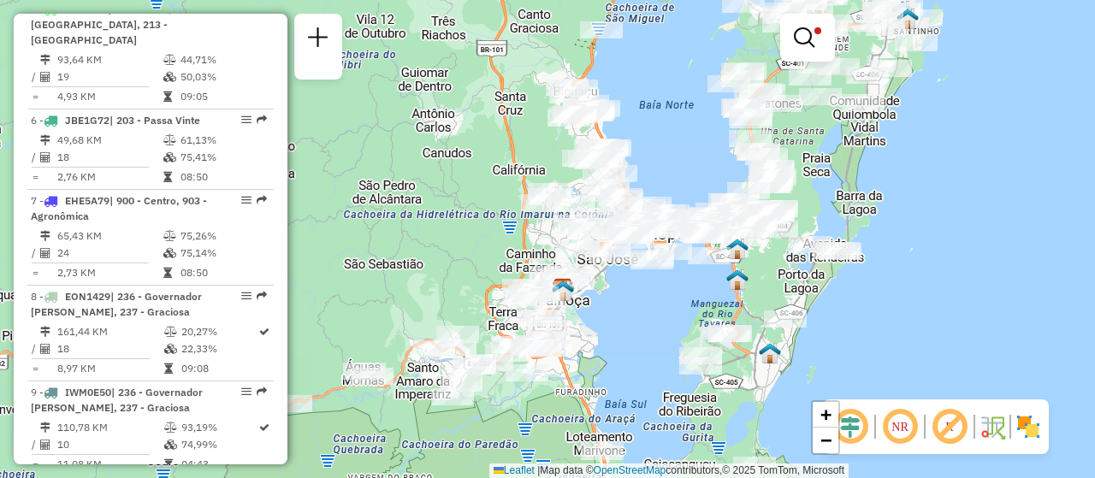
drag, startPoint x: 668, startPoint y: 409, endPoint x: 634, endPoint y: 300, distance: 113.9
click at [634, 300] on div "Limpar filtros Janela de atendimento Grade de atendimento Capacidade Transporta…" at bounding box center [547, 239] width 1095 height 478
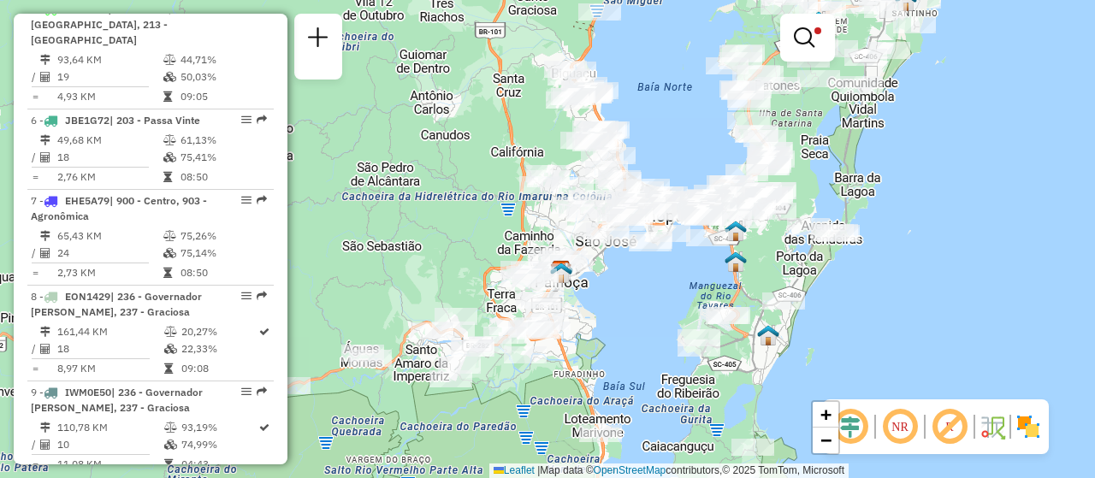
drag, startPoint x: 635, startPoint y: 317, endPoint x: 635, endPoint y: 264, distance: 53.0
click at [635, 264] on div "Limpar filtros Janela de atendimento Grade de atendimento Capacidade Transporta…" at bounding box center [547, 239] width 1095 height 478
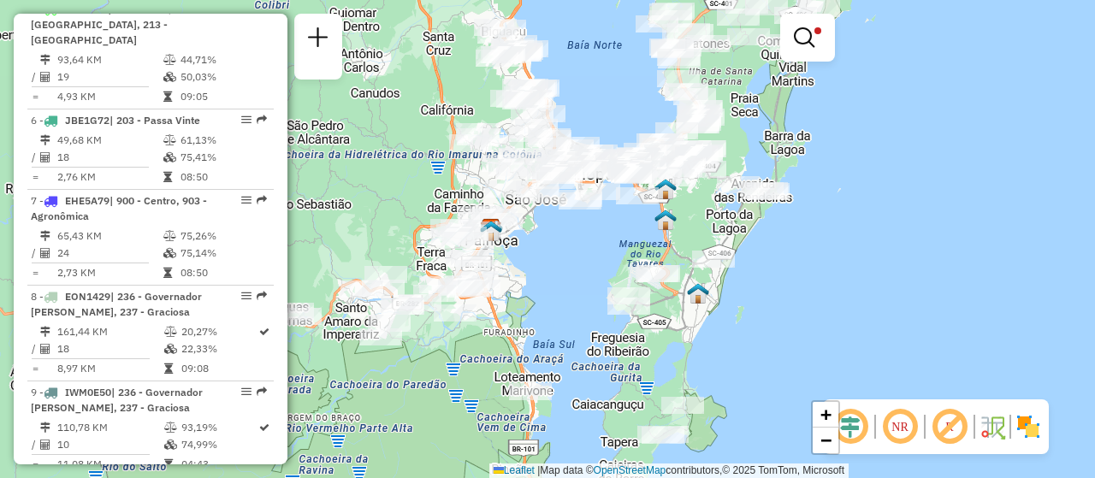
drag, startPoint x: 637, startPoint y: 242, endPoint x: 559, endPoint y: 261, distance: 80.1
click at [559, 261] on div "Limpar filtros Janela de atendimento Grade de atendimento Capacidade Transporta…" at bounding box center [547, 239] width 1095 height 478
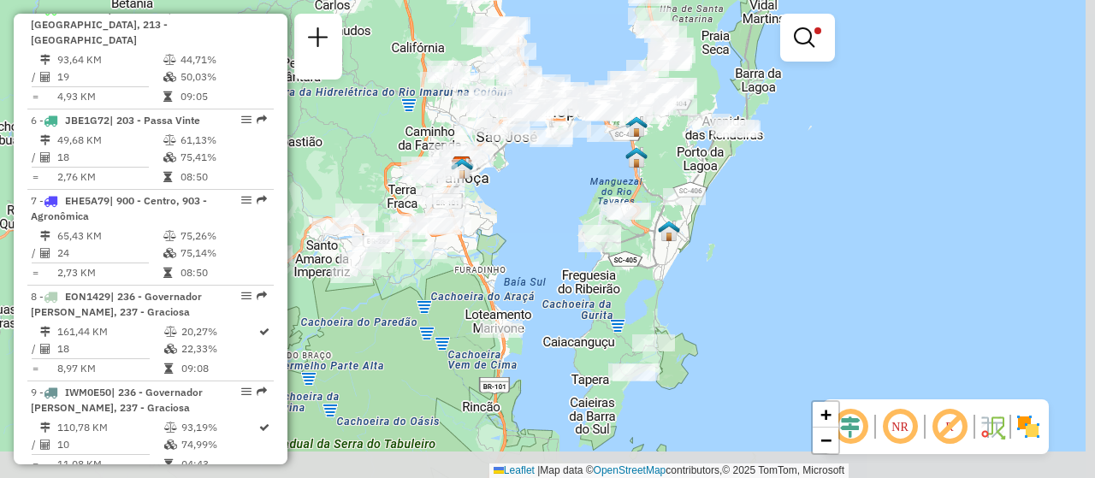
drag, startPoint x: 560, startPoint y: 334, endPoint x: 539, endPoint y: 264, distance: 73.3
click at [539, 264] on div "Limpar filtros Janela de atendimento Grade de atendimento Capacidade Transporta…" at bounding box center [547, 239] width 1095 height 478
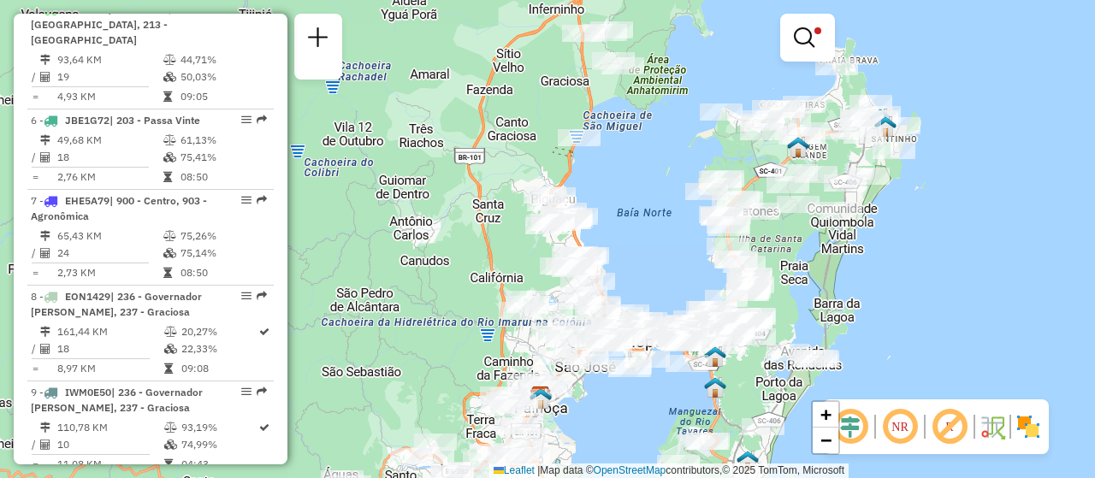
drag, startPoint x: 534, startPoint y: 222, endPoint x: 614, endPoint y: 461, distance: 252.6
click at [614, 461] on div "Limpar filtros Janela de atendimento Grade de atendimento Capacidade Transporta…" at bounding box center [547, 239] width 1095 height 478
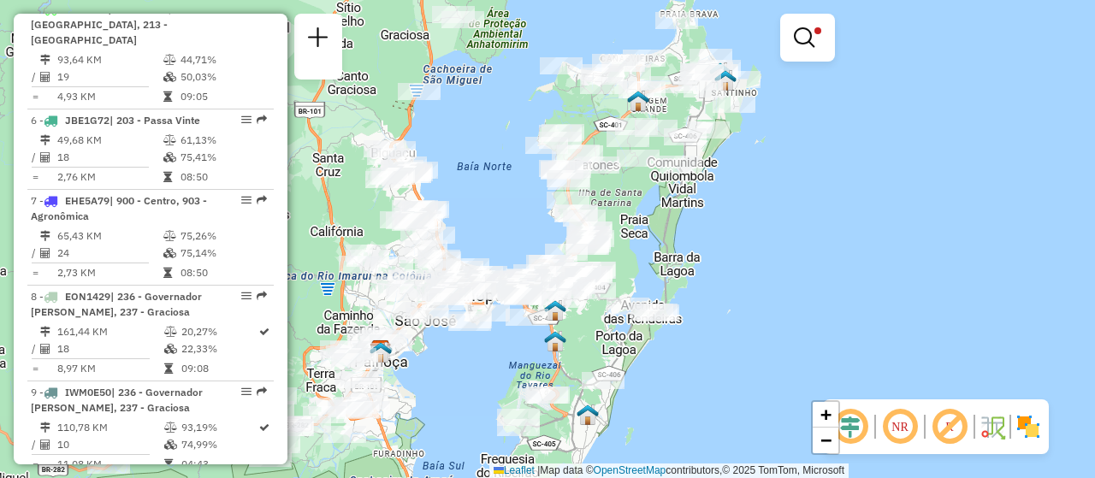
drag, startPoint x: 460, startPoint y: 264, endPoint x: 639, endPoint y: 174, distance: 200.1
click at [520, 237] on div "Limpar filtros Janela de atendimento Grade de atendimento Capacidade Transporta…" at bounding box center [547, 239] width 1095 height 478
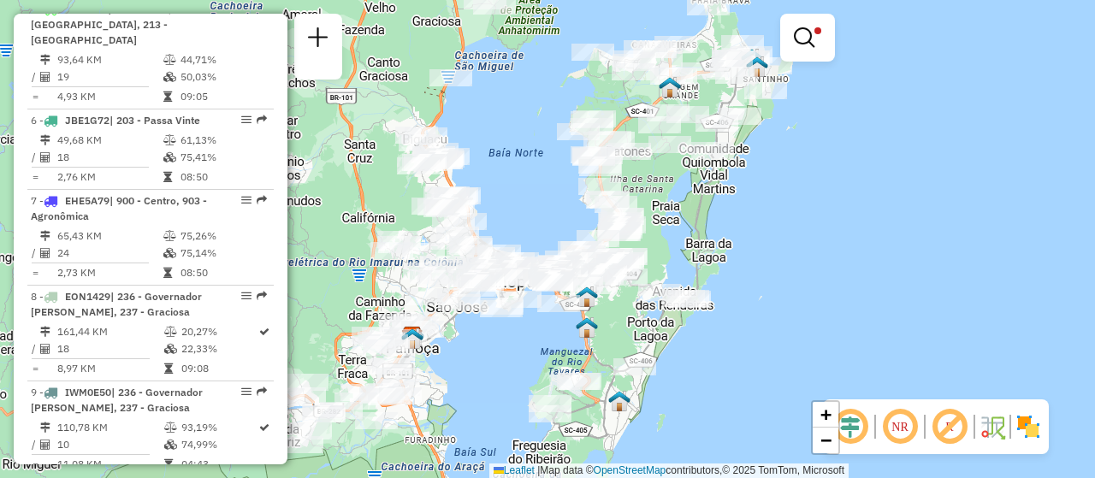
click at [796, 39] on em at bounding box center [804, 37] width 21 height 21
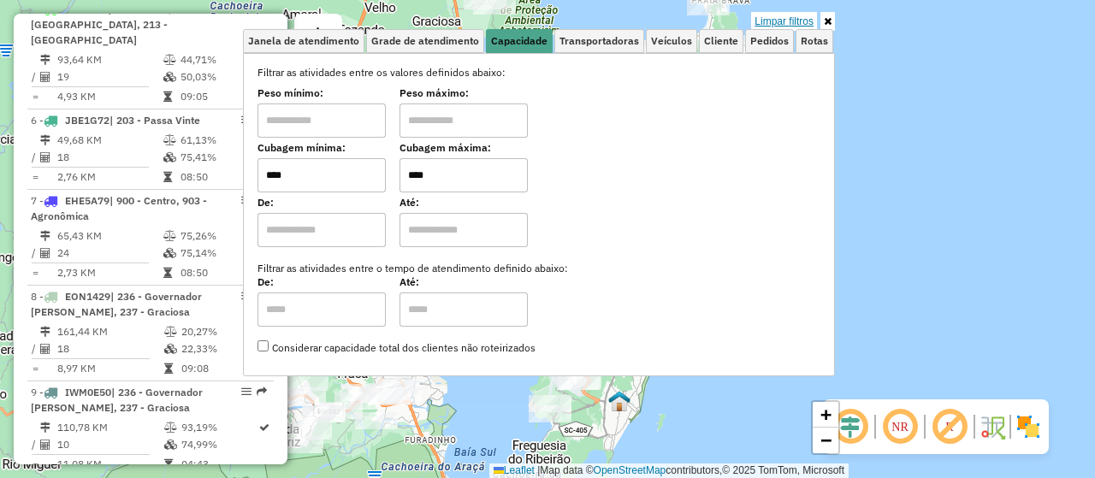
click at [789, 22] on link "Limpar filtros" at bounding box center [784, 21] width 66 height 19
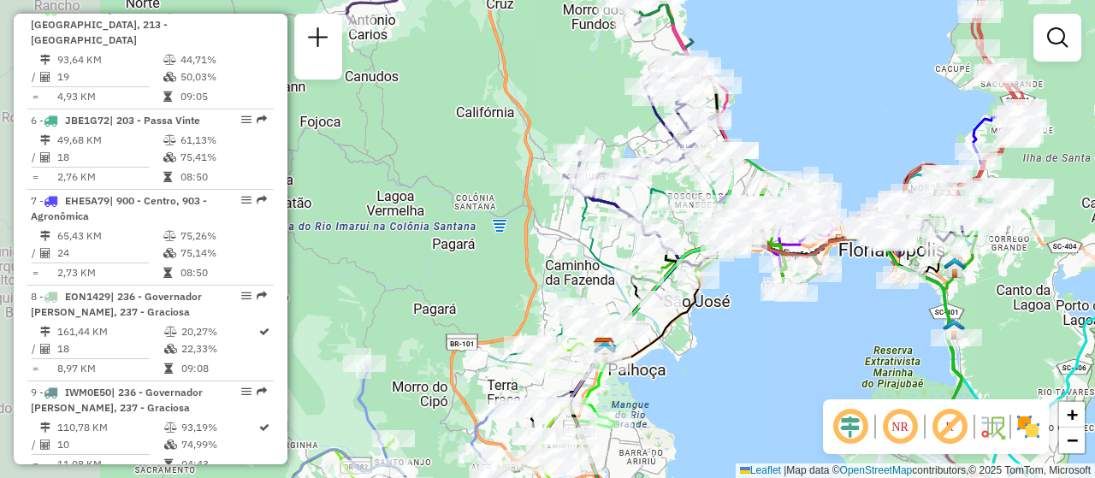
drag, startPoint x: 452, startPoint y: 362, endPoint x: 717, endPoint y: 381, distance: 265.0
click at [717, 381] on div "Janela de atendimento Grade de atendimento Capacidade Transportadoras Veículos …" at bounding box center [547, 239] width 1095 height 478
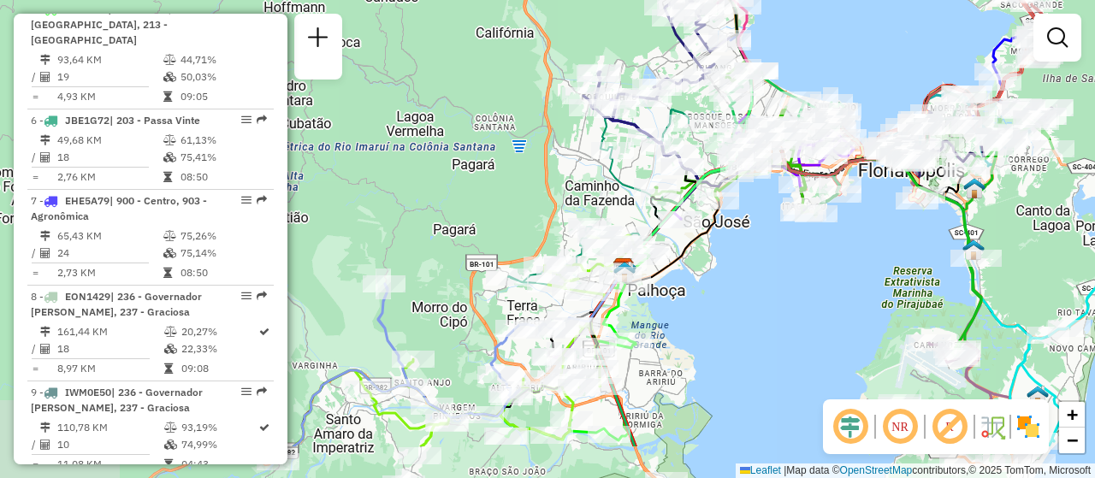
drag, startPoint x: 711, startPoint y: 386, endPoint x: 730, endPoint y: 306, distance: 81.9
click at [730, 306] on div "Janela de atendimento Grade de atendimento Capacidade Transportadoras Veículos …" at bounding box center [547, 239] width 1095 height 478
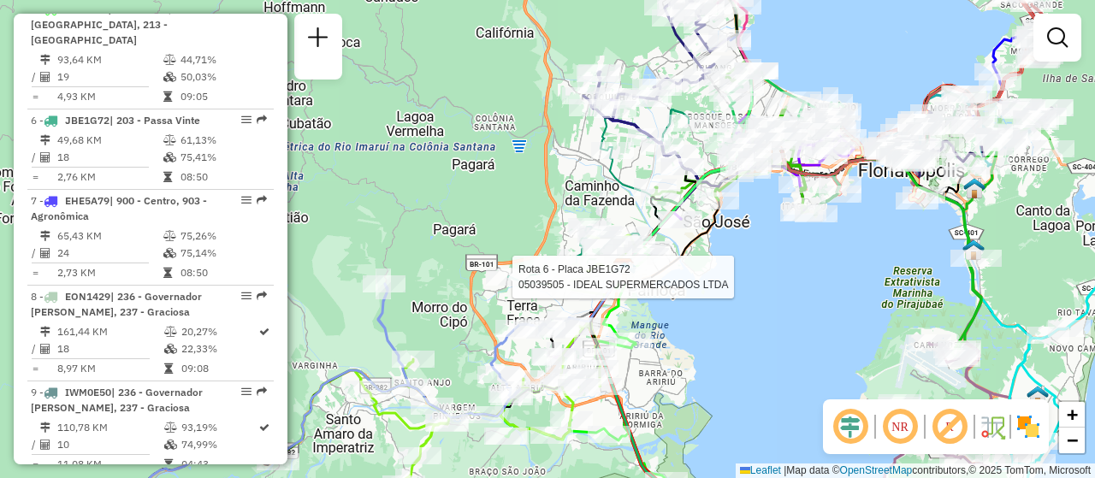
select select "**********"
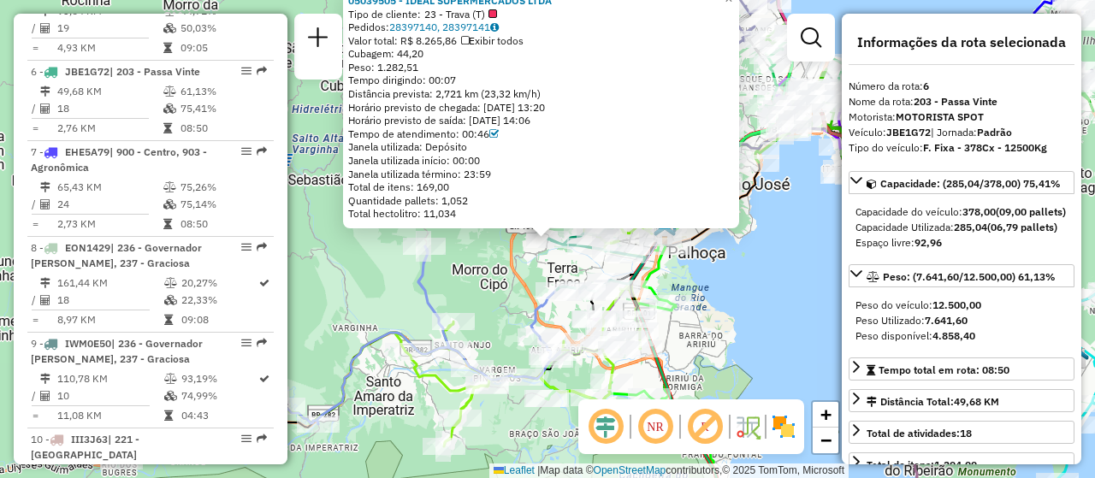
scroll to position [1144, 0]
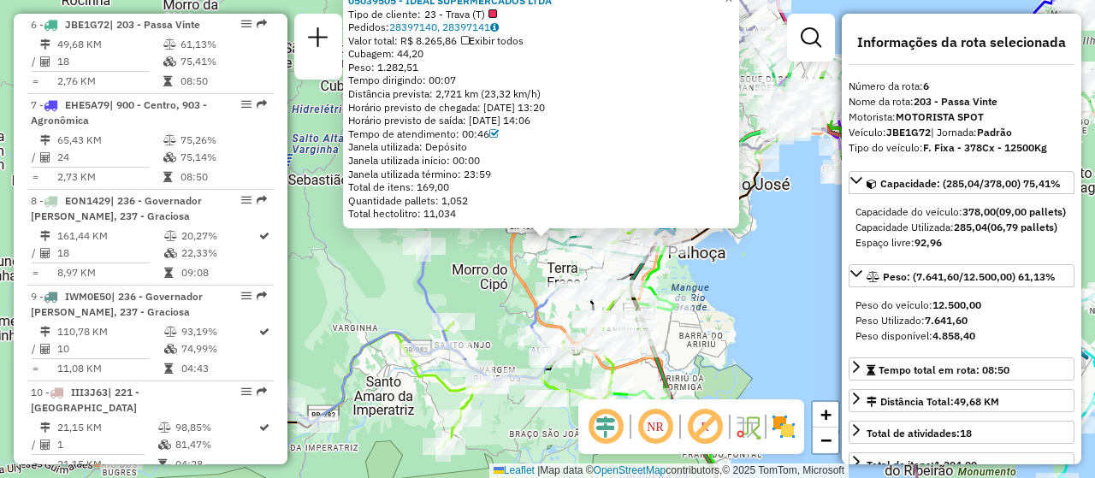
click at [754, 287] on div "05039505 - IDEAL SUPERMERCADOS LTDA Tipo de cliente: 23 - Trava (T) Pedidos: 28…" at bounding box center [547, 239] width 1095 height 478
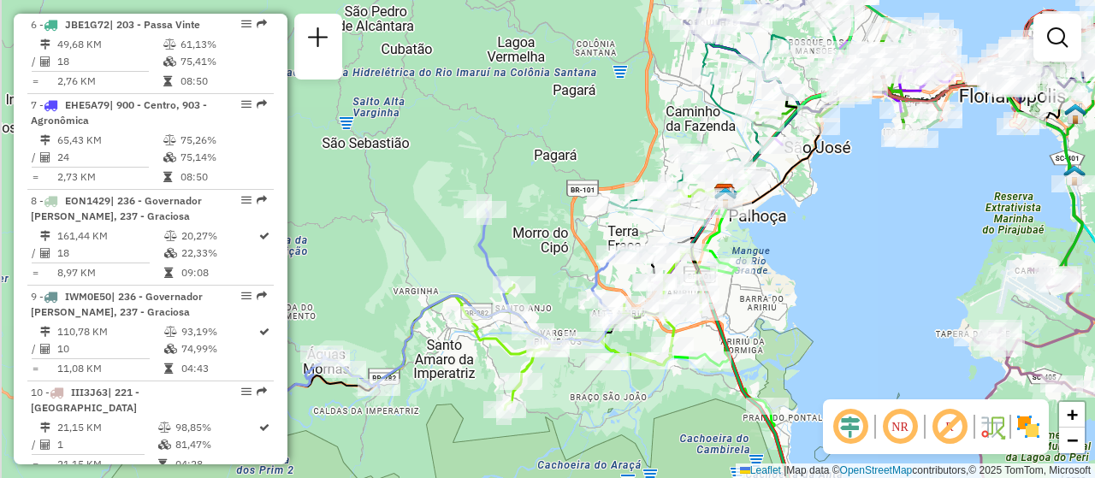
drag, startPoint x: 407, startPoint y: 296, endPoint x: 575, endPoint y: 223, distance: 182.7
click at [575, 223] on div "Janela de atendimento Grade de atendimento Capacidade Transportadoras Veículos …" at bounding box center [547, 239] width 1095 height 478
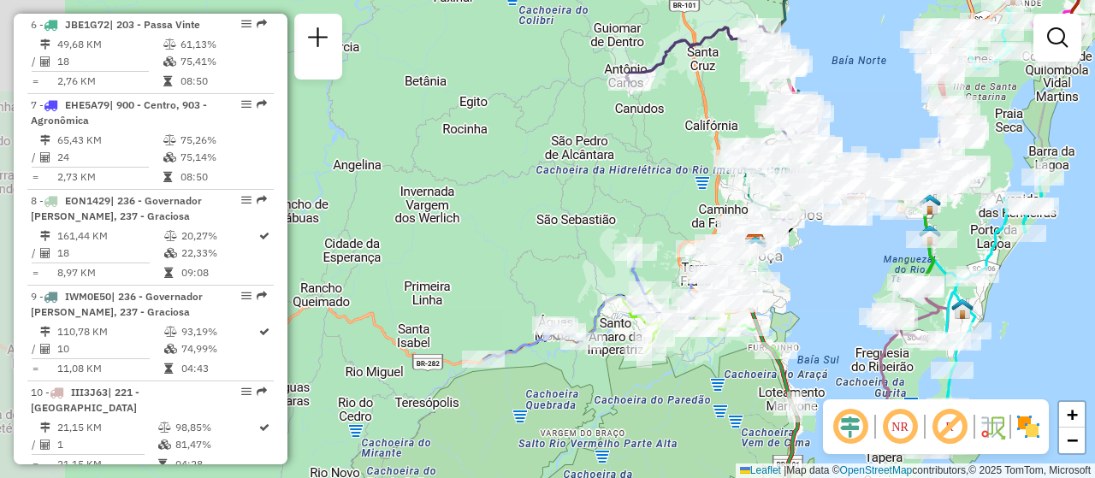
drag, startPoint x: 506, startPoint y: 383, endPoint x: 589, endPoint y: 368, distance: 84.4
click at [589, 368] on div "Janela de atendimento Grade de atendimento Capacidade Transportadoras Veículos …" at bounding box center [547, 239] width 1095 height 478
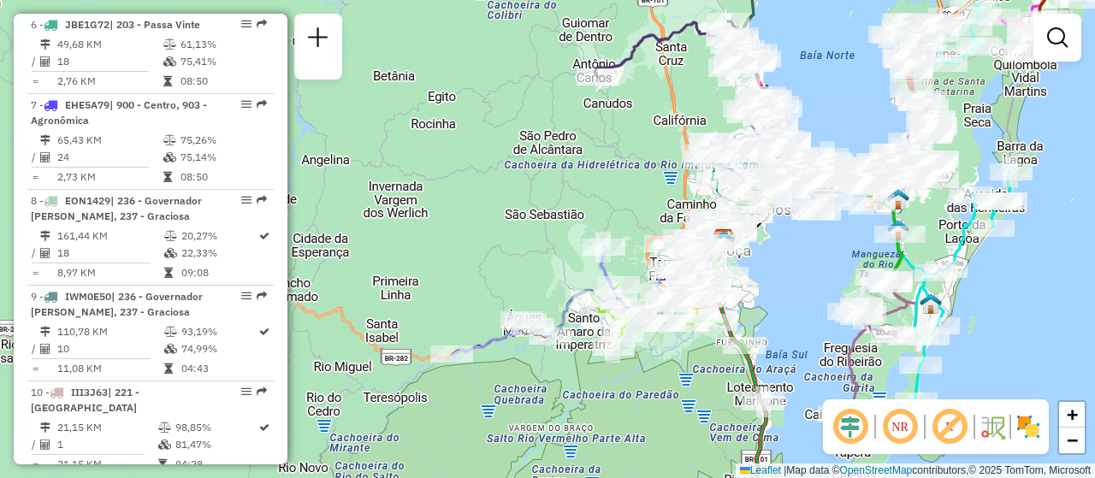
drag, startPoint x: 561, startPoint y: 404, endPoint x: 549, endPoint y: 406, distance: 12.2
click at [549, 406] on div "Janela de atendimento Grade de atendimento Capacidade Transportadoras Veículos …" at bounding box center [547, 239] width 1095 height 478
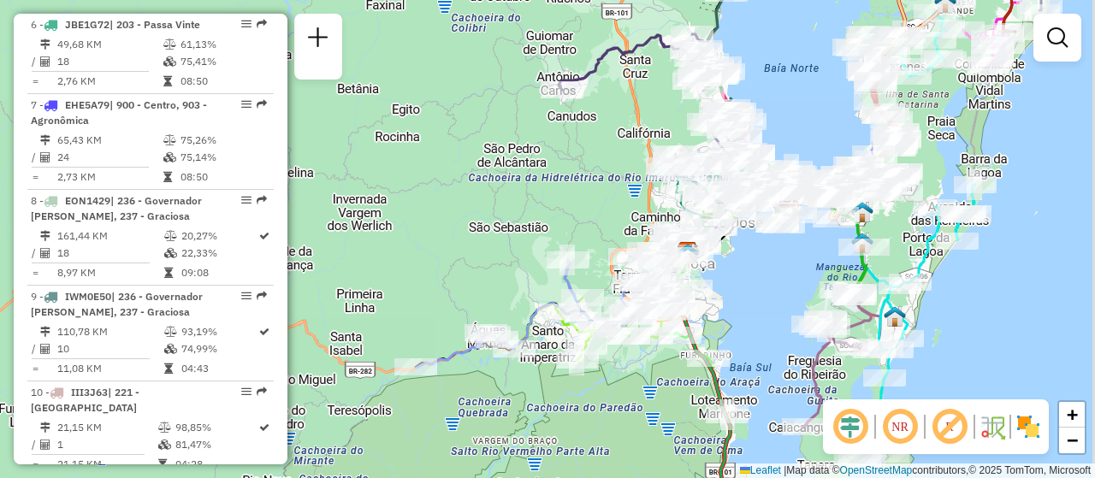
drag, startPoint x: 524, startPoint y: 387, endPoint x: 451, endPoint y: 391, distance: 73.6
click at [486, 404] on div "Janela de atendimento Grade de atendimento Capacidade Transportadoras Veículos …" at bounding box center [547, 239] width 1095 height 478
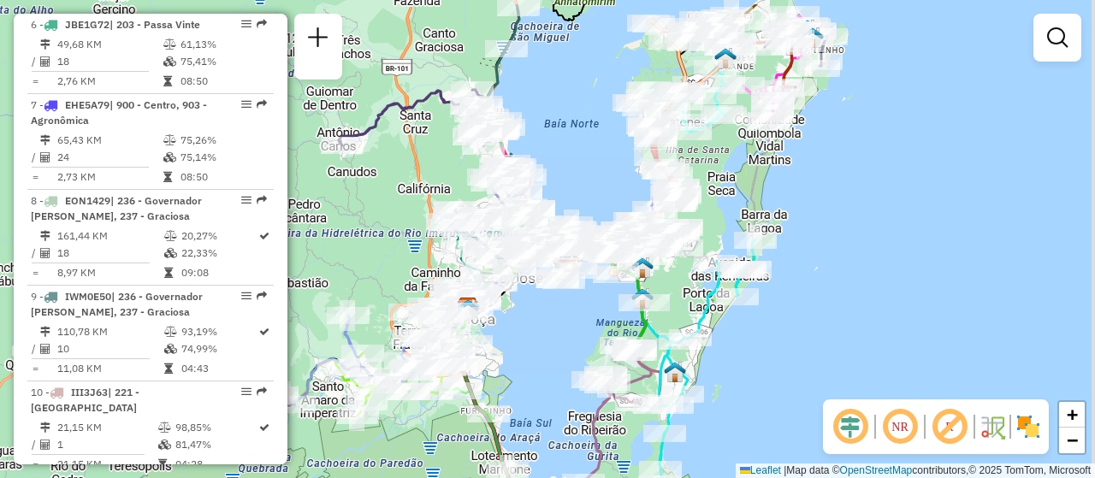
drag, startPoint x: 594, startPoint y: 392, endPoint x: 367, endPoint y: 446, distance: 233.2
click at [367, 446] on div "Janela de atendimento Grade de atendimento Capacidade Transportadoras Veículos …" at bounding box center [547, 239] width 1095 height 478
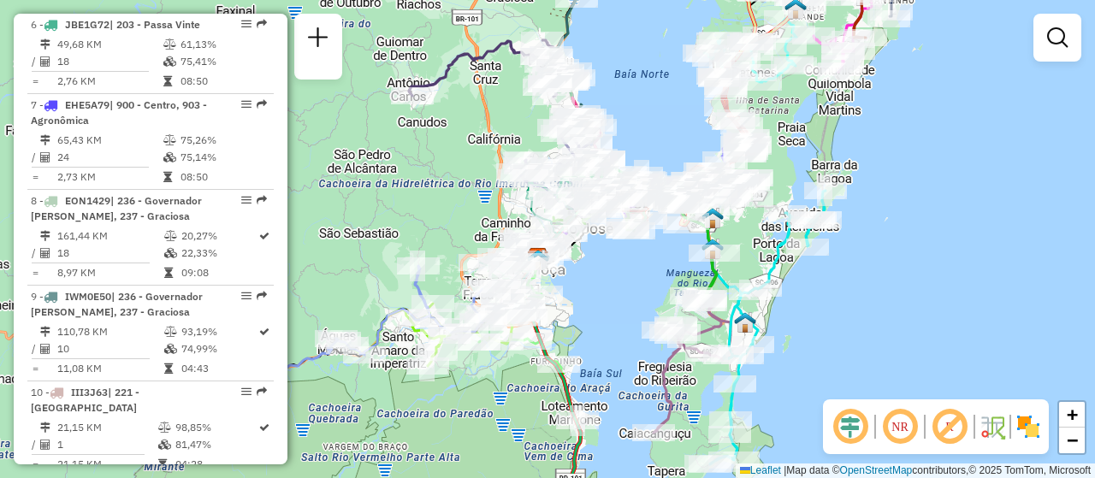
drag, startPoint x: 558, startPoint y: 346, endPoint x: 639, endPoint y: 293, distance: 96.6
click at [639, 293] on div "Janela de atendimento Grade de atendimento Capacidade Transportadoras Veículos …" at bounding box center [547, 239] width 1095 height 478
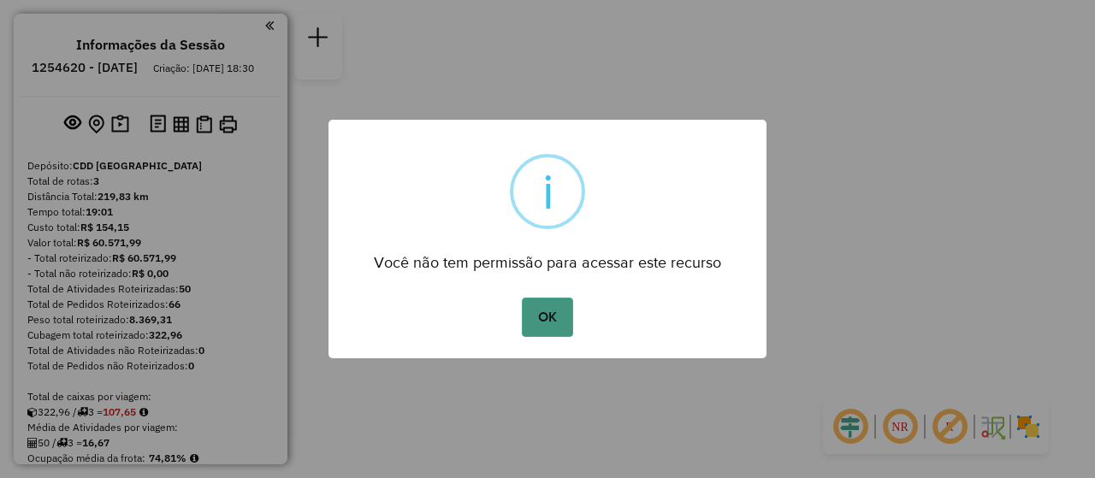
click at [533, 319] on button "OK" at bounding box center [547, 317] width 50 height 39
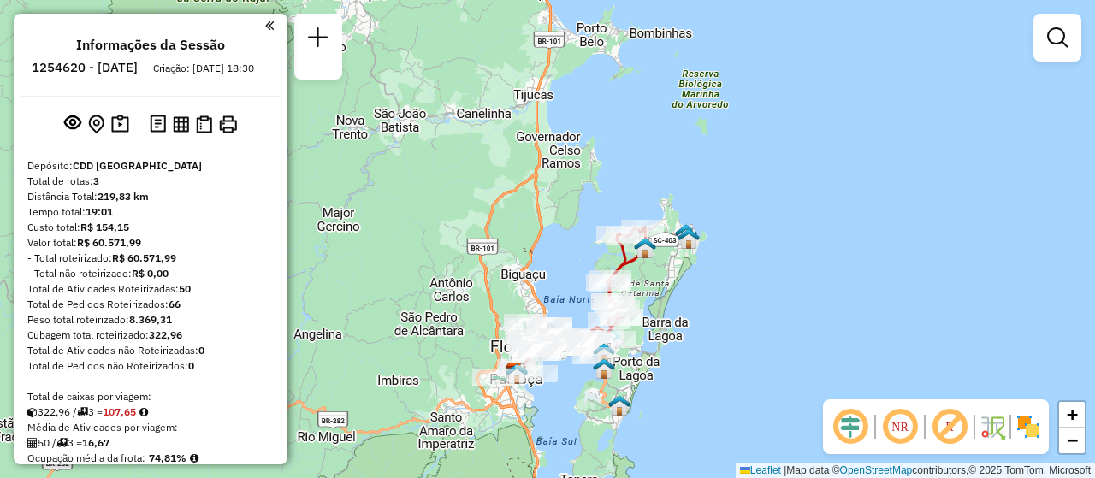
drag, startPoint x: 711, startPoint y: 161, endPoint x: 652, endPoint y: 280, distance: 132.7
click at [680, 294] on div "Janela de atendimento Grade de atendimento Capacidade Transportadoras Veículos …" at bounding box center [547, 239] width 1095 height 478
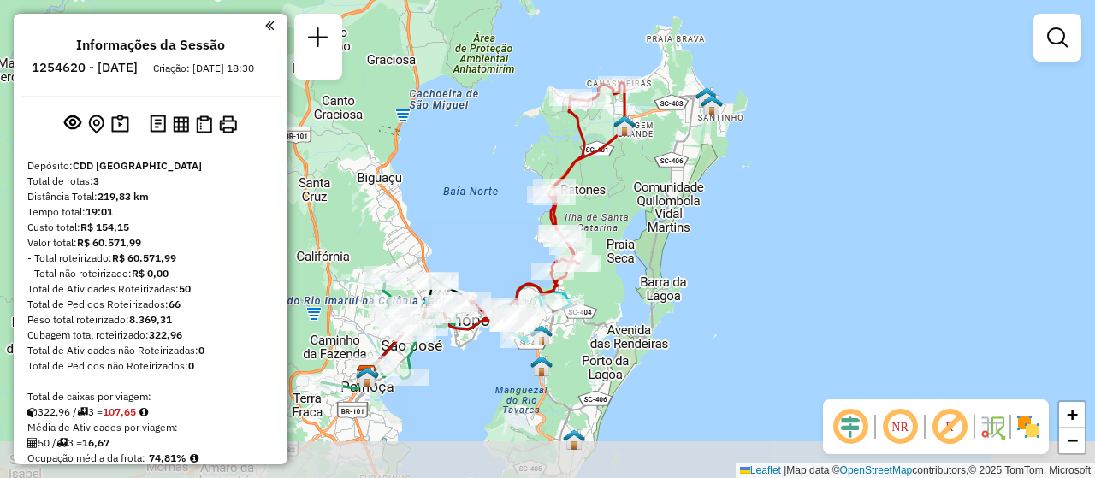
drag, startPoint x: 646, startPoint y: 350, endPoint x: 608, endPoint y: 219, distance: 136.2
click at [608, 219] on div "Janela de atendimento Grade de atendimento Capacidade Transportadoras Veículos …" at bounding box center [547, 239] width 1095 height 478
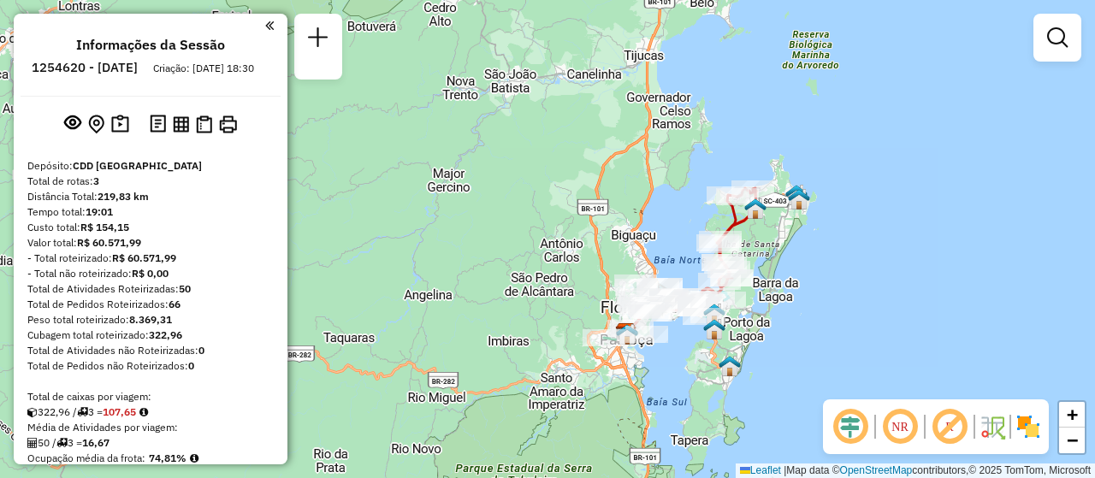
drag, startPoint x: 842, startPoint y: 180, endPoint x: 789, endPoint y: 298, distance: 128.6
click at [789, 298] on div "Janela de atendimento Grade de atendimento Capacidade Transportadoras Veículos …" at bounding box center [547, 239] width 1095 height 478
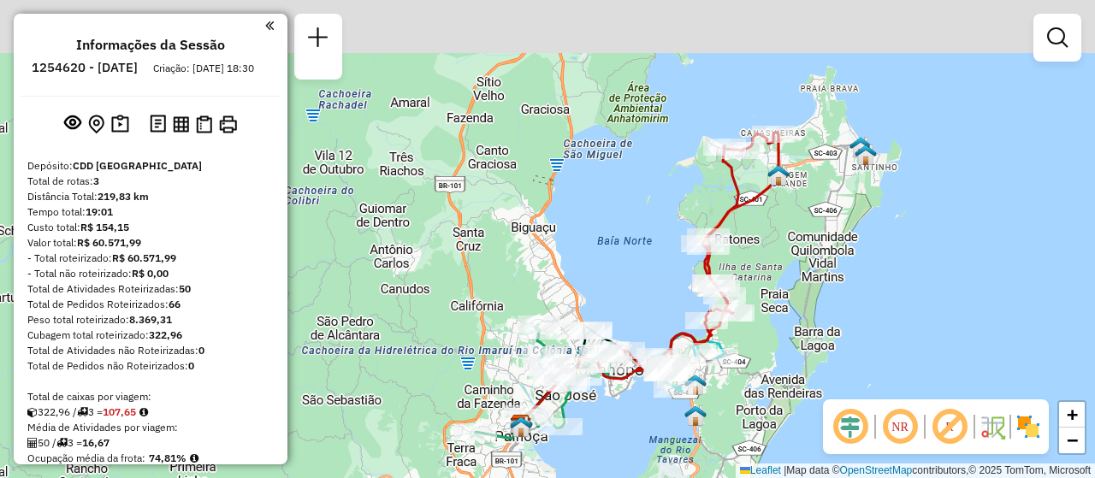
drag, startPoint x: 772, startPoint y: 238, endPoint x: 763, endPoint y: 294, distance: 57.2
click at [763, 294] on div "Janela de atendimento Grade de atendimento Capacidade Transportadoras Veículos …" at bounding box center [547, 239] width 1095 height 478
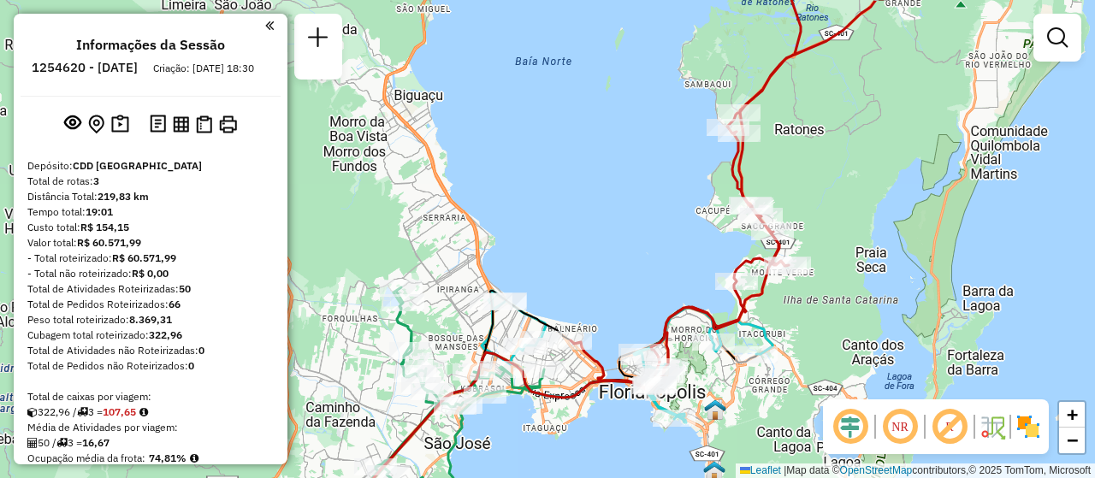
drag, startPoint x: 635, startPoint y: 85, endPoint x: 683, endPoint y: 327, distance: 246.9
click at [683, 327] on div "Janela de atendimento Grade de atendimento Capacidade Transportadoras Veículos …" at bounding box center [547, 239] width 1095 height 478
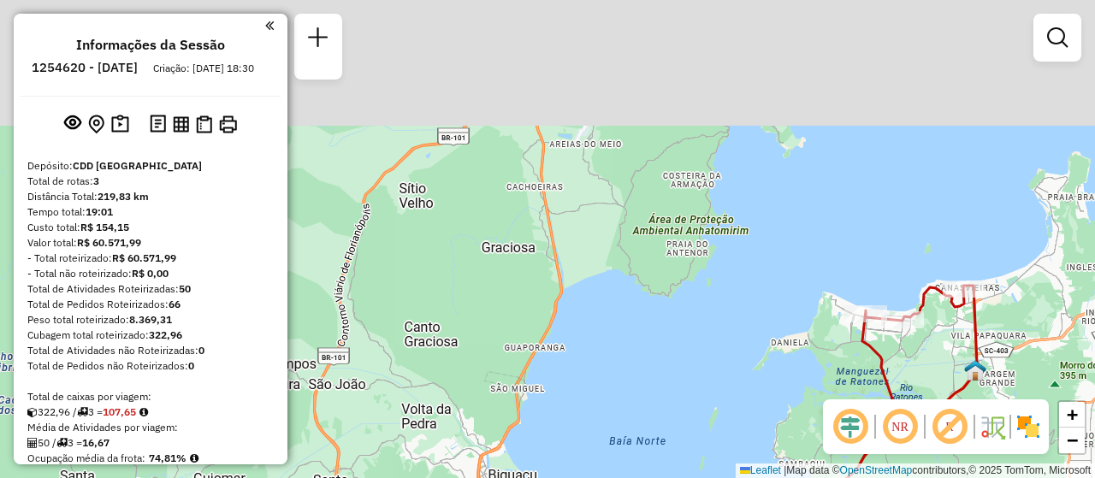
drag, startPoint x: 616, startPoint y: 103, endPoint x: 665, endPoint y: 254, distance: 159.0
click at [665, 254] on div "Janela de atendimento Grade de atendimento Capacidade Transportadoras Veículos …" at bounding box center [547, 239] width 1095 height 478
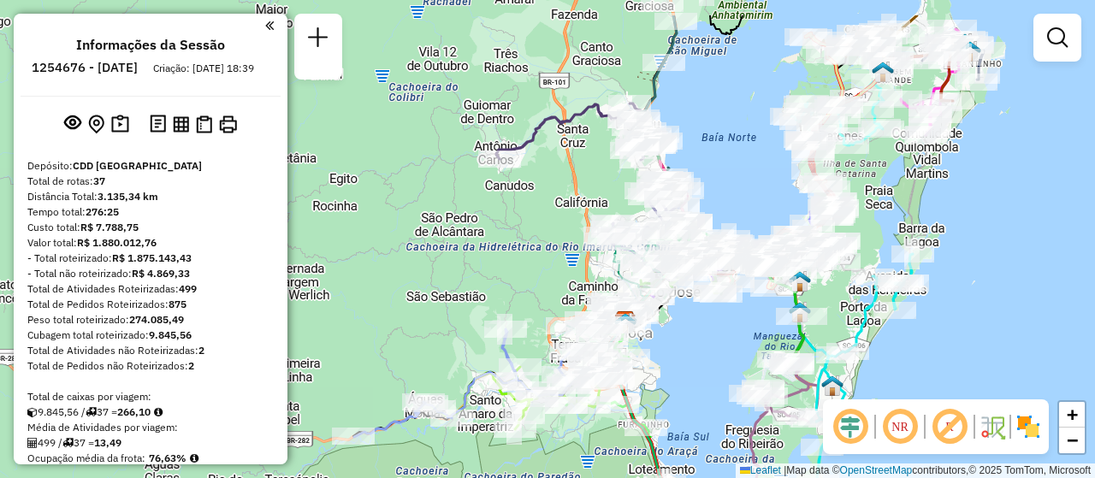
click at [496, 475] on div "Janela de atendimento Grade de atendimento Capacidade Transportadoras Veículos …" at bounding box center [547, 239] width 1095 height 478
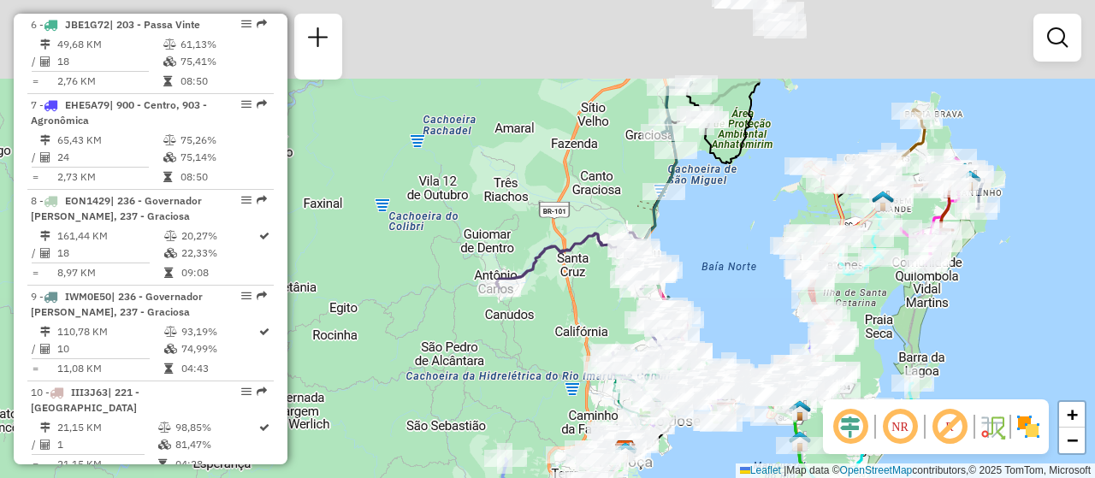
drag, startPoint x: 501, startPoint y: 240, endPoint x: 500, endPoint y: 381, distance: 141.1
click at [501, 381] on div "Janela de atendimento Grade de atendimento Capacidade Transportadoras Veículos …" at bounding box center [547, 239] width 1095 height 478
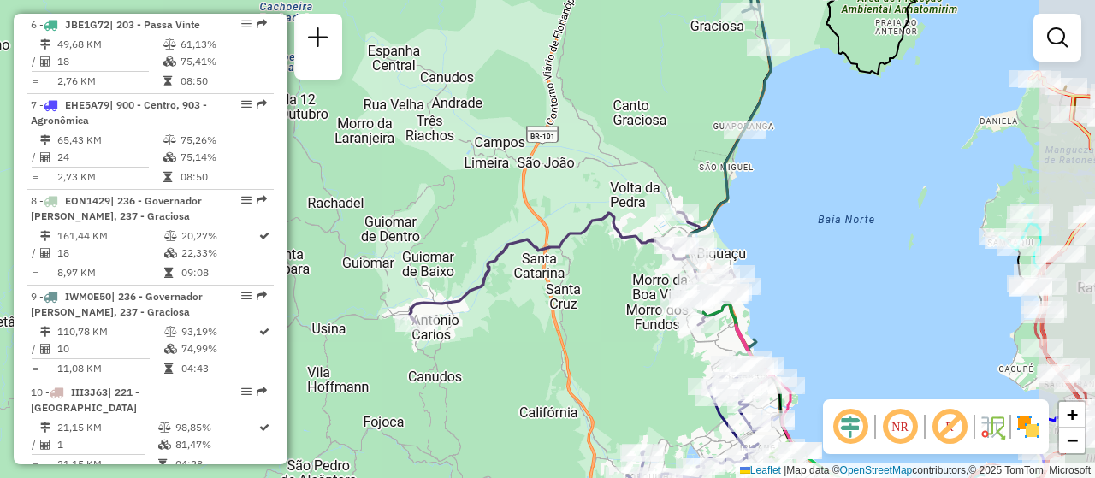
drag, startPoint x: 671, startPoint y: 366, endPoint x: 563, endPoint y: 351, distance: 108.9
click at [563, 351] on div "Janela de atendimento Grade de atendimento Capacidade Transportadoras Veículos …" at bounding box center [547, 239] width 1095 height 478
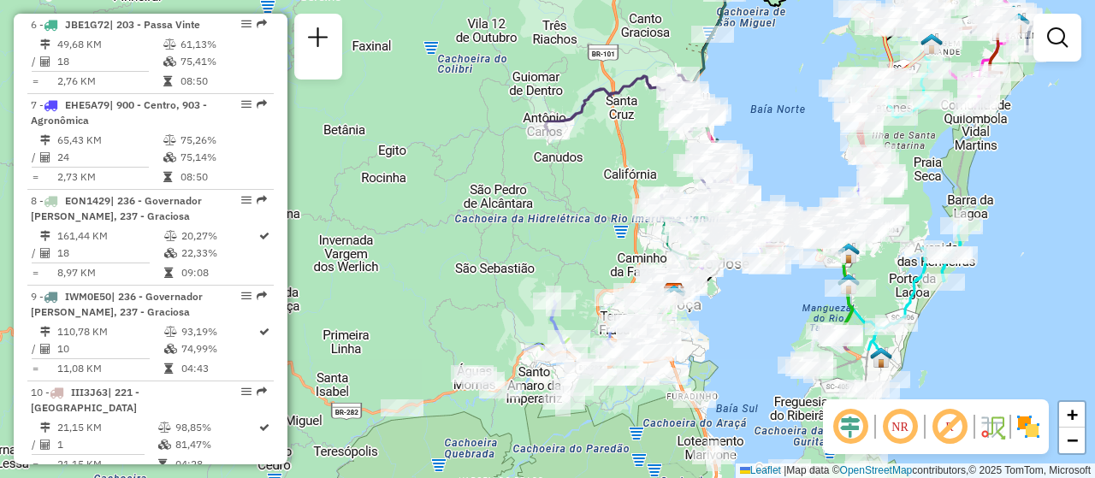
drag, startPoint x: 884, startPoint y: 305, endPoint x: 769, endPoint y: 130, distance: 209.5
click at [769, 130] on div "Janela de atendimento Grade de atendimento Capacidade Transportadoras Veículos …" at bounding box center [547, 239] width 1095 height 478
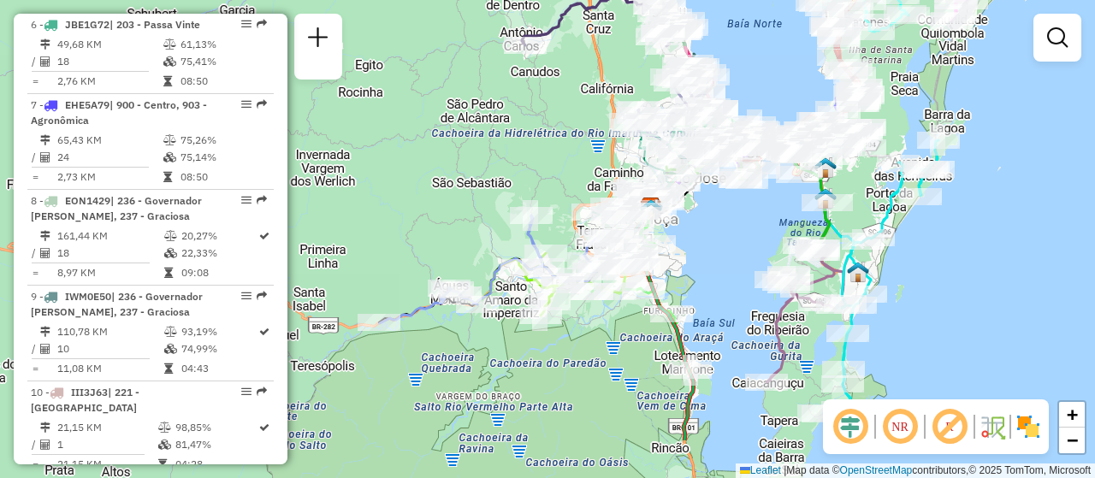
drag, startPoint x: 775, startPoint y: 332, endPoint x: 750, endPoint y: 244, distance: 91.5
click at [750, 244] on div "Janela de atendimento Grade de atendimento Capacidade Transportadoras Veículos …" at bounding box center [547, 239] width 1095 height 478
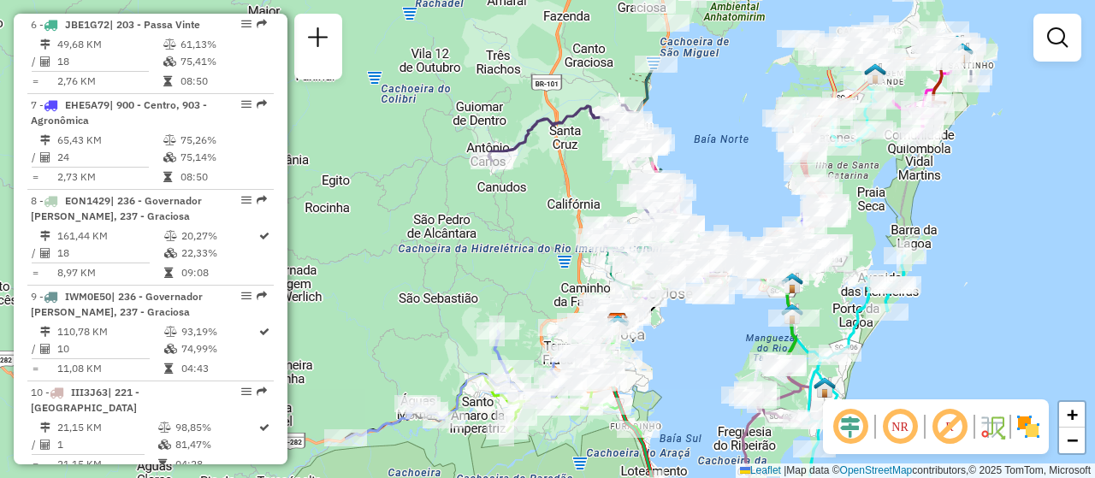
drag, startPoint x: 745, startPoint y: 234, endPoint x: 713, endPoint y: 352, distance: 122.2
click at [713, 352] on div "Janela de atendimento Grade de atendimento Capacidade Transportadoras Veículos …" at bounding box center [547, 239] width 1095 height 478
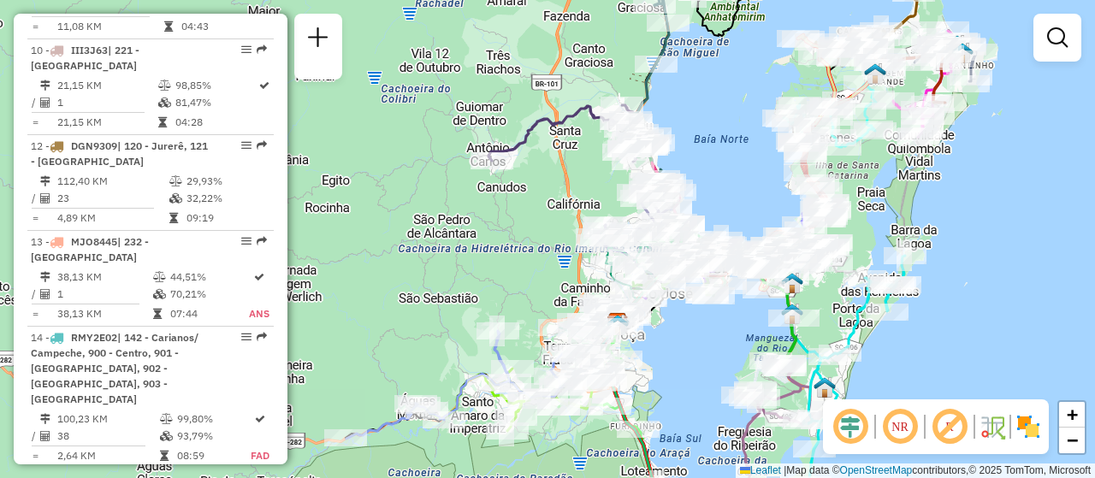
scroll to position [3865, 0]
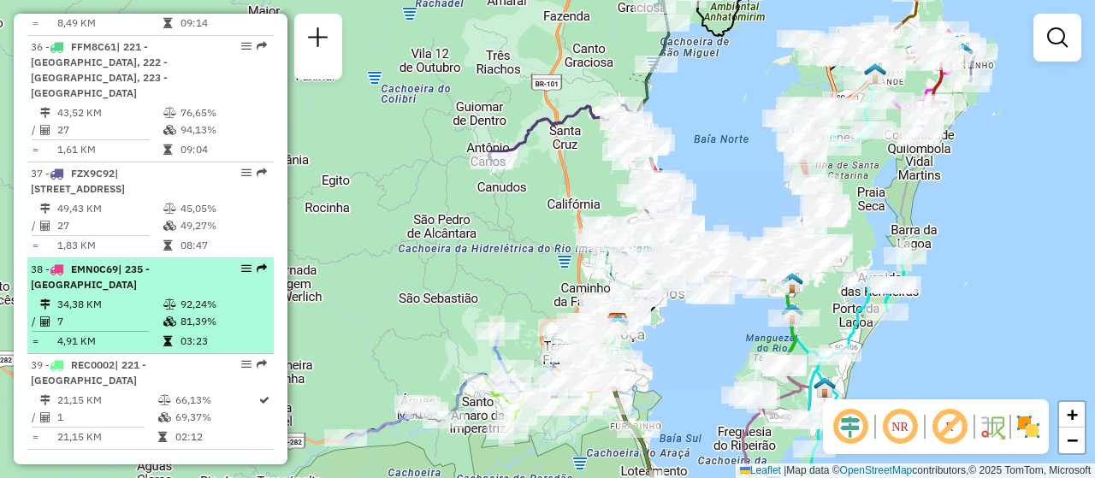
click at [230, 262] on div "38 - EMN0C69 | 235 - Jardim Santiago" at bounding box center [150, 277] width 239 height 31
select select "**********"
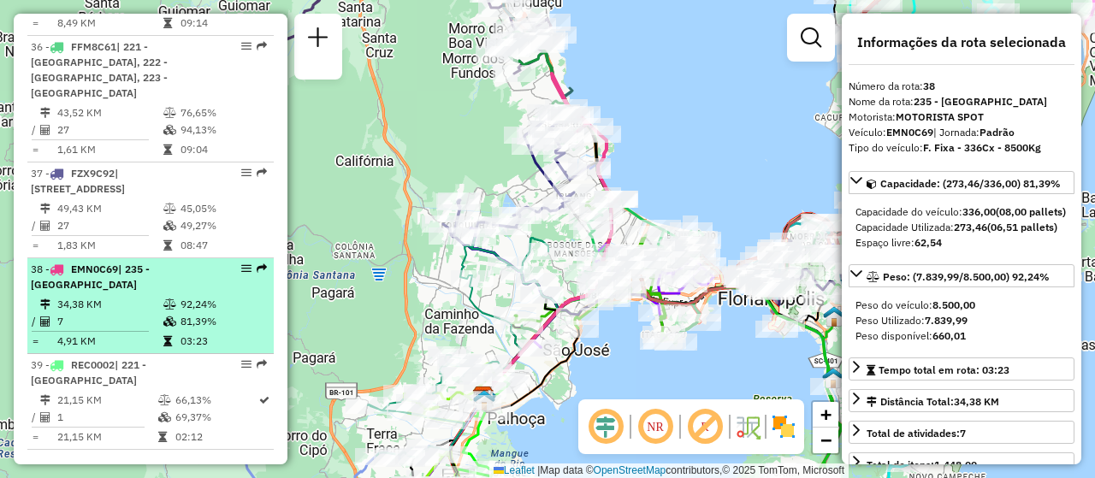
drag, startPoint x: 233, startPoint y: 234, endPoint x: 224, endPoint y: 251, distance: 18.4
click at [224, 262] on div "38 - EMN0C69 | 235 - Jardim Santiago" at bounding box center [150, 277] width 239 height 31
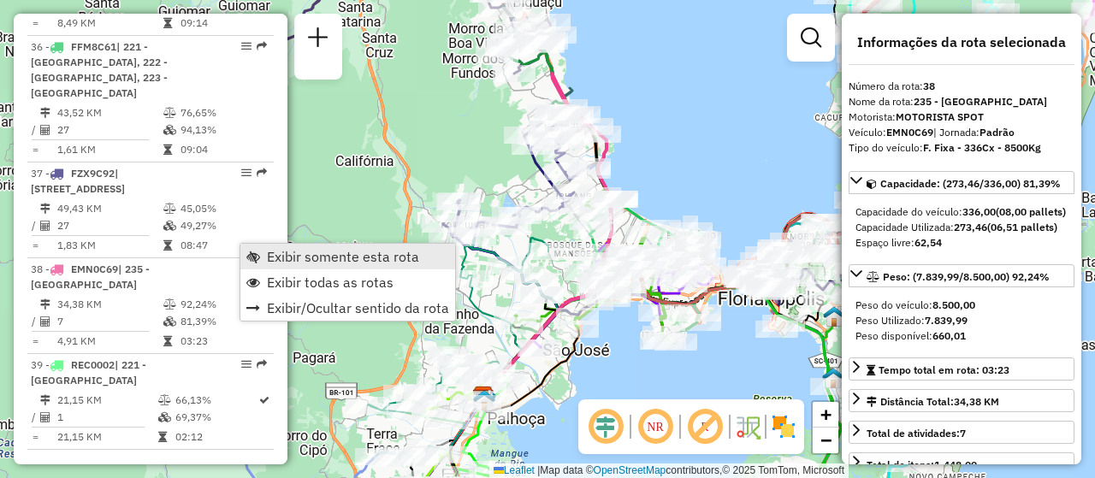
click at [303, 253] on span "Exibir somente esta rota" at bounding box center [343, 257] width 152 height 14
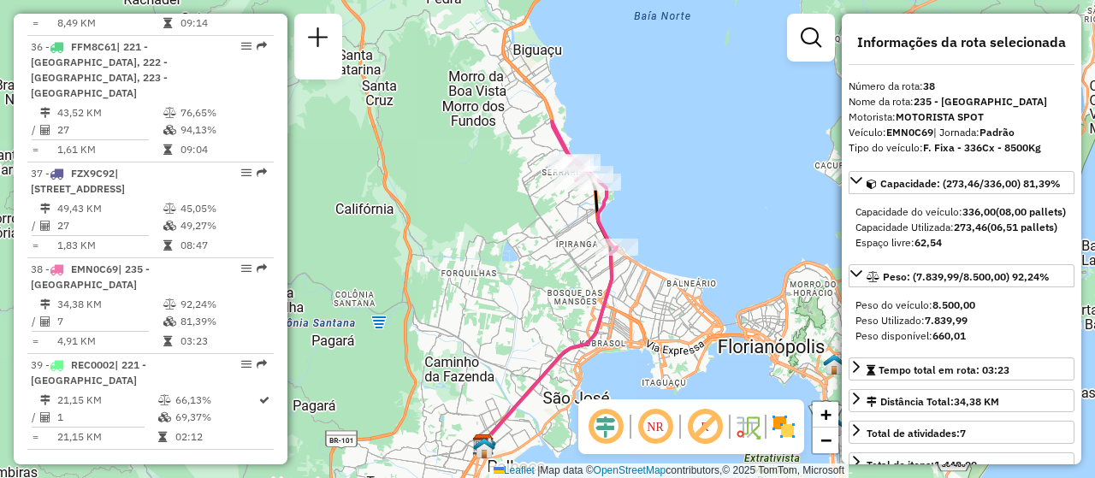
drag, startPoint x: 663, startPoint y: 207, endPoint x: 665, endPoint y: 260, distance: 53.1
click at [665, 260] on div "Janela de atendimento Grade de atendimento Capacidade Transportadoras Veículos …" at bounding box center [547, 239] width 1095 height 478
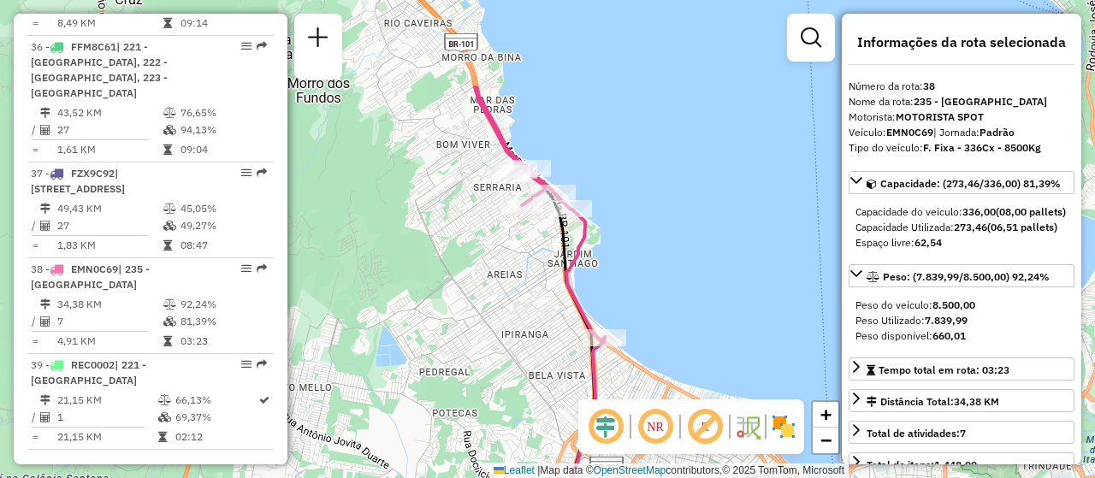
drag, startPoint x: 537, startPoint y: 207, endPoint x: 620, endPoint y: 268, distance: 102.8
click at [620, 268] on div "Janela de atendimento Grade de atendimento Capacidade Transportadoras Veículos …" at bounding box center [547, 239] width 1095 height 478
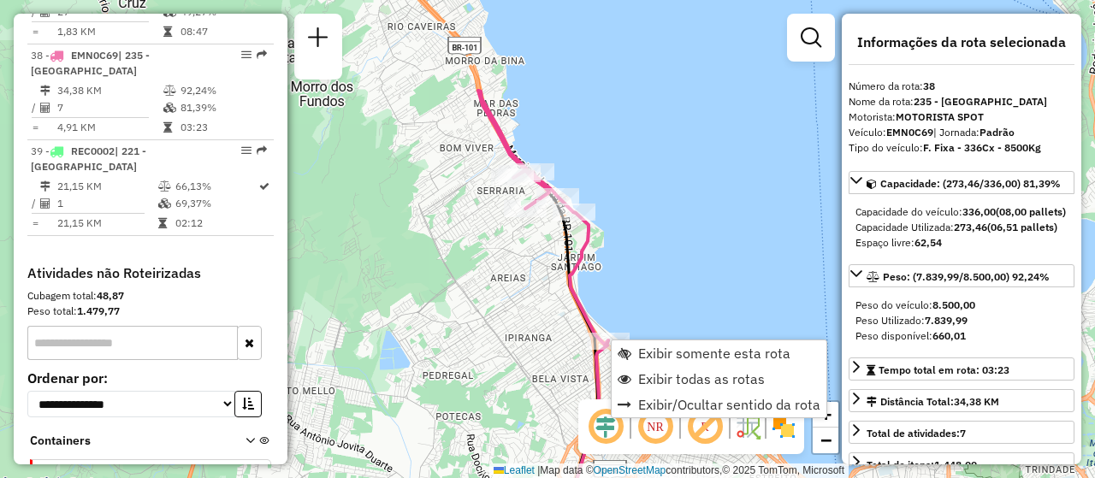
scroll to position [3658, 0]
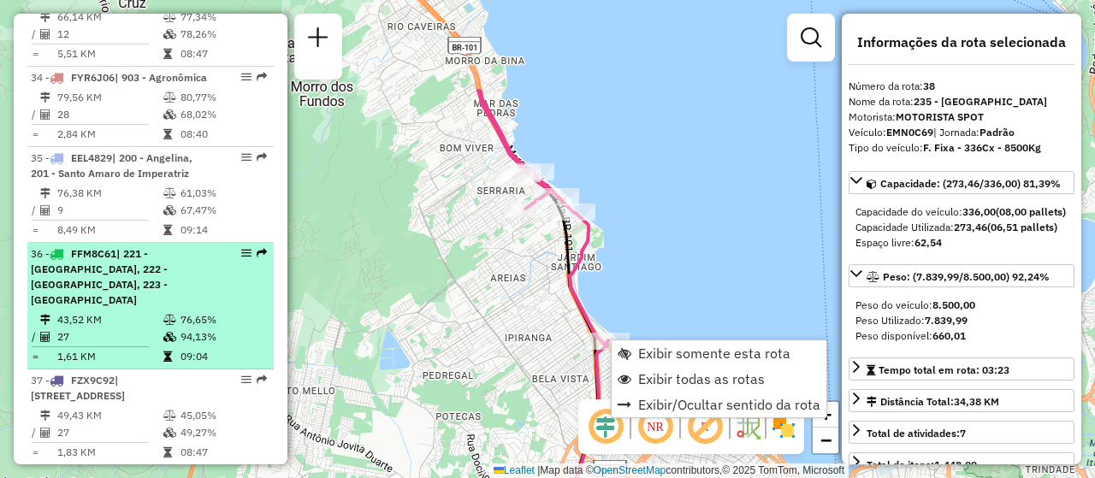
click at [241, 248] on em at bounding box center [246, 253] width 10 height 10
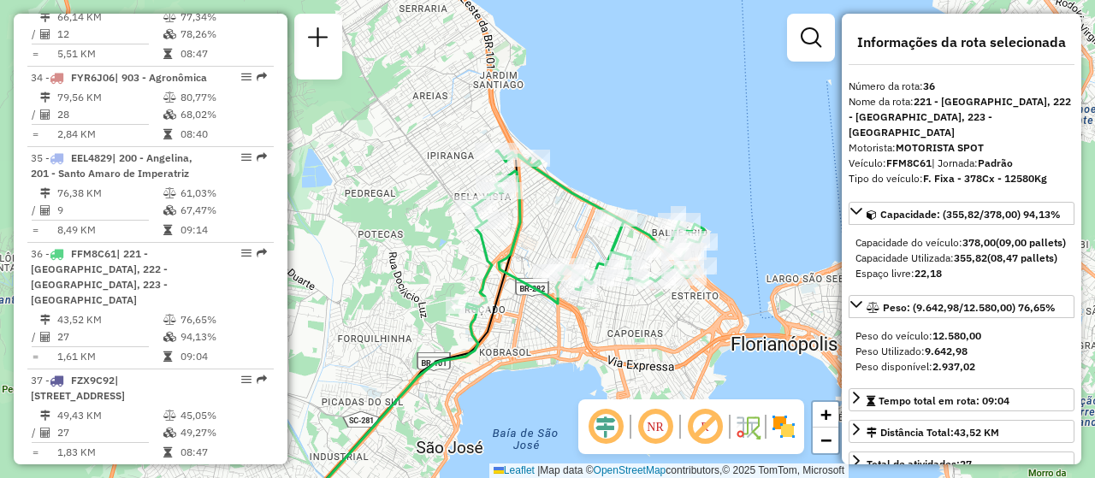
drag, startPoint x: 668, startPoint y: 302, endPoint x: 650, endPoint y: 338, distance: 40.2
click at [650, 338] on div "Janela de atendimento Grade de atendimento Capacidade Transportadoras Veículos …" at bounding box center [547, 239] width 1095 height 478
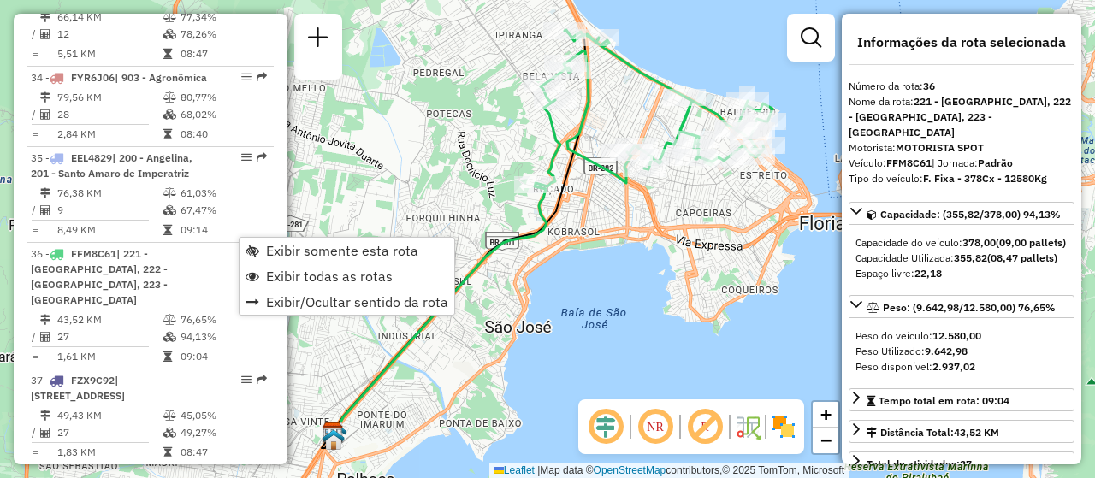
scroll to position [658, 0]
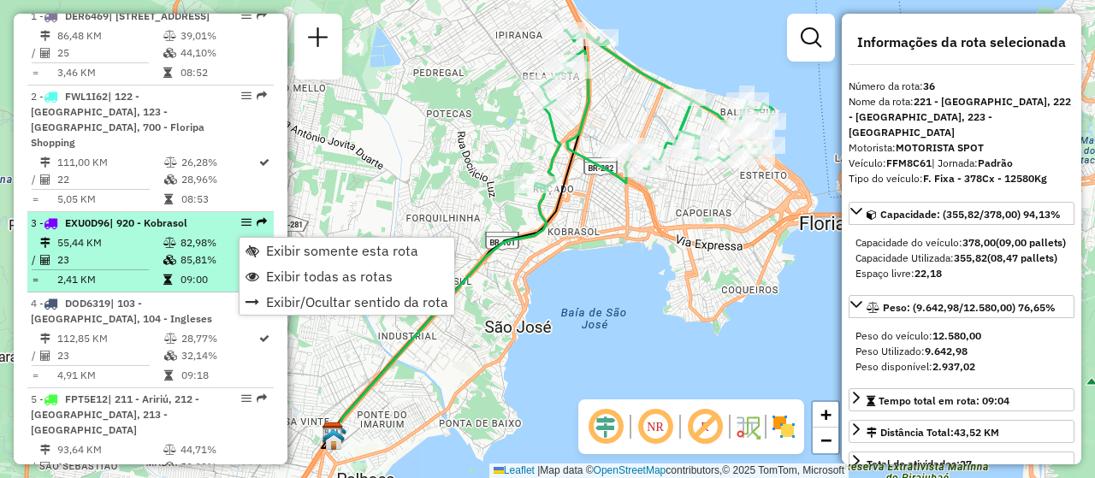
click at [233, 251] on td "82,98%" at bounding box center [223, 242] width 86 height 17
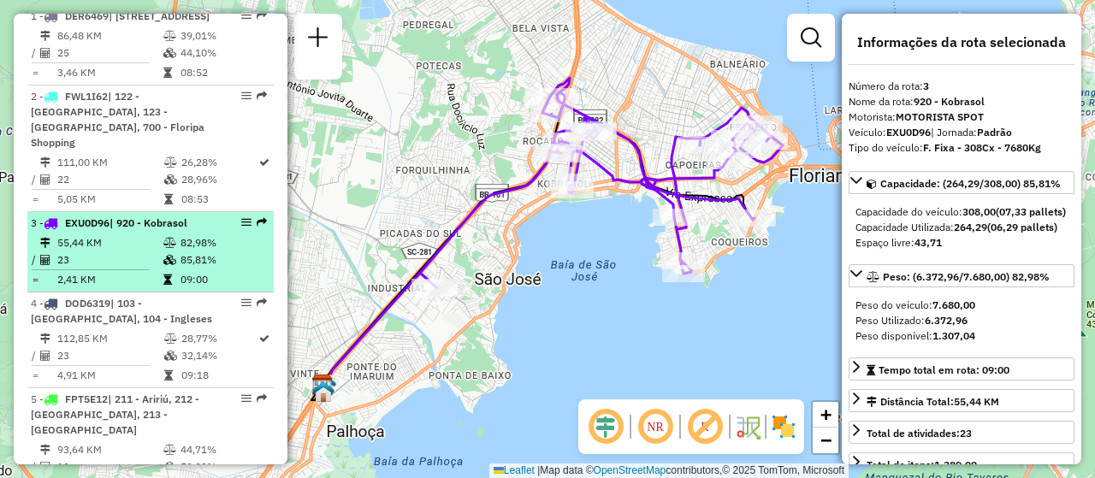
click at [233, 228] on div at bounding box center [241, 222] width 51 height 10
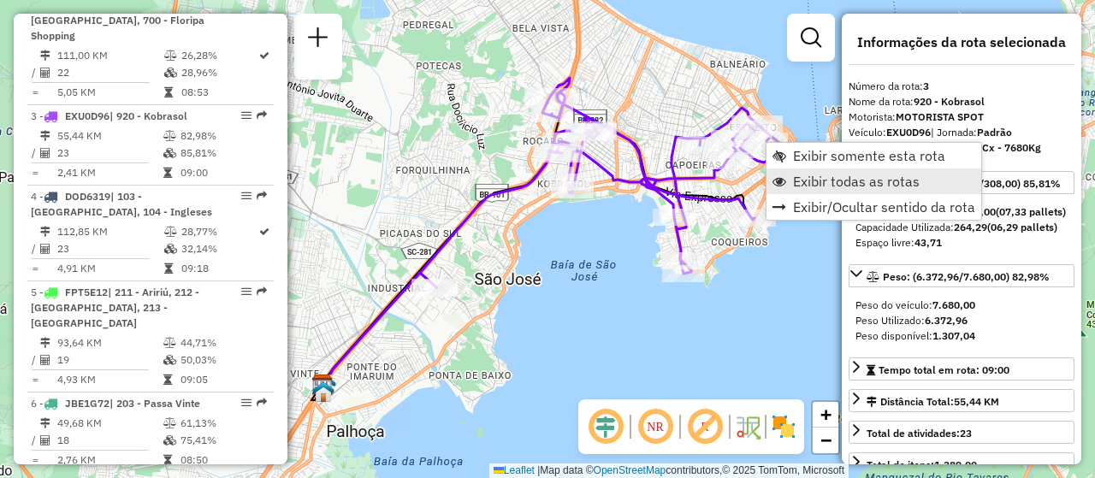
scroll to position [872, 0]
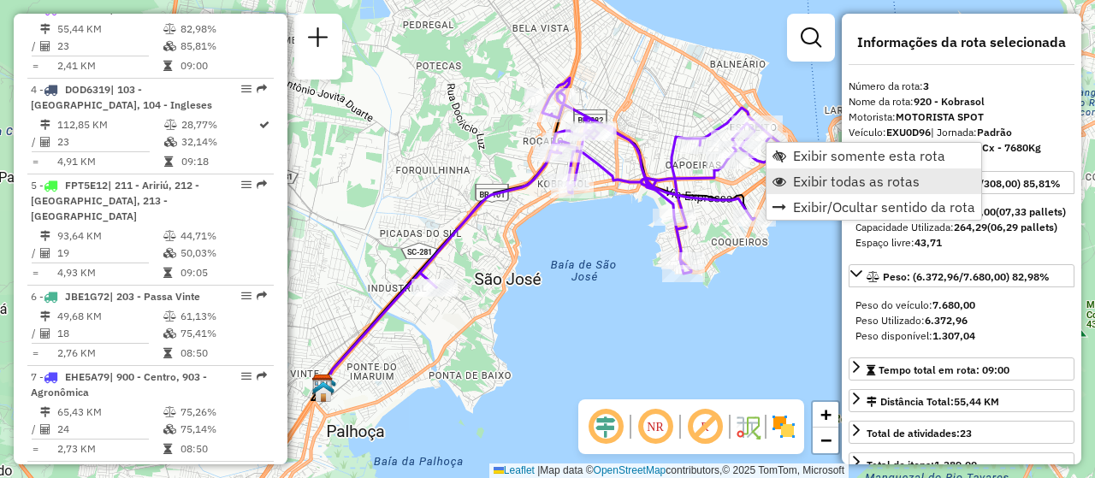
click at [806, 169] on link "Exibir todas as rotas" at bounding box center [873, 181] width 215 height 26
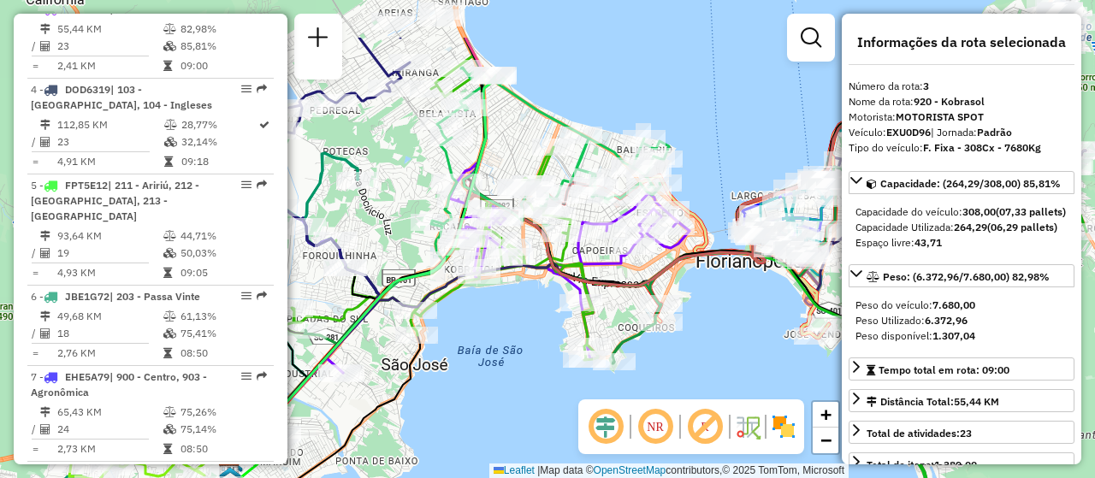
drag, startPoint x: 625, startPoint y: 324, endPoint x: 531, endPoint y: 411, distance: 127.7
click at [531, 411] on div "Janela de atendimento Grade de atendimento Capacidade Transportadoras Veículos …" at bounding box center [547, 239] width 1095 height 478
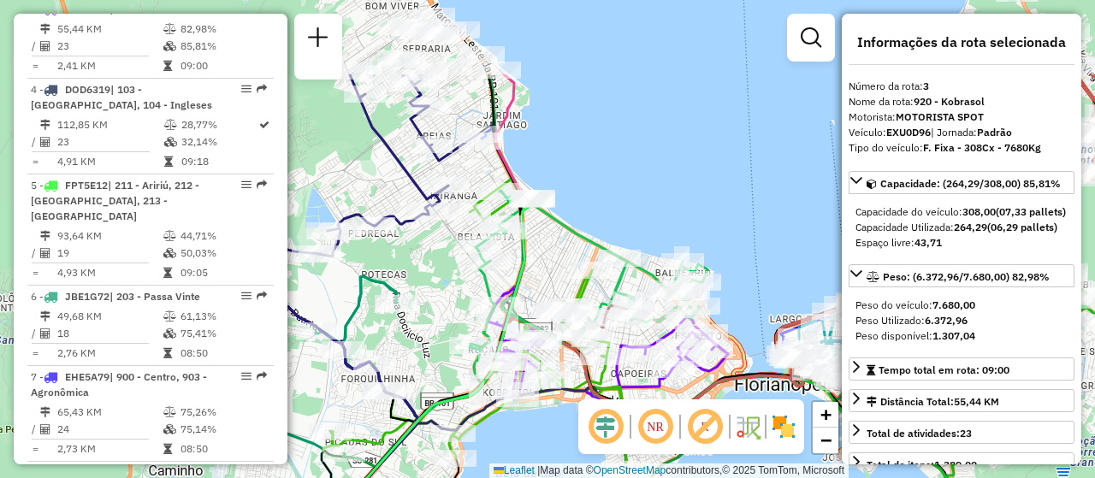
drag, startPoint x: 506, startPoint y: 348, endPoint x: 546, endPoint y: 470, distance: 128.5
click at [546, 470] on div "Janela de atendimento Grade de atendimento Capacidade Transportadoras Veículos …" at bounding box center [547, 239] width 1095 height 478
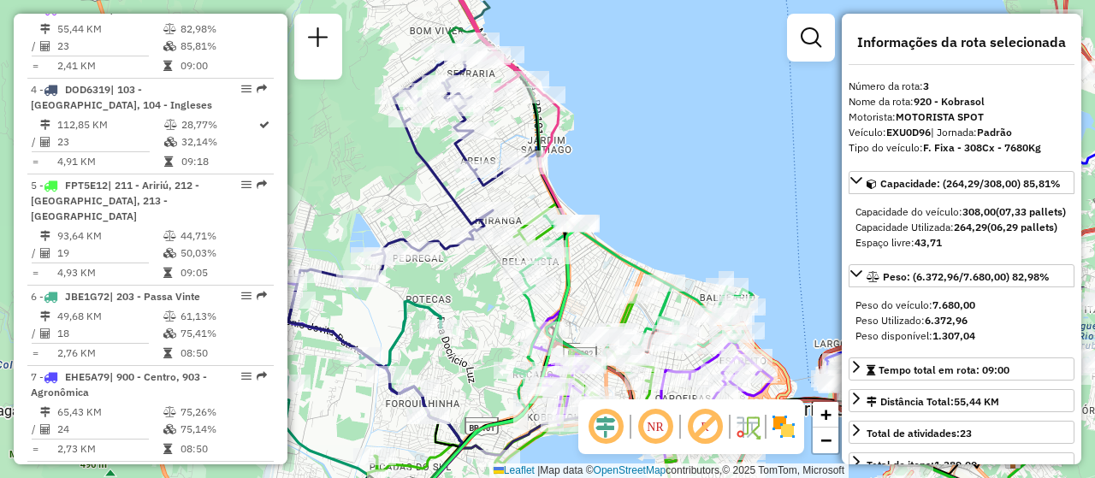
drag, startPoint x: 643, startPoint y: 186, endPoint x: 671, endPoint y: 205, distance: 33.7
click at [671, 205] on div "Janela de atendimento Grade de atendimento Capacidade Transportadoras Veículos …" at bounding box center [547, 239] width 1095 height 478
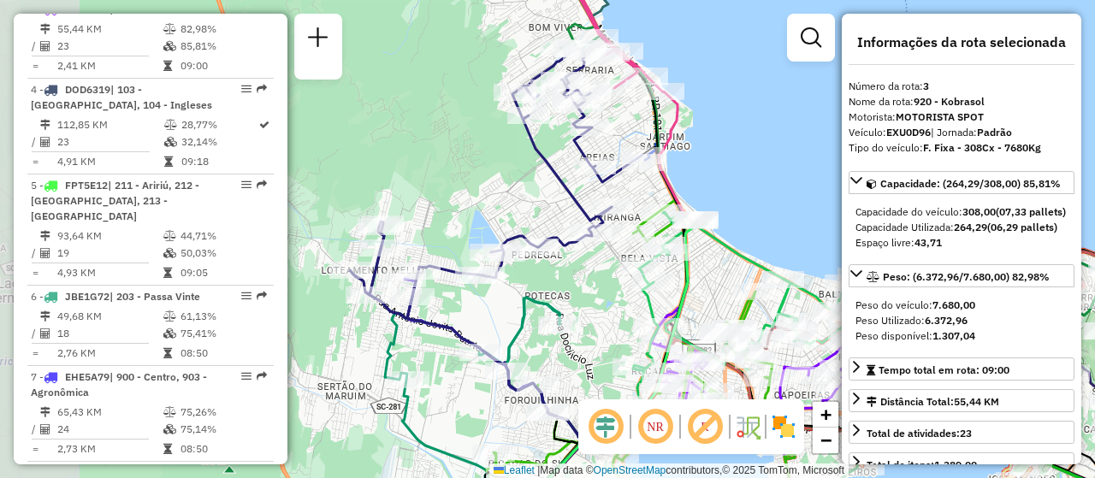
drag, startPoint x: 482, startPoint y: 295, endPoint x: 590, endPoint y: 283, distance: 108.4
click at [590, 283] on div "Janela de atendimento Grade de atendimento Capacidade Transportadoras Veículos …" at bounding box center [547, 239] width 1095 height 478
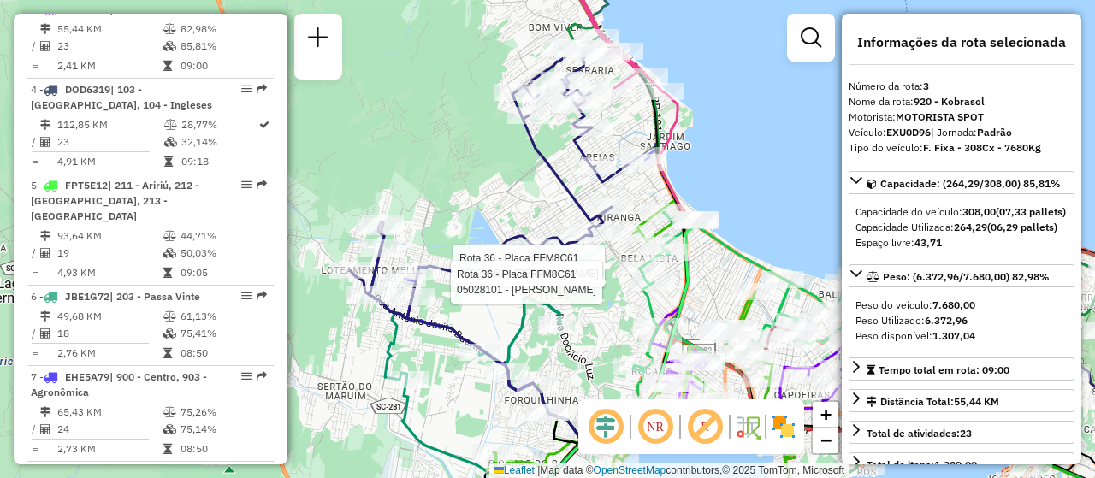
click at [715, 168] on div "Rota 36 - Placa FFM8C61 05022561 - JAQUELINE APARECIDA Rota 36 - Placa FFM8C61 …" at bounding box center [547, 239] width 1095 height 478
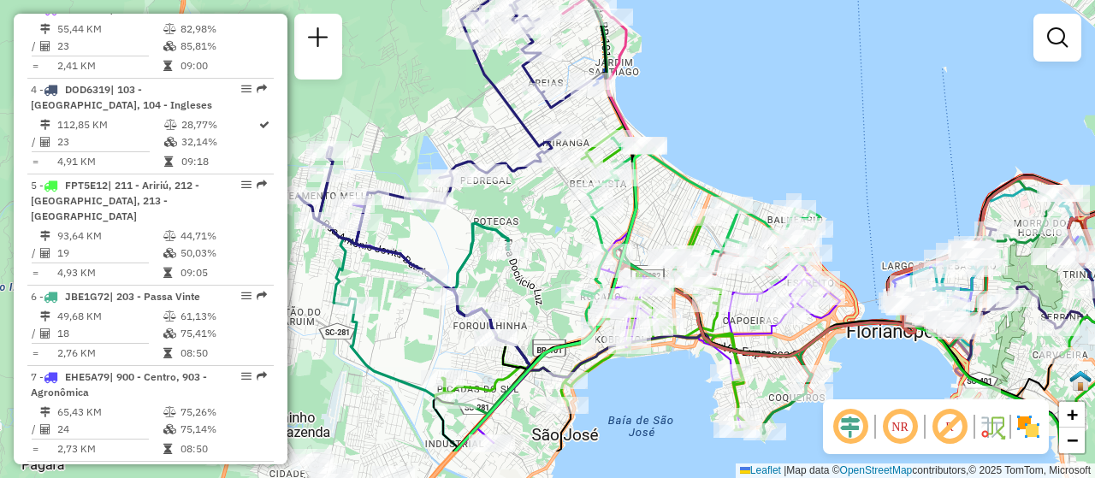
drag, startPoint x: 770, startPoint y: 221, endPoint x: 719, endPoint y: 146, distance: 89.9
click at [719, 146] on div "Janela de atendimento Grade de atendimento Capacidade Transportadoras Veículos …" at bounding box center [547, 239] width 1095 height 478
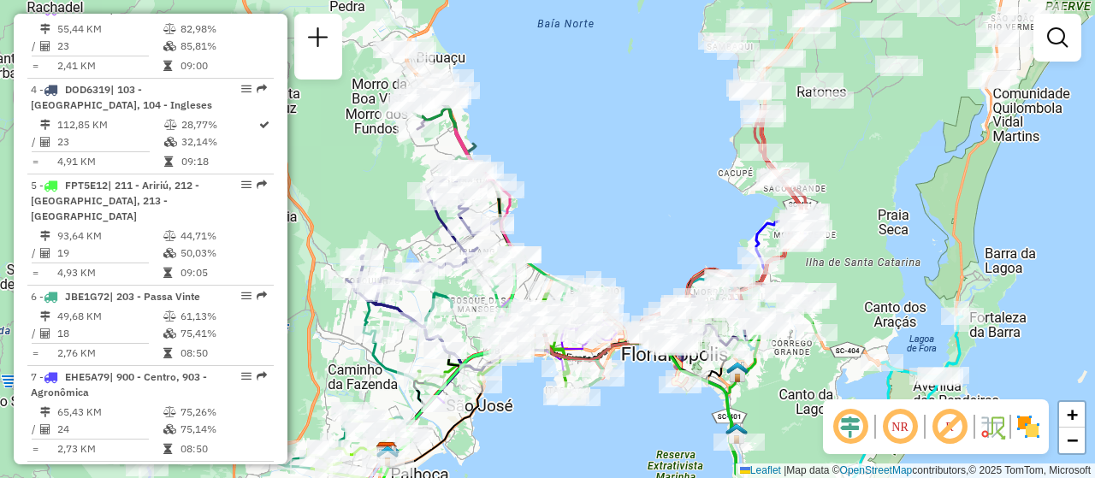
drag, startPoint x: 672, startPoint y: 71, endPoint x: 588, endPoint y: 223, distance: 174.2
click at [588, 223] on div "Janela de atendimento Grade de atendimento Capacidade Transportadoras Veículos …" at bounding box center [547, 239] width 1095 height 478
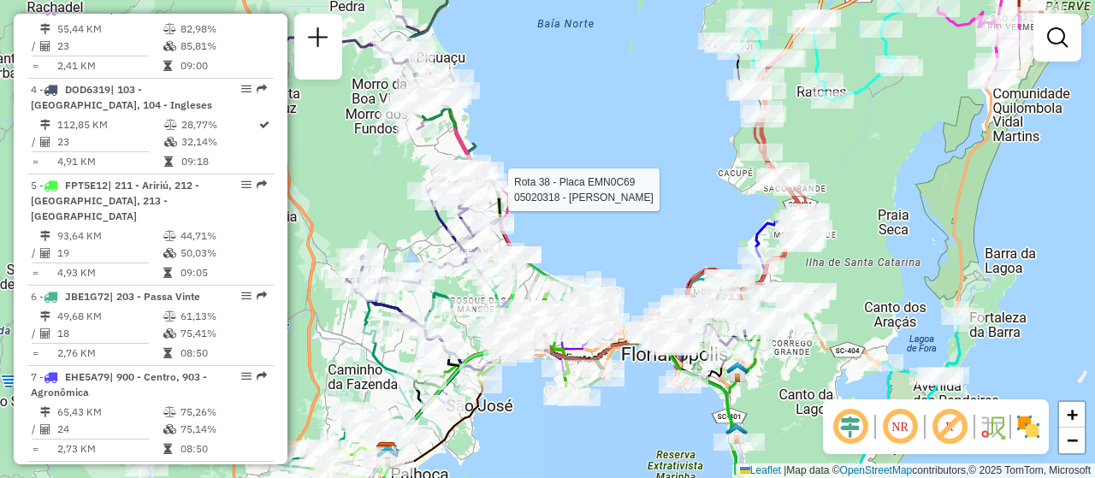
select select "**********"
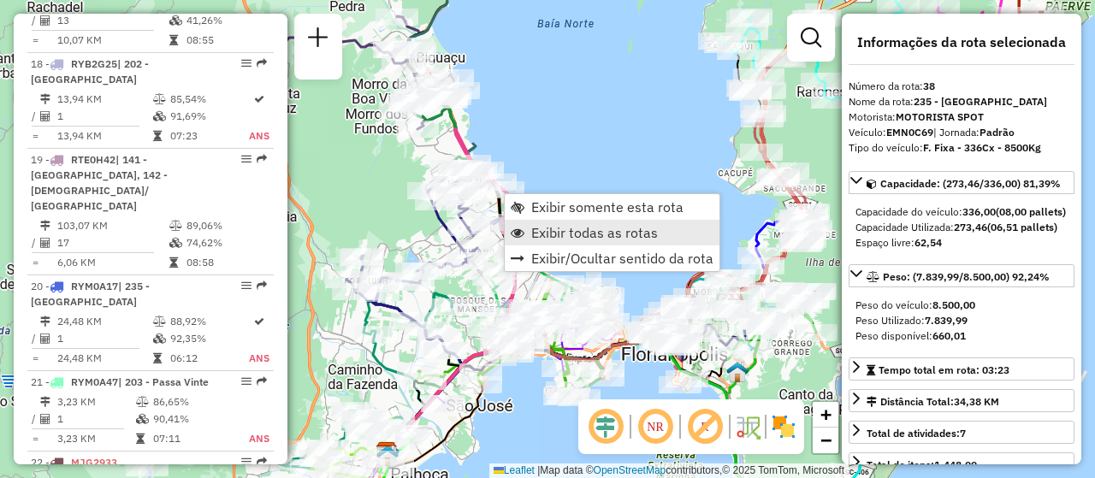
scroll to position [4079, 0]
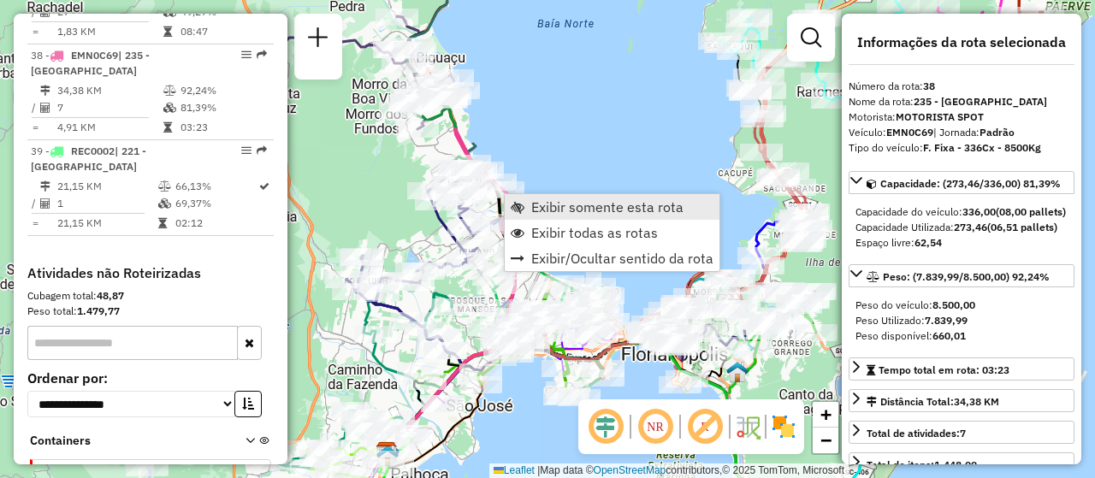
click at [642, 209] on span "Exibir somente esta rota" at bounding box center [607, 207] width 152 height 14
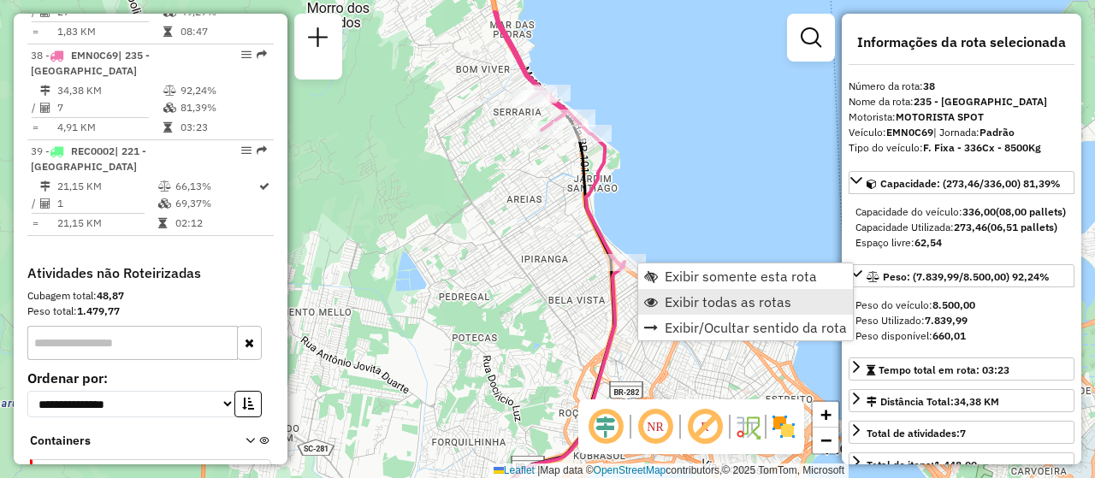
click at [695, 303] on span "Exibir todas as rotas" at bounding box center [728, 302] width 127 height 14
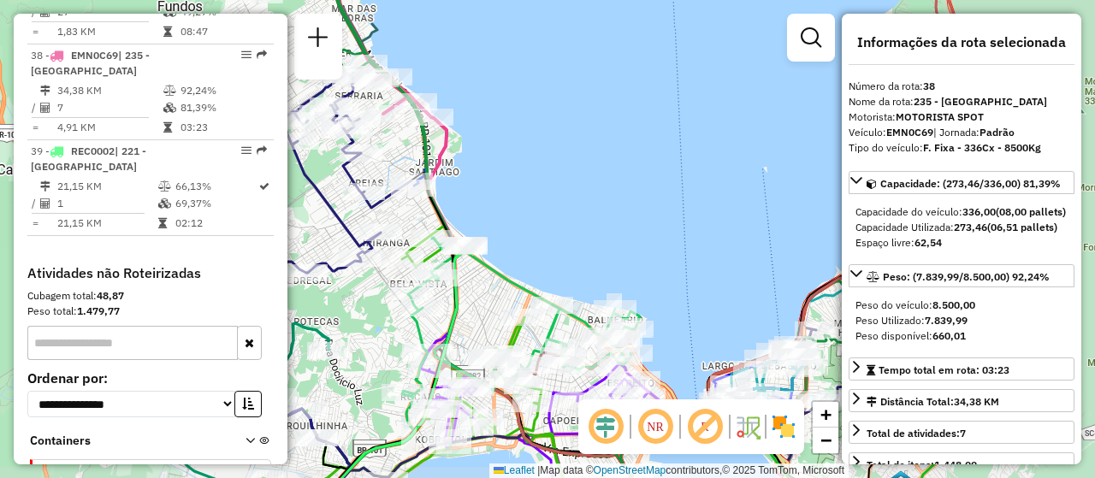
drag, startPoint x: 698, startPoint y: 224, endPoint x: 540, endPoint y: 205, distance: 159.4
click at [540, 205] on div "Janela de atendimento Grade de atendimento Capacidade Transportadoras Veículos …" at bounding box center [547, 239] width 1095 height 478
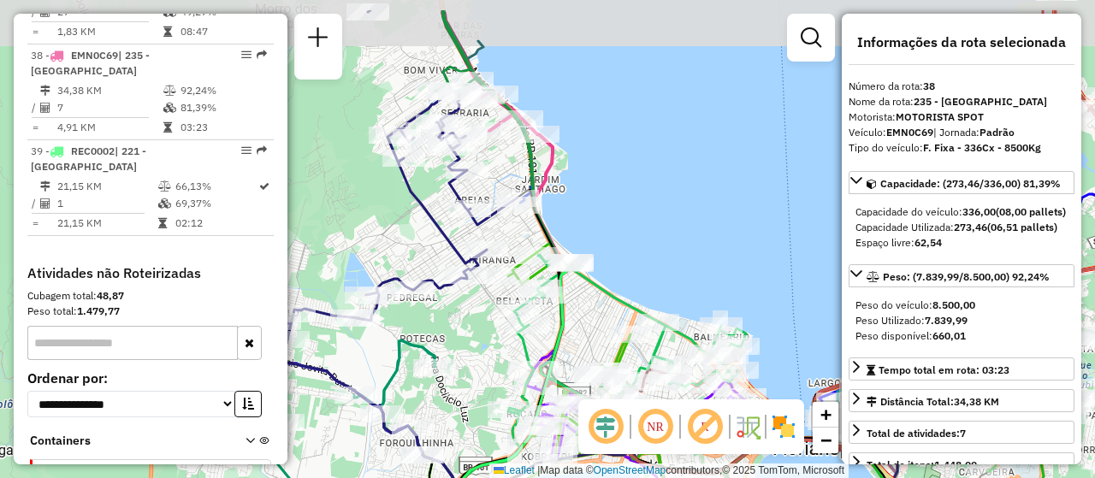
drag, startPoint x: 528, startPoint y: 212, endPoint x: 626, endPoint y: 274, distance: 116.1
click at [626, 274] on div "Janela de atendimento Grade de atendimento Capacidade Transportadoras Veículos …" at bounding box center [547, 239] width 1095 height 478
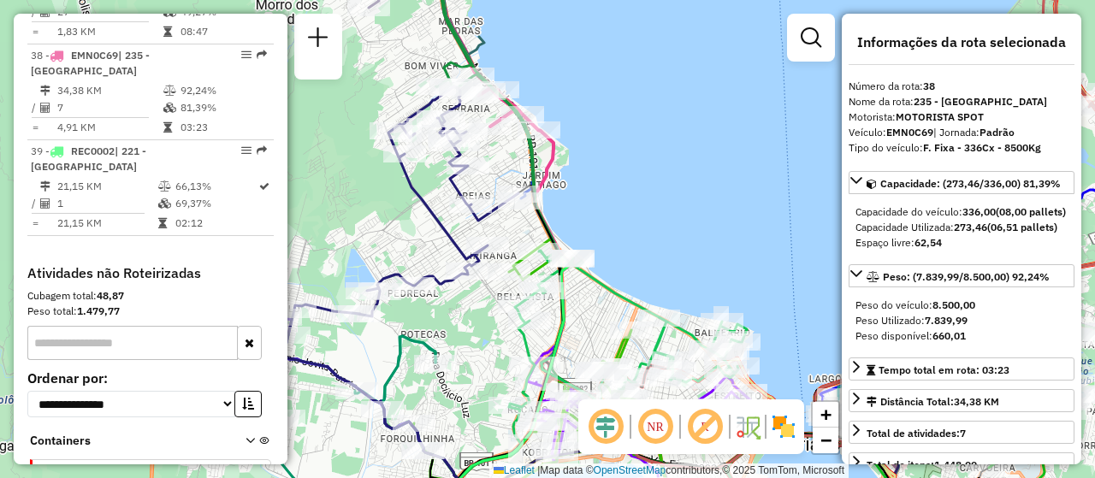
drag, startPoint x: 622, startPoint y: 272, endPoint x: 622, endPoint y: 228, distance: 44.5
click at [622, 228] on div "Janela de atendimento Grade de atendimento Capacidade Transportadoras Veículos …" at bounding box center [547, 239] width 1095 height 478
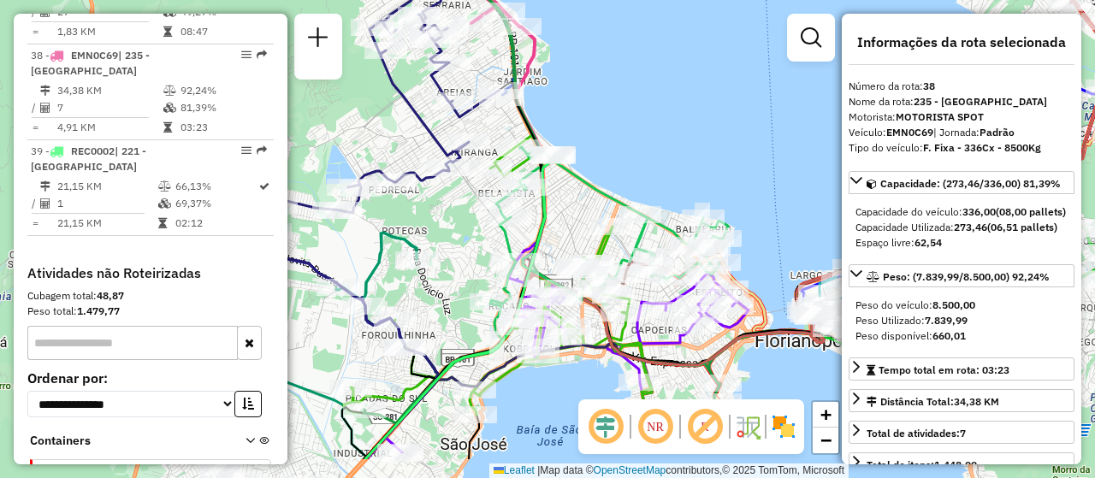
drag, startPoint x: 593, startPoint y: 252, endPoint x: 582, endPoint y: 216, distance: 38.2
click at [582, 216] on div "Janela de atendimento Grade de atendimento Capacidade Transportadoras Veículos …" at bounding box center [547, 239] width 1095 height 478
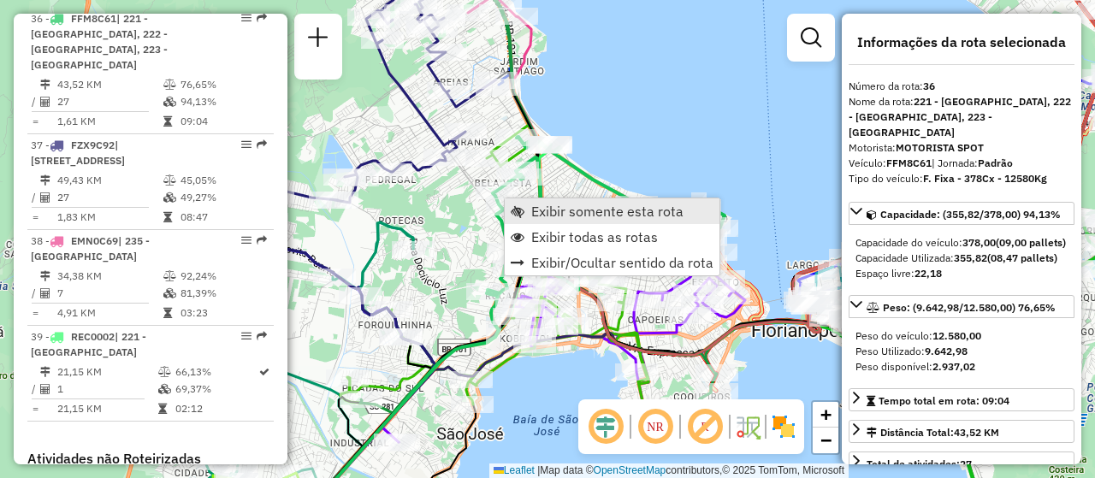
scroll to position [3872, 0]
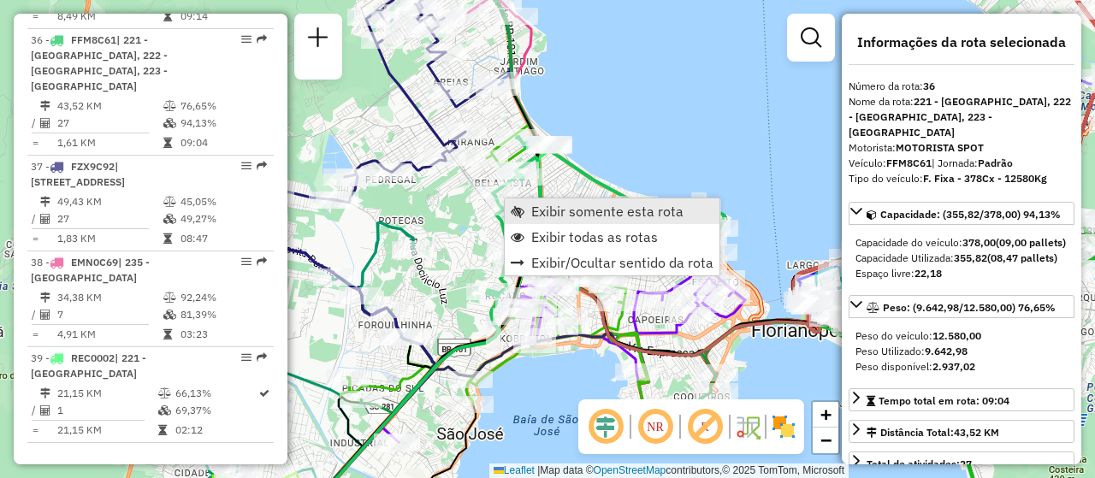
click at [557, 216] on span "Exibir somente esta rota" at bounding box center [607, 211] width 152 height 14
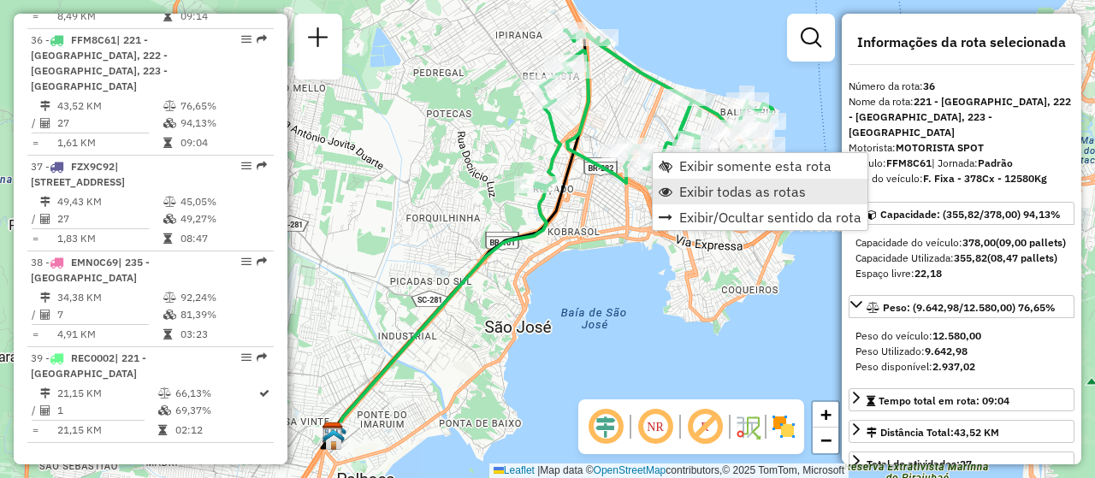
click at [726, 193] on span "Exibir todas as rotas" at bounding box center [742, 192] width 127 height 14
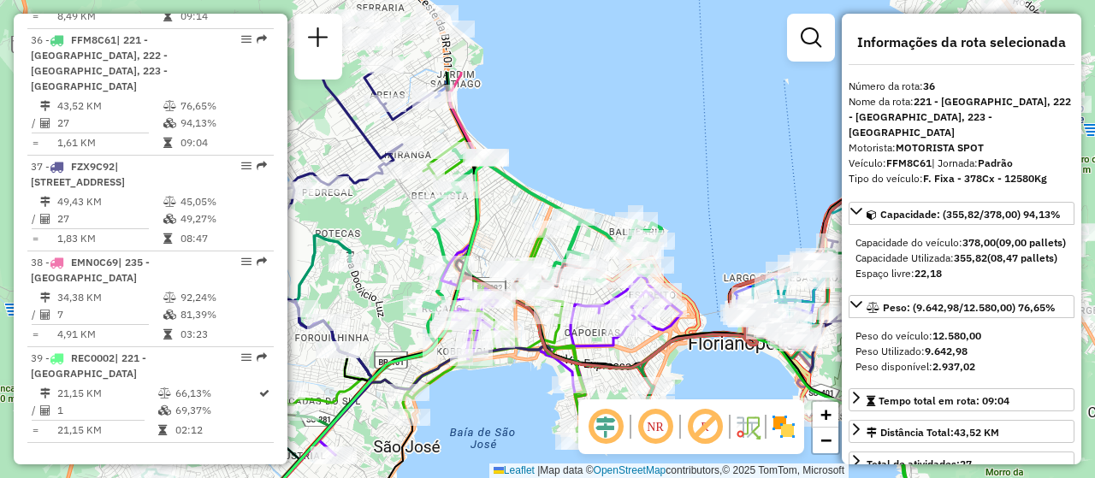
drag, startPoint x: 641, startPoint y: 332, endPoint x: 529, endPoint y: 452, distance: 163.4
click at [529, 452] on div "Janela de atendimento Grade de atendimento Capacidade Transportadoras Veículos …" at bounding box center [547, 239] width 1095 height 478
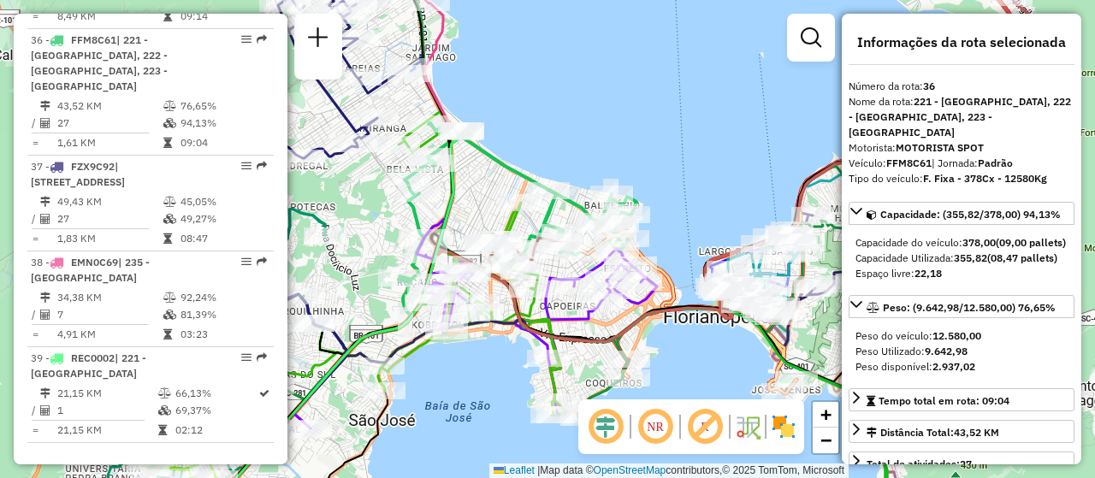
drag, startPoint x: 528, startPoint y: 391, endPoint x: 501, endPoint y: 361, distance: 40.0
click at [501, 361] on div "Janela de atendimento Grade de atendimento Capacidade Transportadoras Veículos …" at bounding box center [547, 239] width 1095 height 478
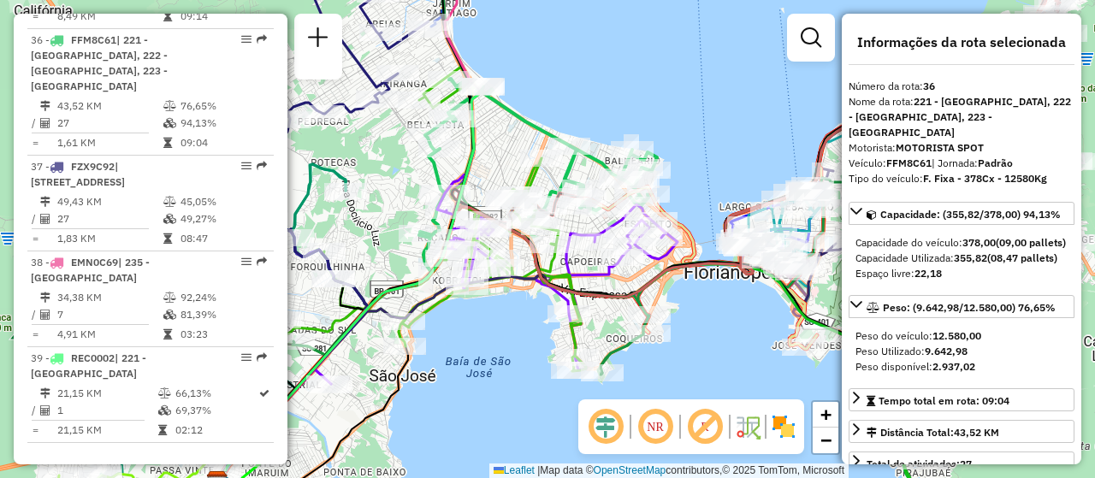
drag, startPoint x: 503, startPoint y: 414, endPoint x: 501, endPoint y: 379, distance: 35.1
click at [501, 379] on div "Janela de atendimento Grade de atendimento Capacidade Transportadoras Veículos …" at bounding box center [547, 239] width 1095 height 478
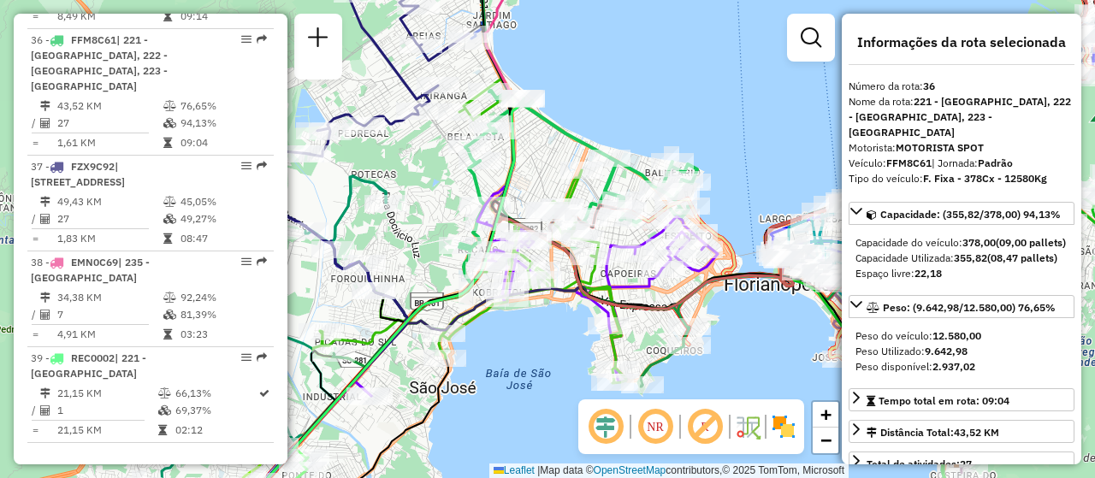
drag, startPoint x: 482, startPoint y: 341, endPoint x: 522, endPoint y: 360, distance: 43.6
click at [522, 360] on div "Janela de atendimento Grade de atendimento Capacidade Transportadoras Veículos …" at bounding box center [547, 239] width 1095 height 478
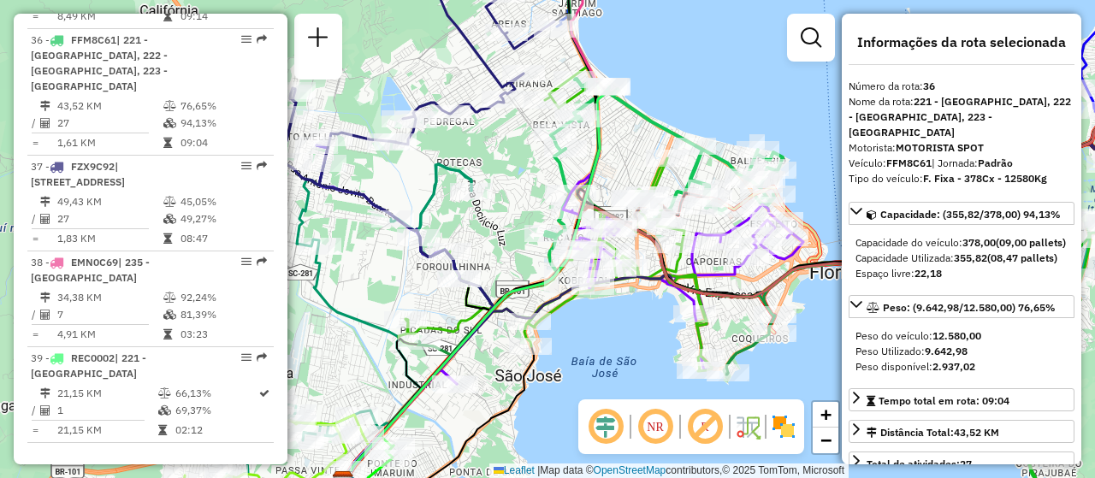
drag, startPoint x: 588, startPoint y: 345, endPoint x: 617, endPoint y: 337, distance: 30.1
click at [617, 337] on div "Janela de atendimento Grade de atendimento Capacidade Transportadoras Veículos …" at bounding box center [547, 239] width 1095 height 478
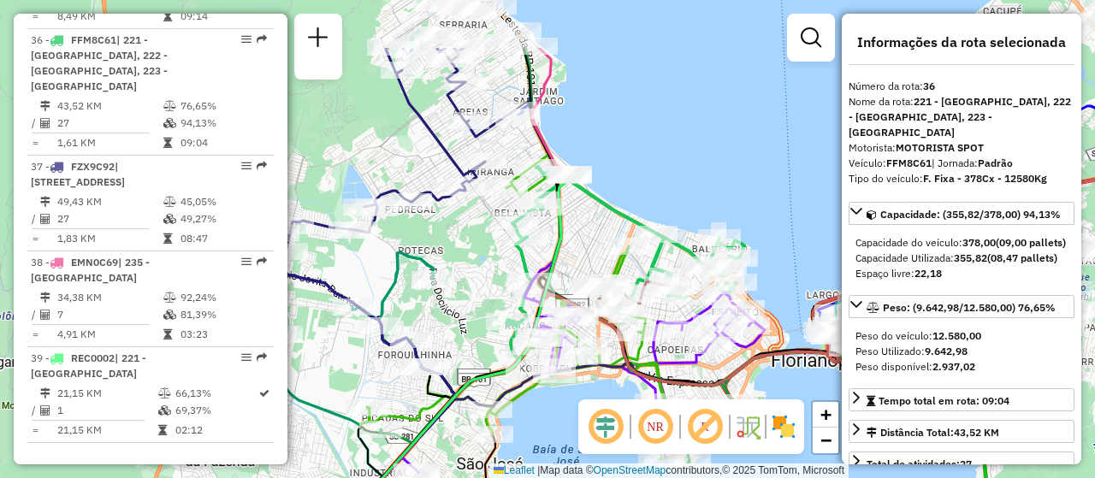
drag, startPoint x: 623, startPoint y: 331, endPoint x: 539, endPoint y: 442, distance: 139.2
click at [544, 446] on div "Janela de atendimento Grade de atendimento Capacidade Transportadoras Veículos …" at bounding box center [547, 239] width 1095 height 478
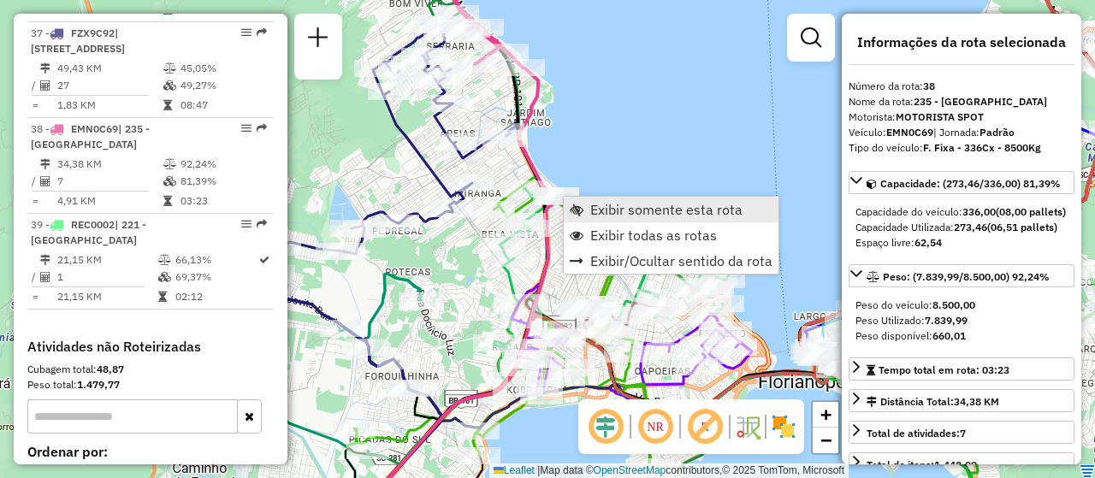
scroll to position [4079, 0]
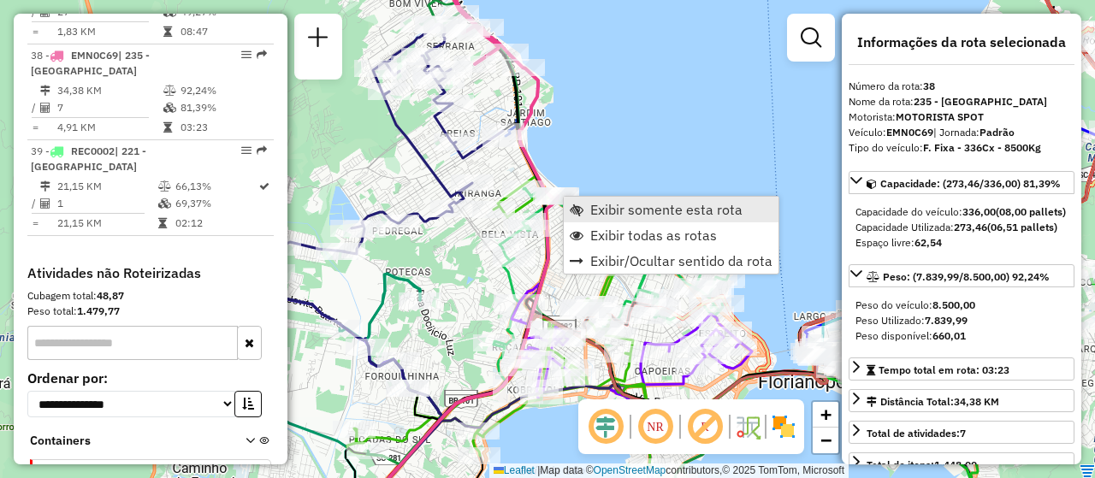
click at [619, 210] on span "Exibir somente esta rota" at bounding box center [666, 210] width 152 height 14
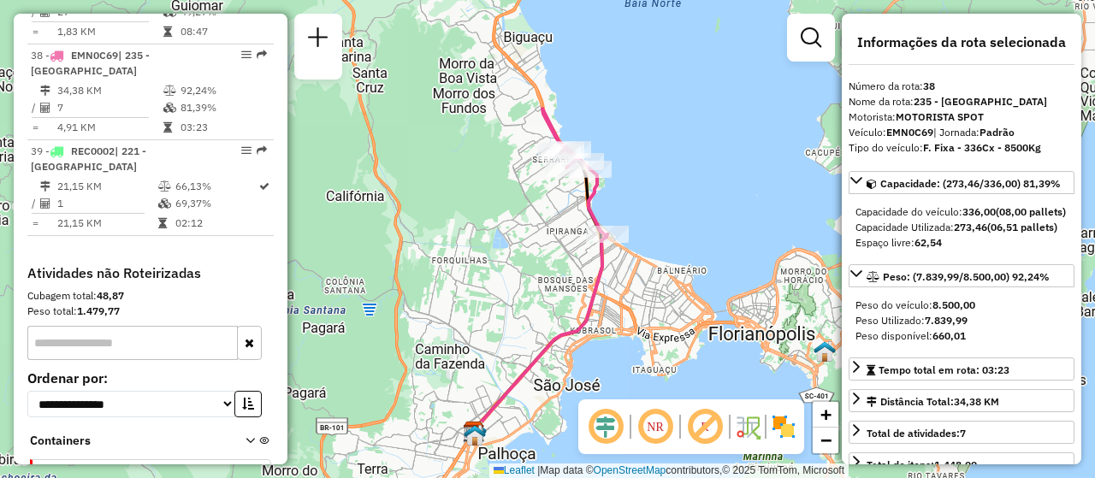
drag, startPoint x: 636, startPoint y: 197, endPoint x: 622, endPoint y: 232, distance: 37.6
click at [622, 232] on div "Janela de atendimento Grade de atendimento Capacidade Transportadoras Veículos …" at bounding box center [547, 239] width 1095 height 478
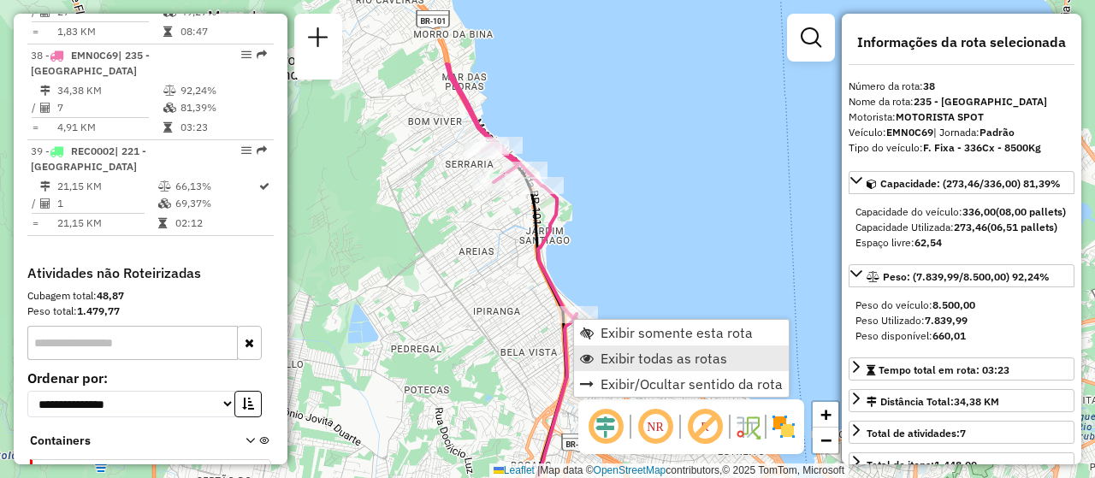
click at [624, 355] on span "Exibir todas as rotas" at bounding box center [663, 359] width 127 height 14
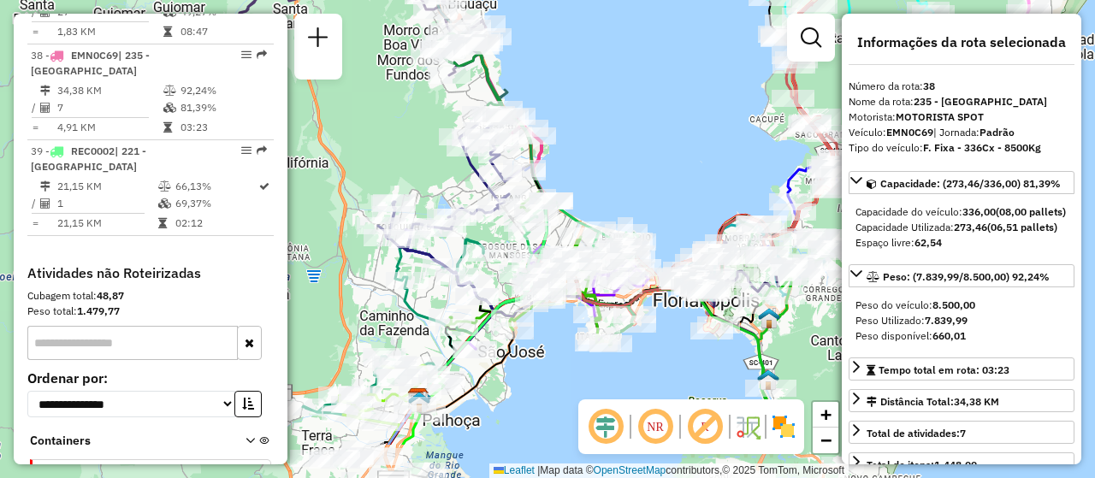
drag, startPoint x: 659, startPoint y: 272, endPoint x: 605, endPoint y: 190, distance: 98.7
click at [605, 190] on div "Janela de atendimento Grade de atendimento Capacidade Transportadoras Veículos …" at bounding box center [547, 239] width 1095 height 478
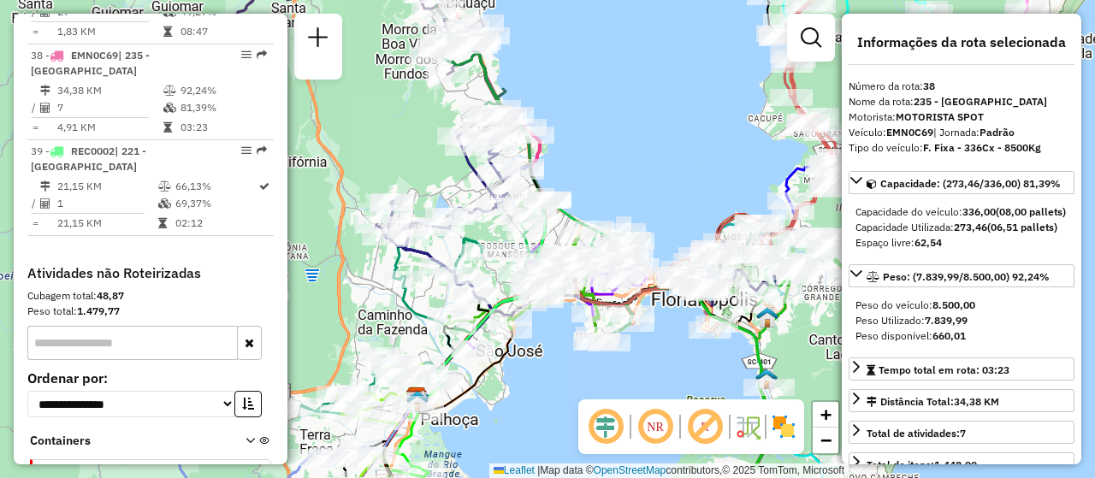
scroll to position [834, 0]
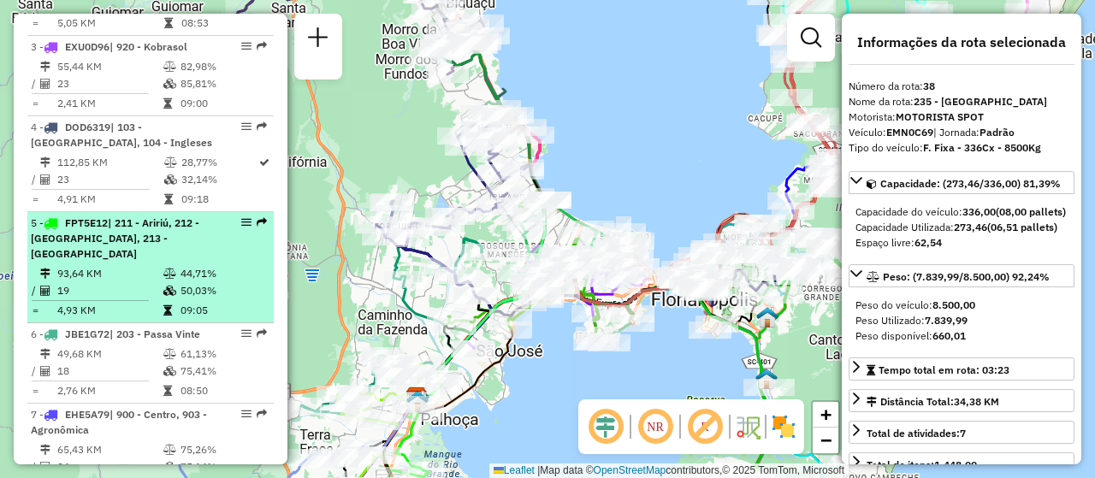
click at [241, 228] on em at bounding box center [246, 222] width 10 height 10
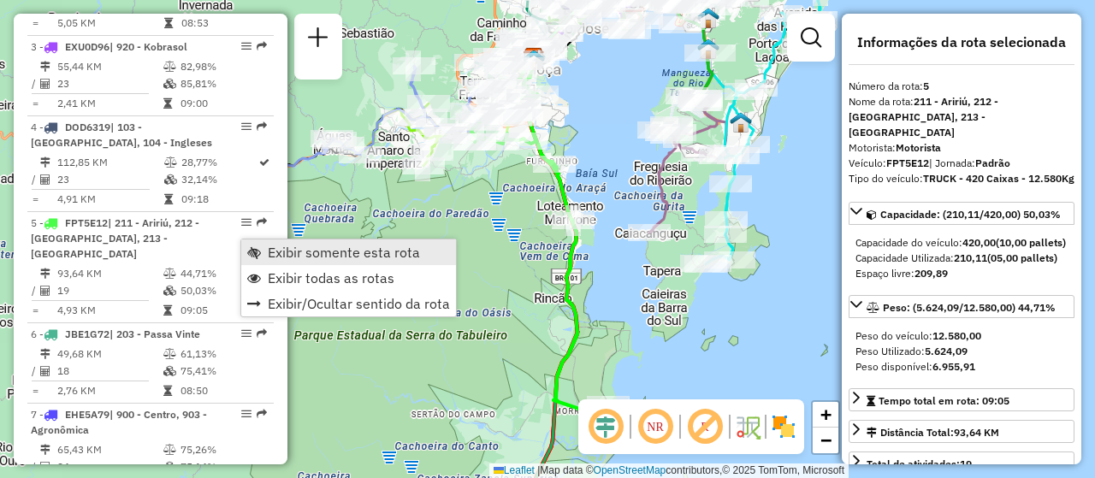
click at [314, 254] on span "Exibir somente esta rota" at bounding box center [344, 252] width 152 height 14
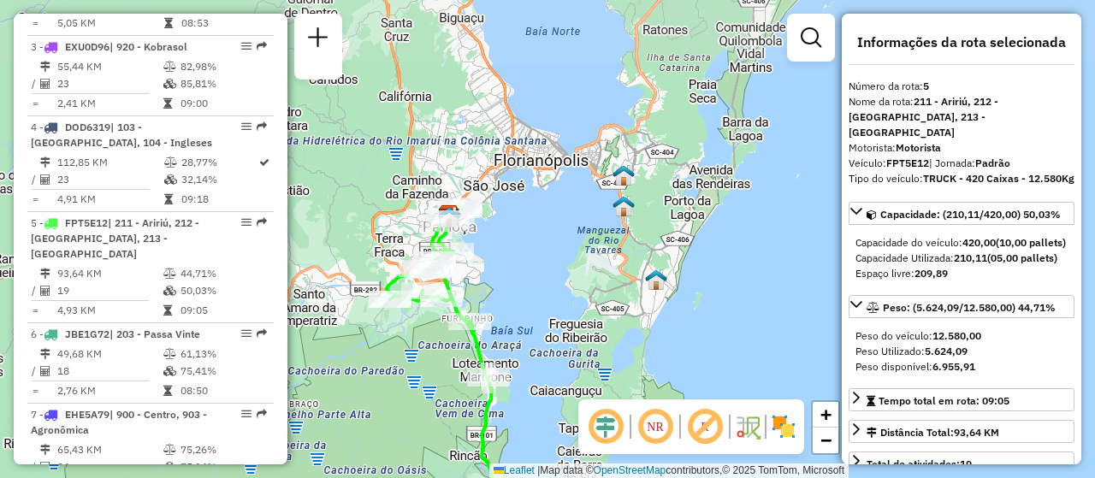
drag, startPoint x: 564, startPoint y: 325, endPoint x: 452, endPoint y: 423, distance: 147.9
click at [479, 477] on html "Aplicando filtros Pop-up bloqueado! Seu navegador bloqueou automáticamente a ab…" at bounding box center [547, 239] width 1095 height 478
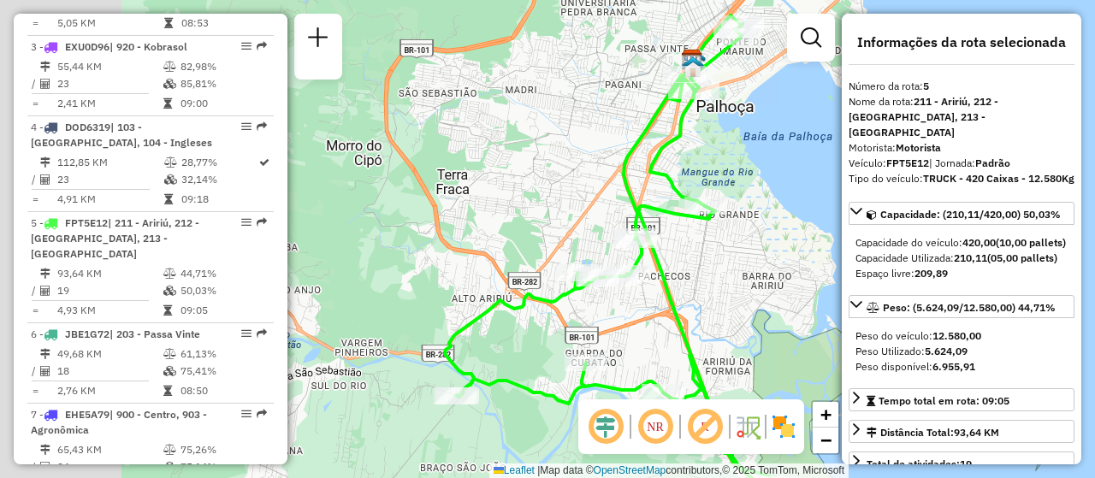
drag, startPoint x: 447, startPoint y: 434, endPoint x: 467, endPoint y: 427, distance: 20.8
click at [467, 427] on div "Janela de atendimento Grade de atendimento Capacidade Transportadoras Veículos …" at bounding box center [547, 239] width 1095 height 478
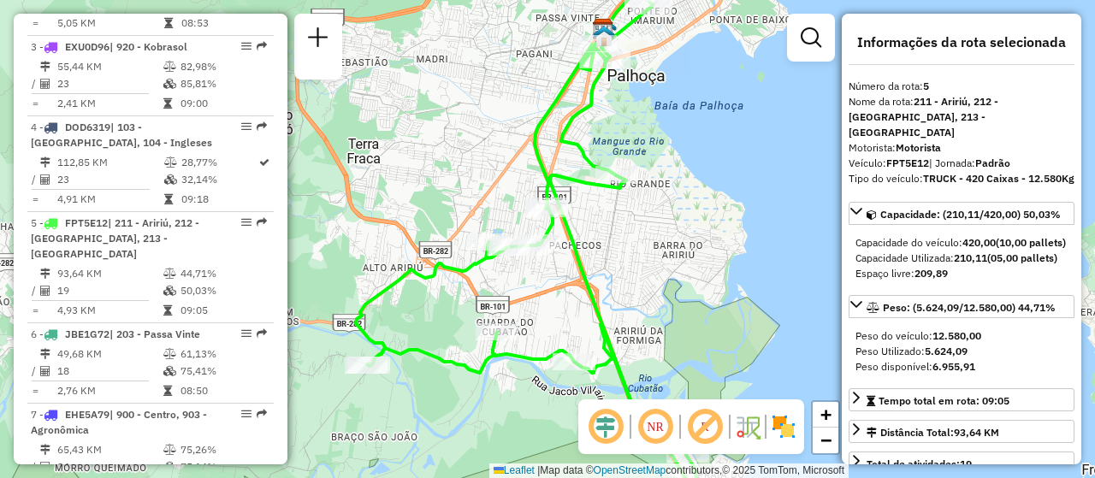
drag, startPoint x: 525, startPoint y: 433, endPoint x: 396, endPoint y: 401, distance: 133.0
click at [396, 401] on div "Janela de atendimento Grade de atendimento Capacidade Transportadoras Veículos …" at bounding box center [547, 239] width 1095 height 478
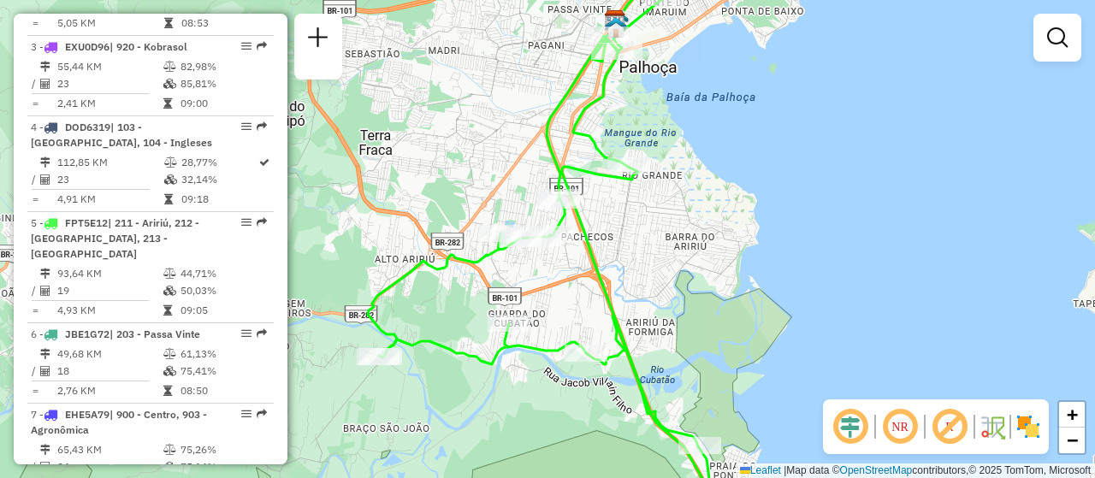
drag, startPoint x: 396, startPoint y: 401, endPoint x: 408, endPoint y: 393, distance: 14.7
click at [408, 393] on div "Janela de atendimento Grade de atendimento Capacidade Transportadoras Veículos …" at bounding box center [547, 239] width 1095 height 478
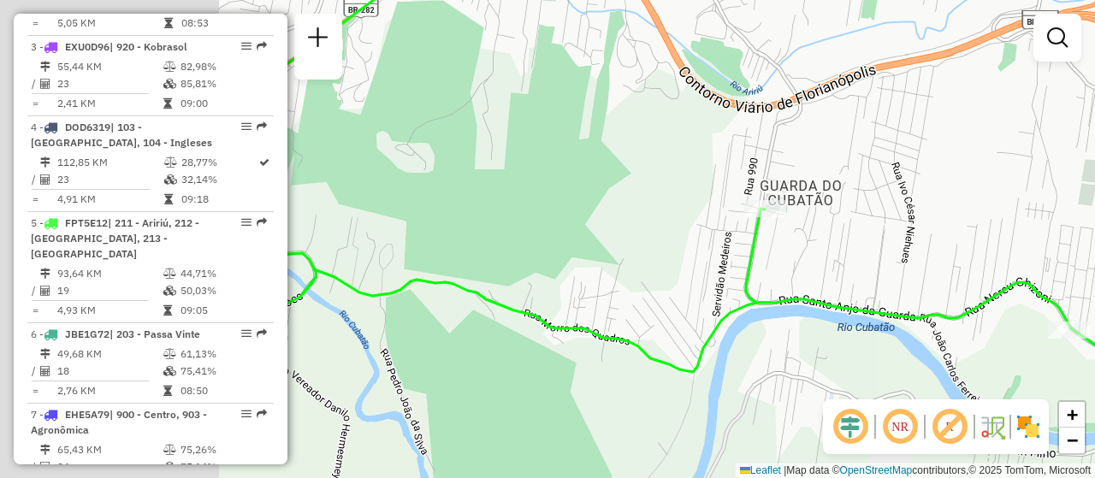
drag, startPoint x: 447, startPoint y: 370, endPoint x: 730, endPoint y: 379, distance: 283.3
click at [731, 379] on div "Janela de atendimento Grade de atendimento Capacidade Transportadoras Veículos …" at bounding box center [547, 239] width 1095 height 478
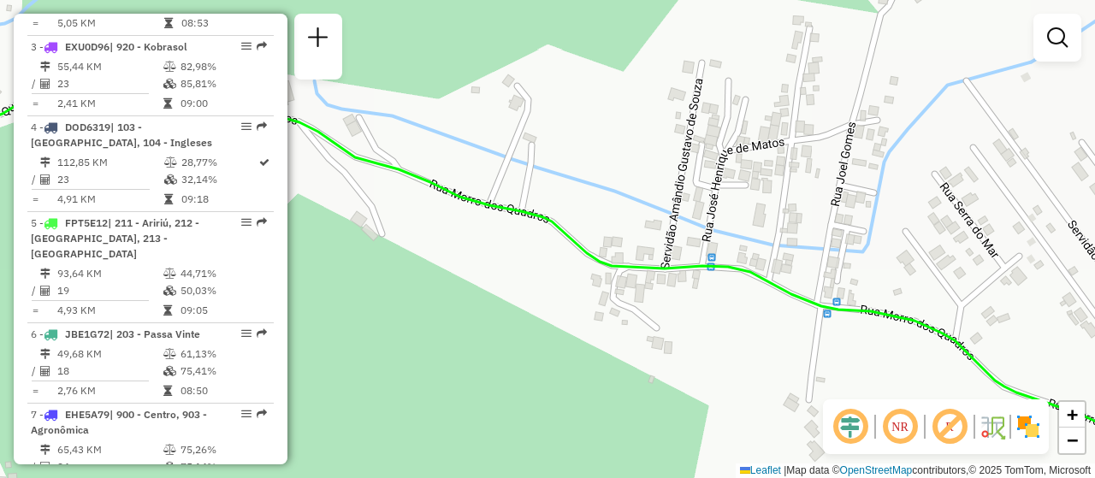
click at [1025, 427] on img at bounding box center [1027, 426] width 27 height 27
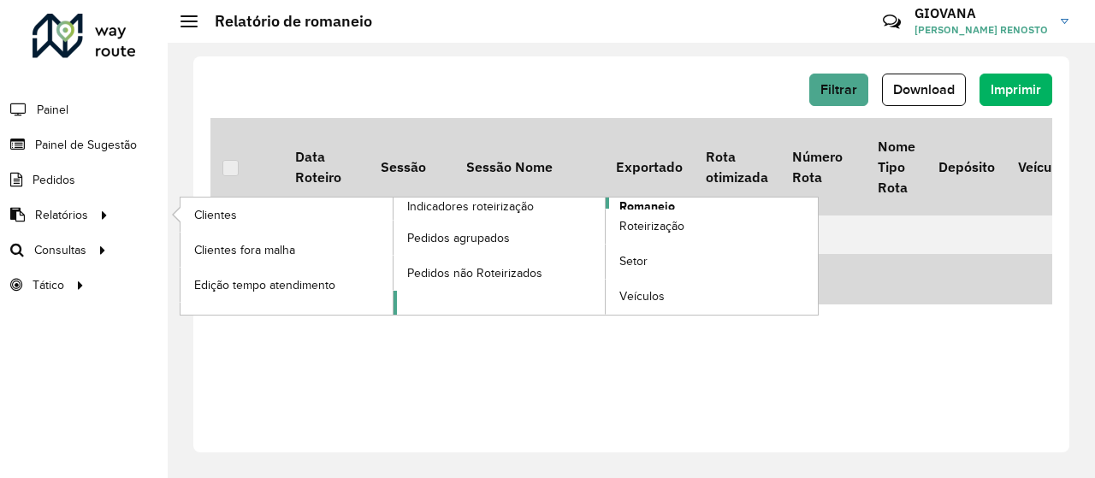
click at [631, 207] on span "Romaneio" at bounding box center [647, 207] width 56 height 18
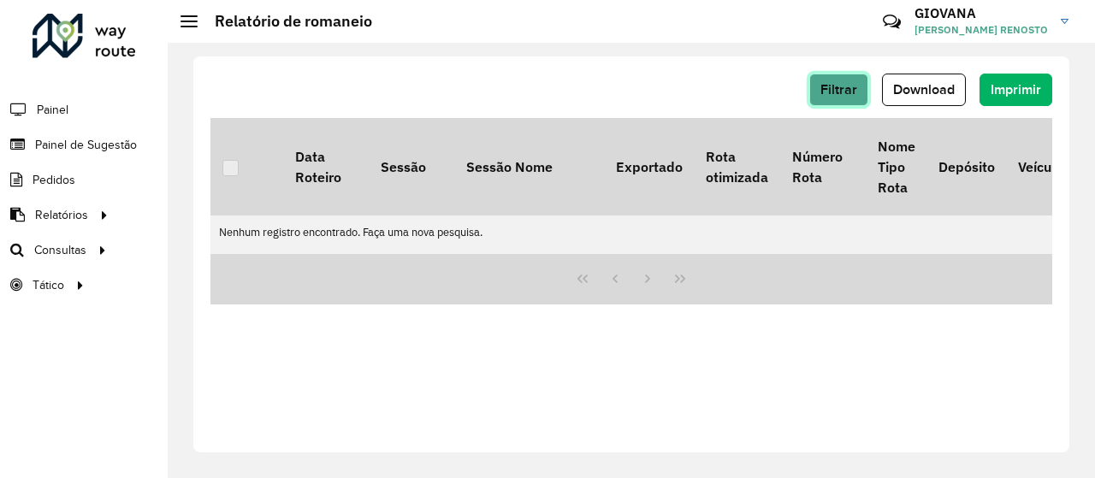
click at [842, 89] on span "Filtrar" at bounding box center [838, 89] width 37 height 15
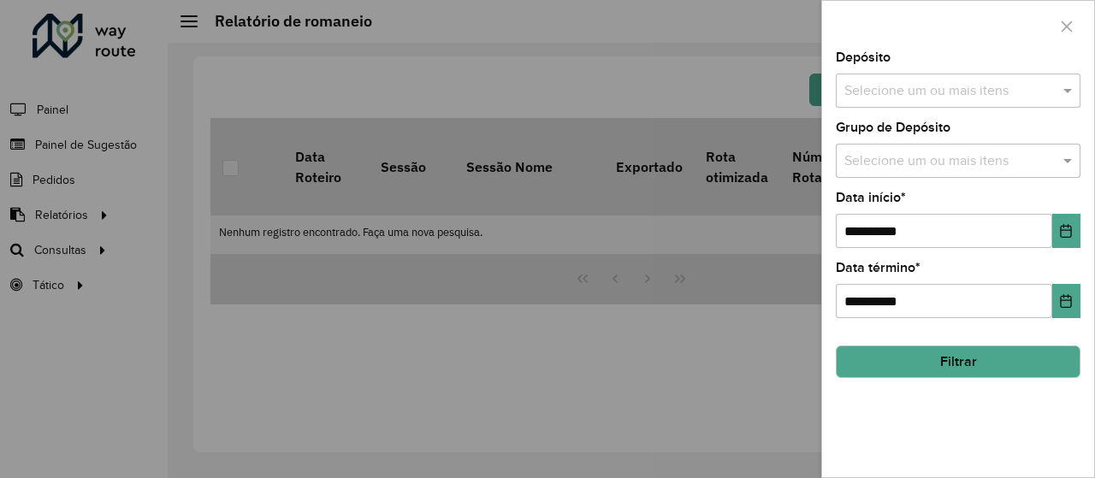
click at [925, 100] on input "text" at bounding box center [949, 91] width 219 height 21
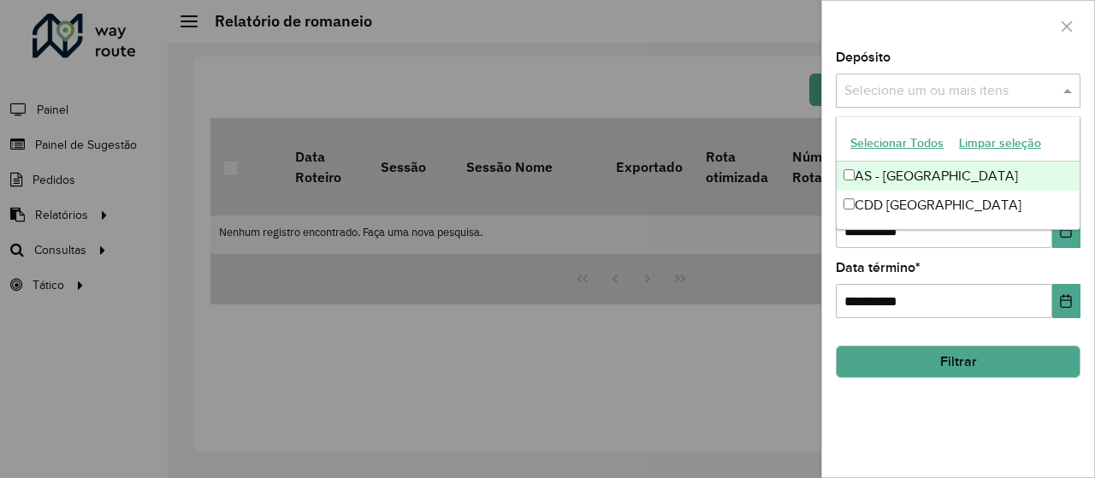
click at [910, 145] on button "Selecionar Todos" at bounding box center [896, 143] width 109 height 27
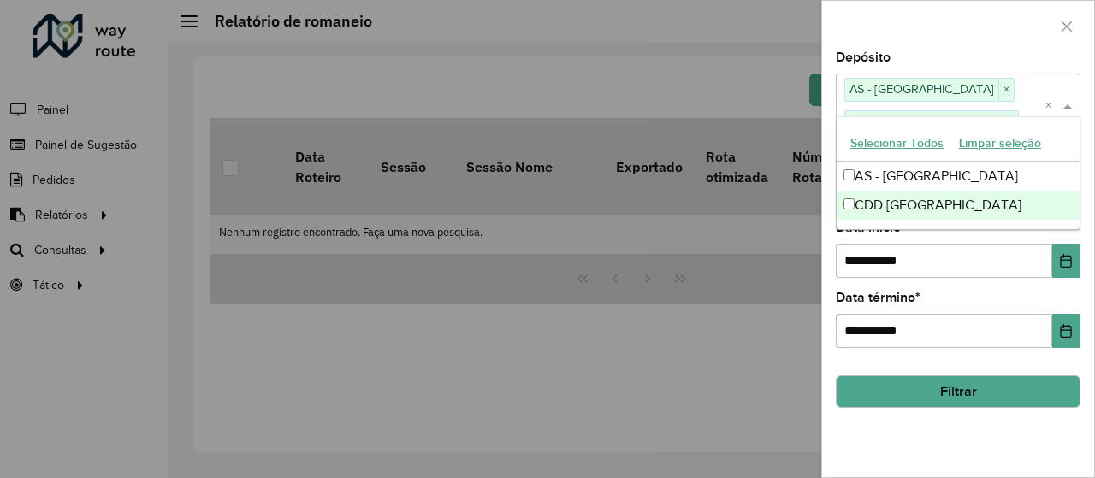
click at [931, 434] on div "**********" at bounding box center [958, 264] width 272 height 426
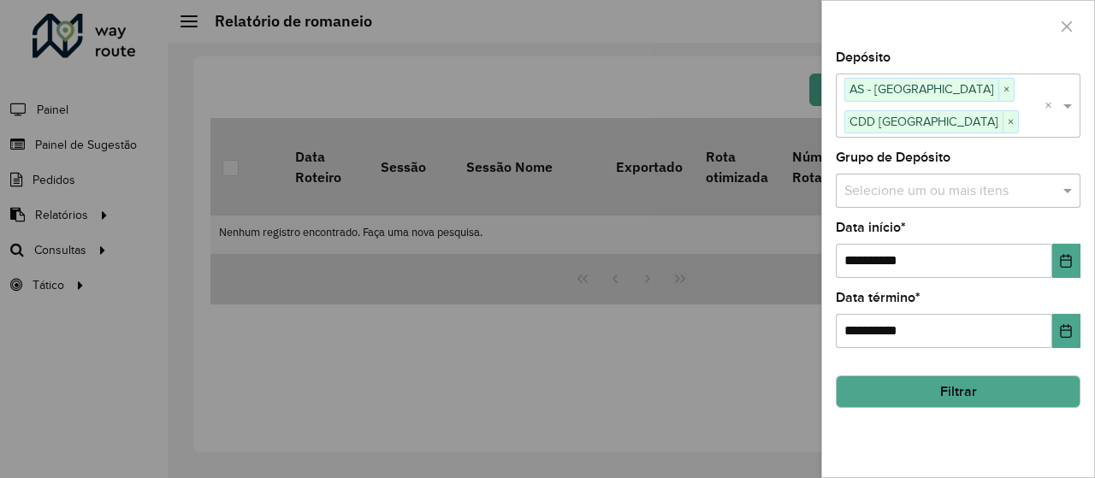
click at [973, 389] on button "Filtrar" at bounding box center [958, 391] width 245 height 33
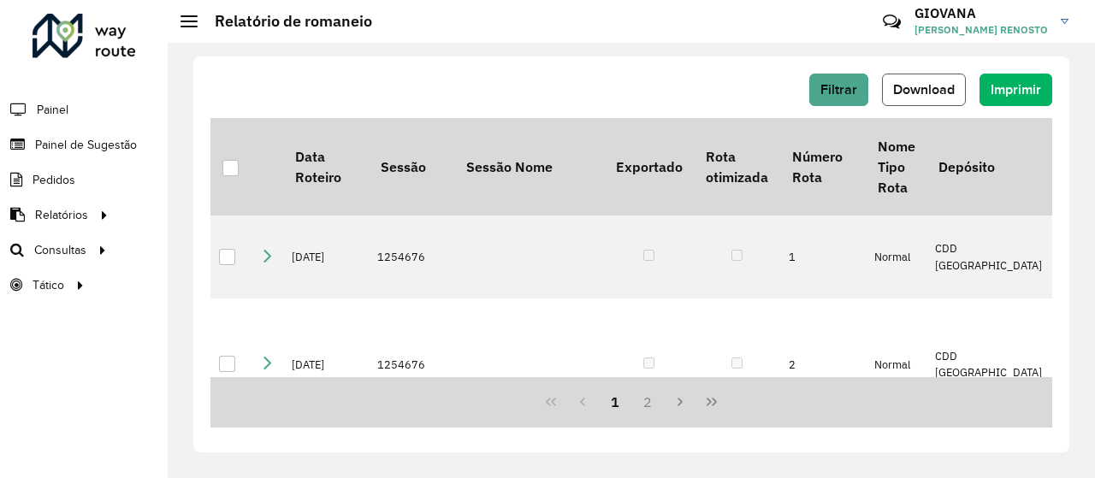
click at [888, 94] on button "Download" at bounding box center [924, 90] width 84 height 33
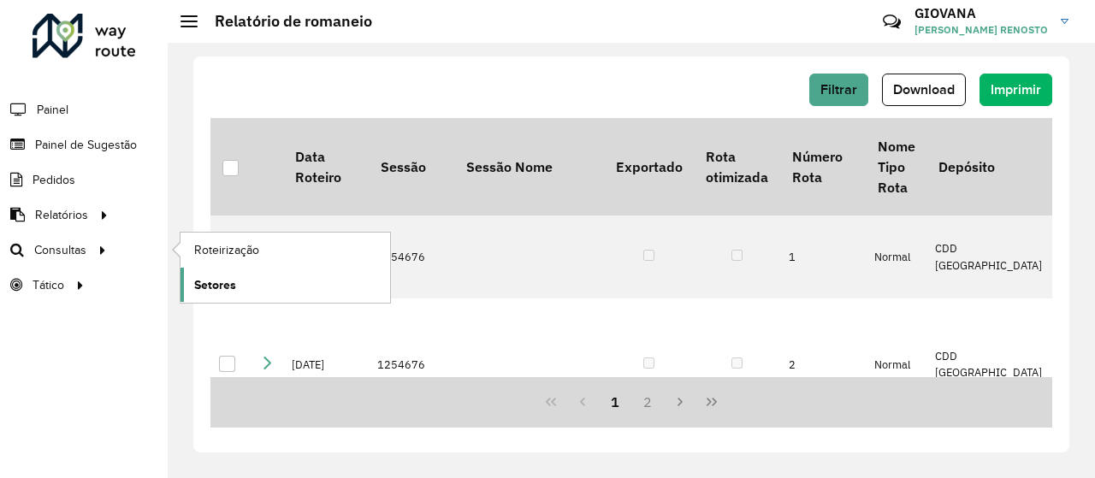
click at [247, 286] on link "Setores" at bounding box center [285, 285] width 210 height 34
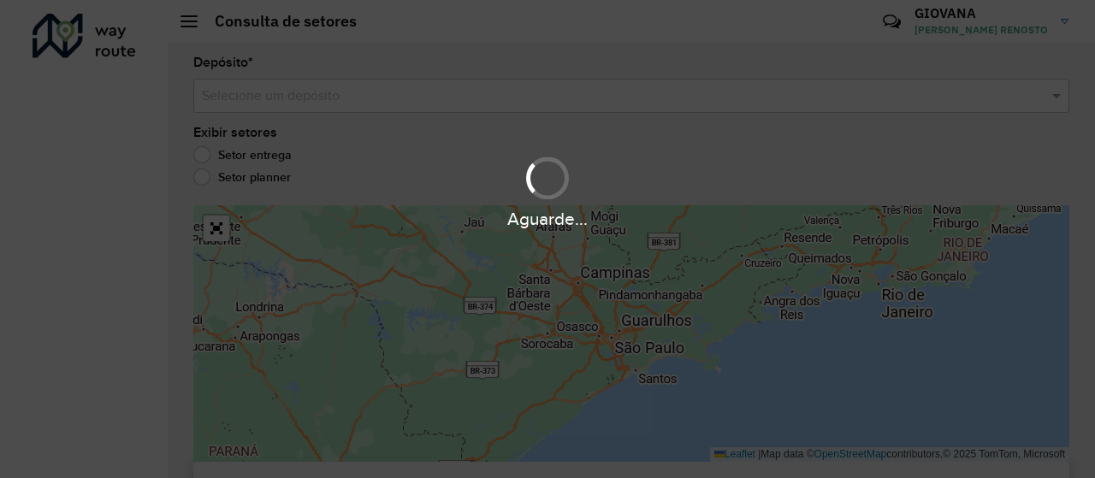
click at [340, 106] on div "Aguarde..." at bounding box center [547, 239] width 1095 height 478
click at [403, 107] on div "Aguarde..." at bounding box center [547, 239] width 1095 height 478
click at [411, 101] on div "Aguarde..." at bounding box center [547, 239] width 1095 height 478
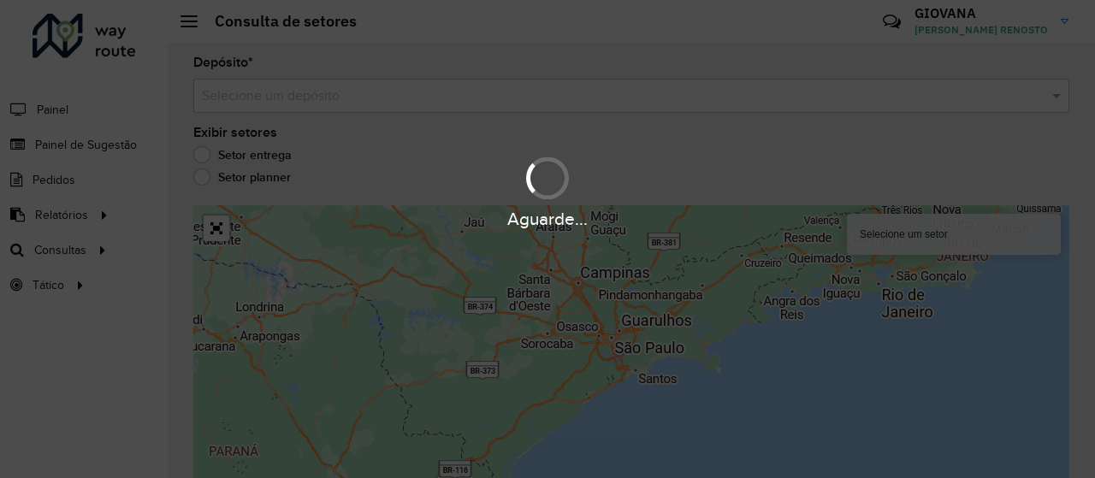
click at [323, 95] on div "Aguarde..." at bounding box center [547, 239] width 1095 height 478
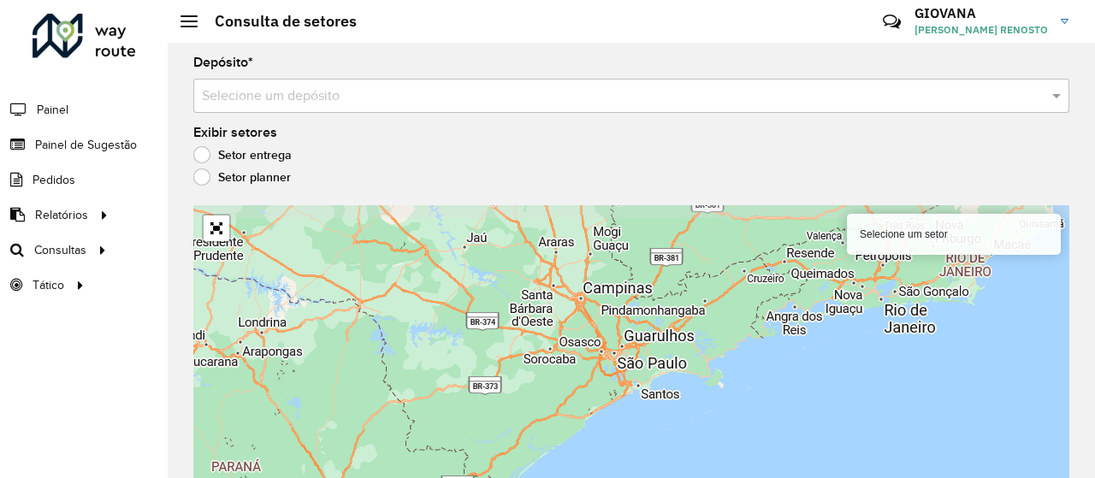
click at [458, 99] on input "text" at bounding box center [614, 96] width 825 height 21
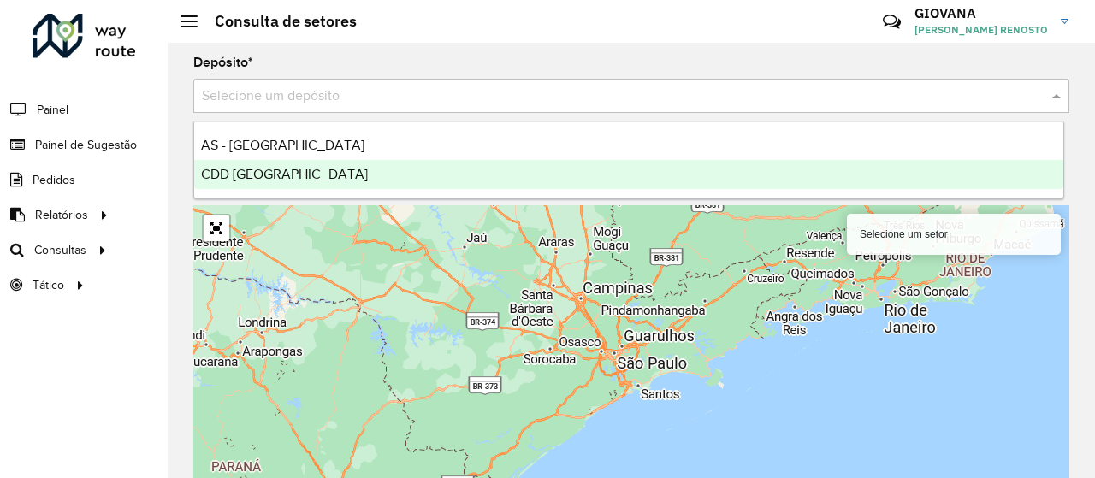
click at [304, 180] on span "CDD [GEOGRAPHIC_DATA]" at bounding box center [284, 174] width 167 height 15
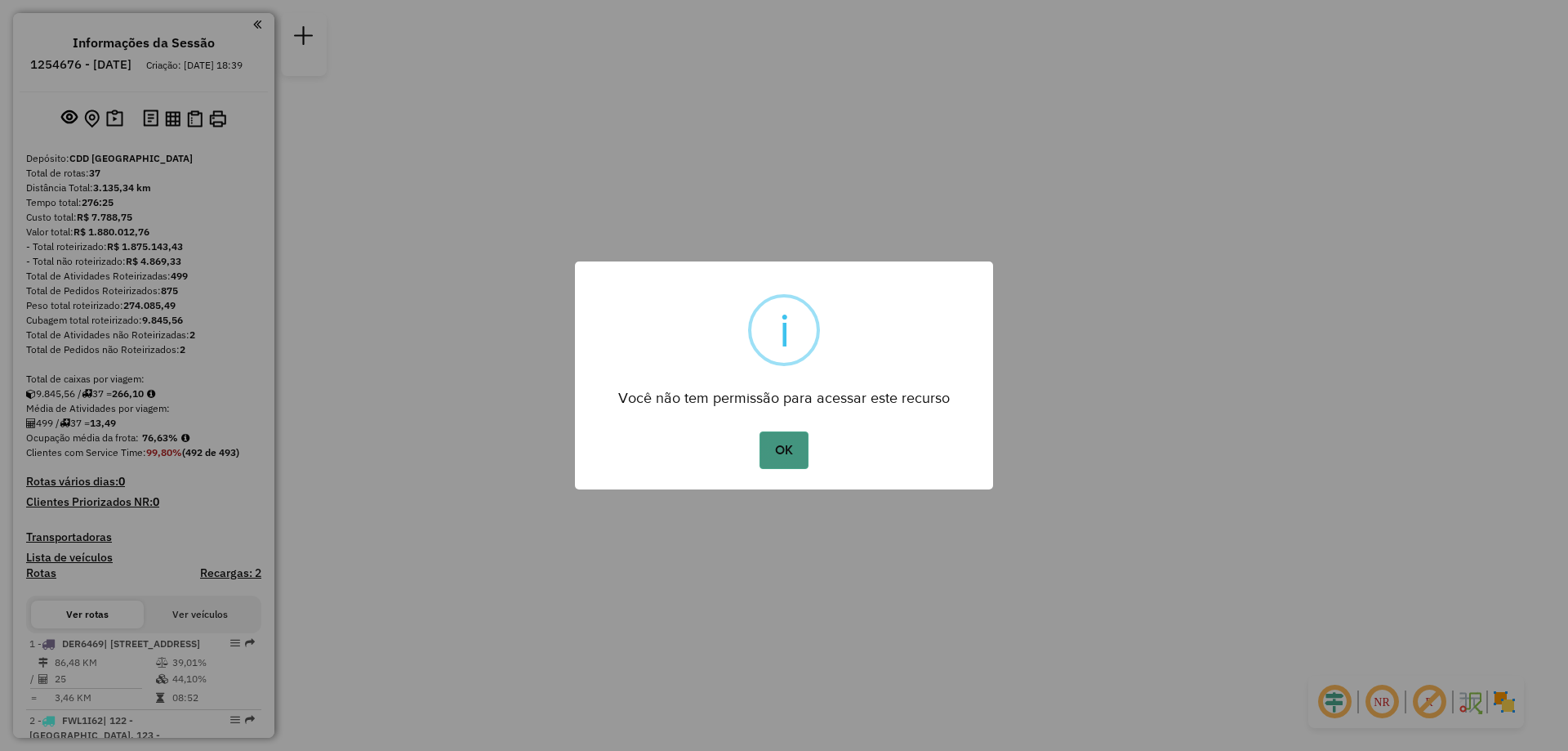
click at [799, 453] on button "OK" at bounding box center [783, 450] width 48 height 37
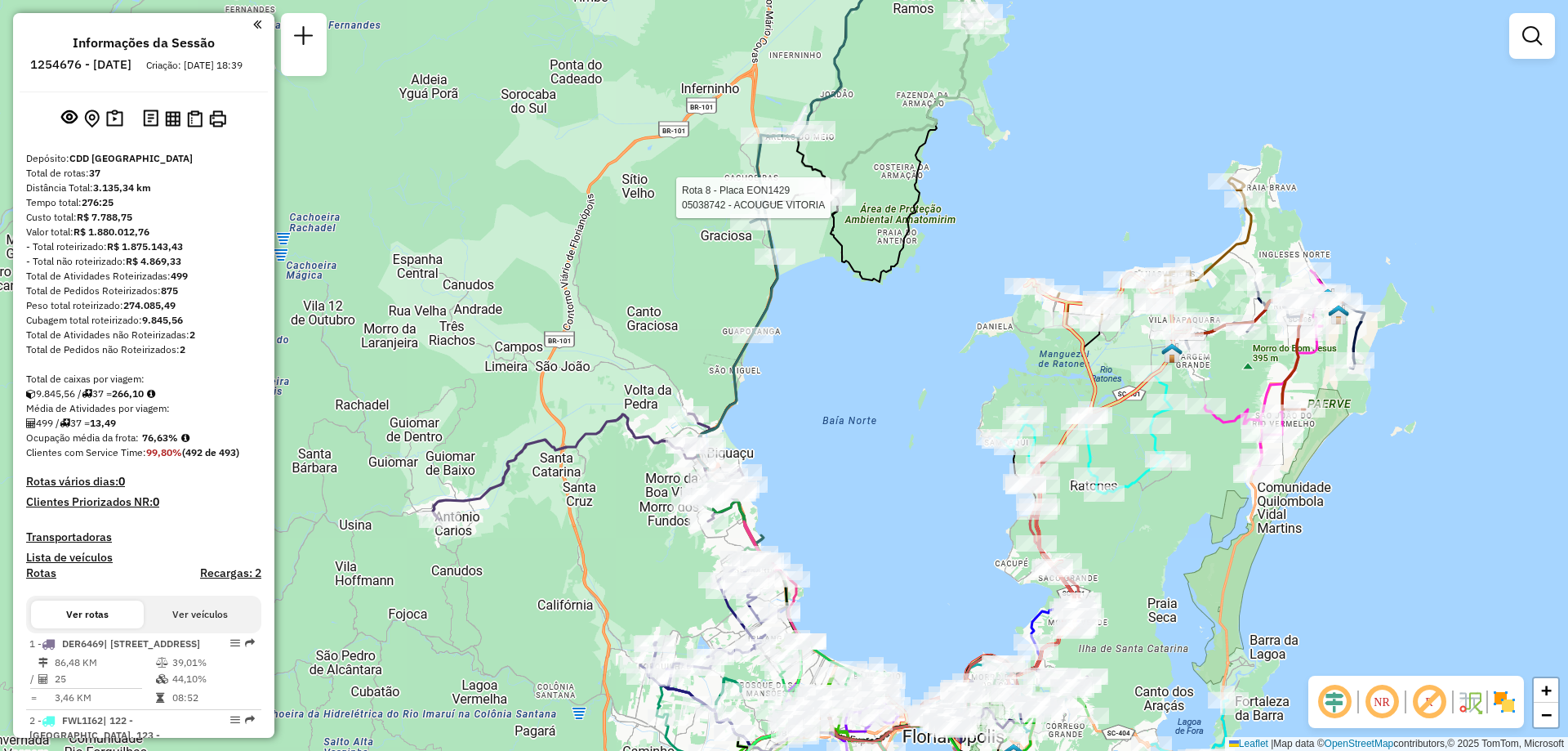
select select "**********"
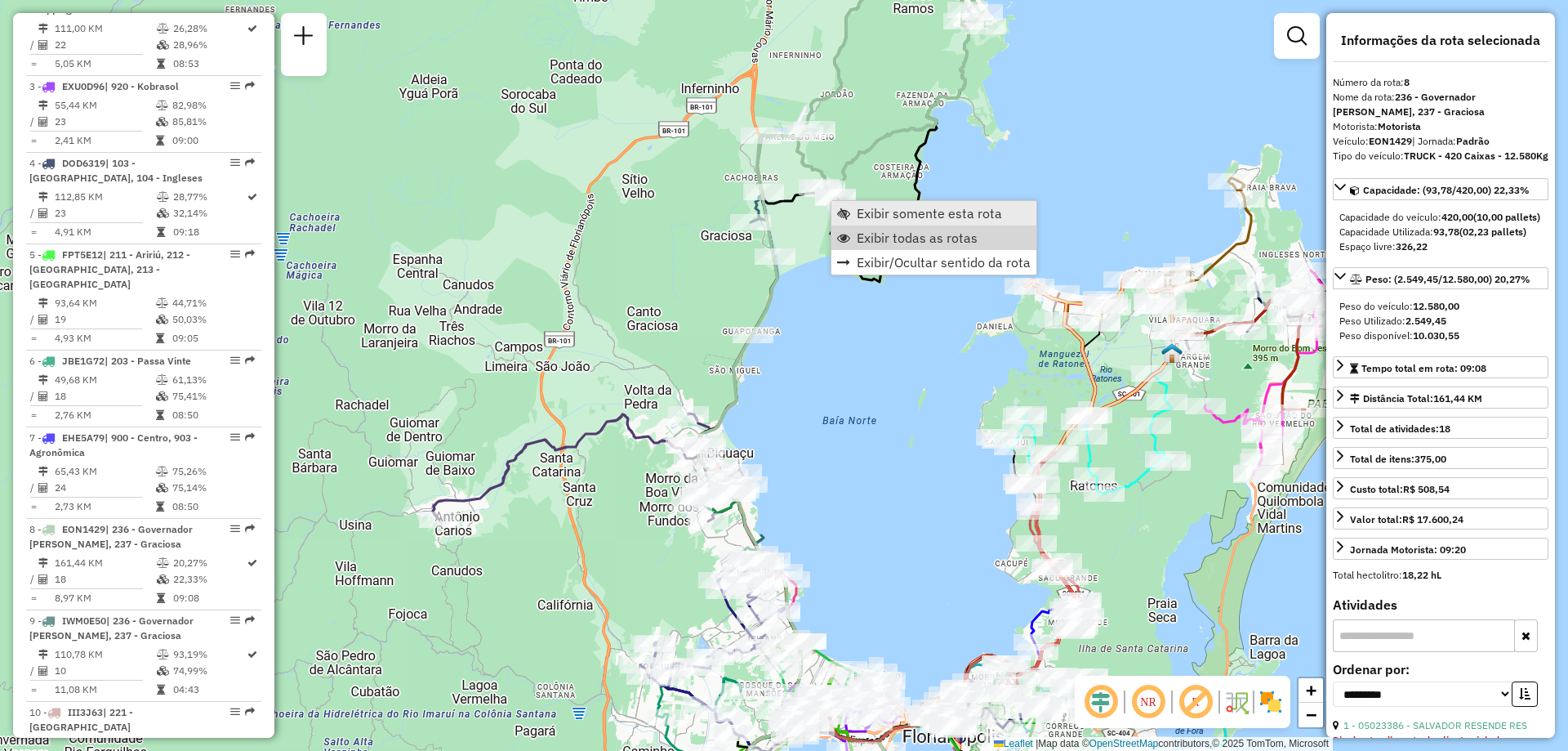
scroll to position [1261, 0]
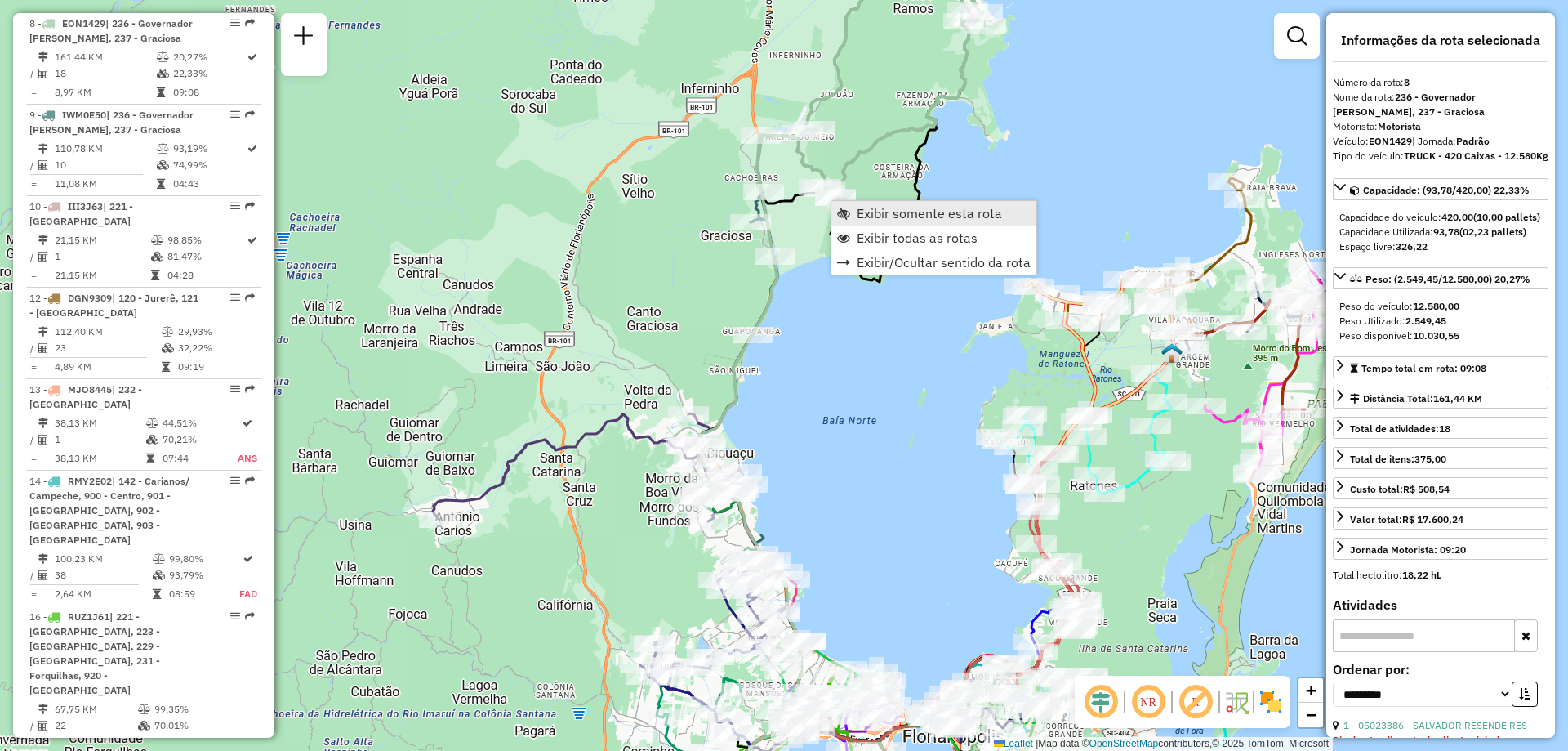
click at [904, 213] on span "Exibir somente esta rota" at bounding box center [929, 213] width 145 height 13
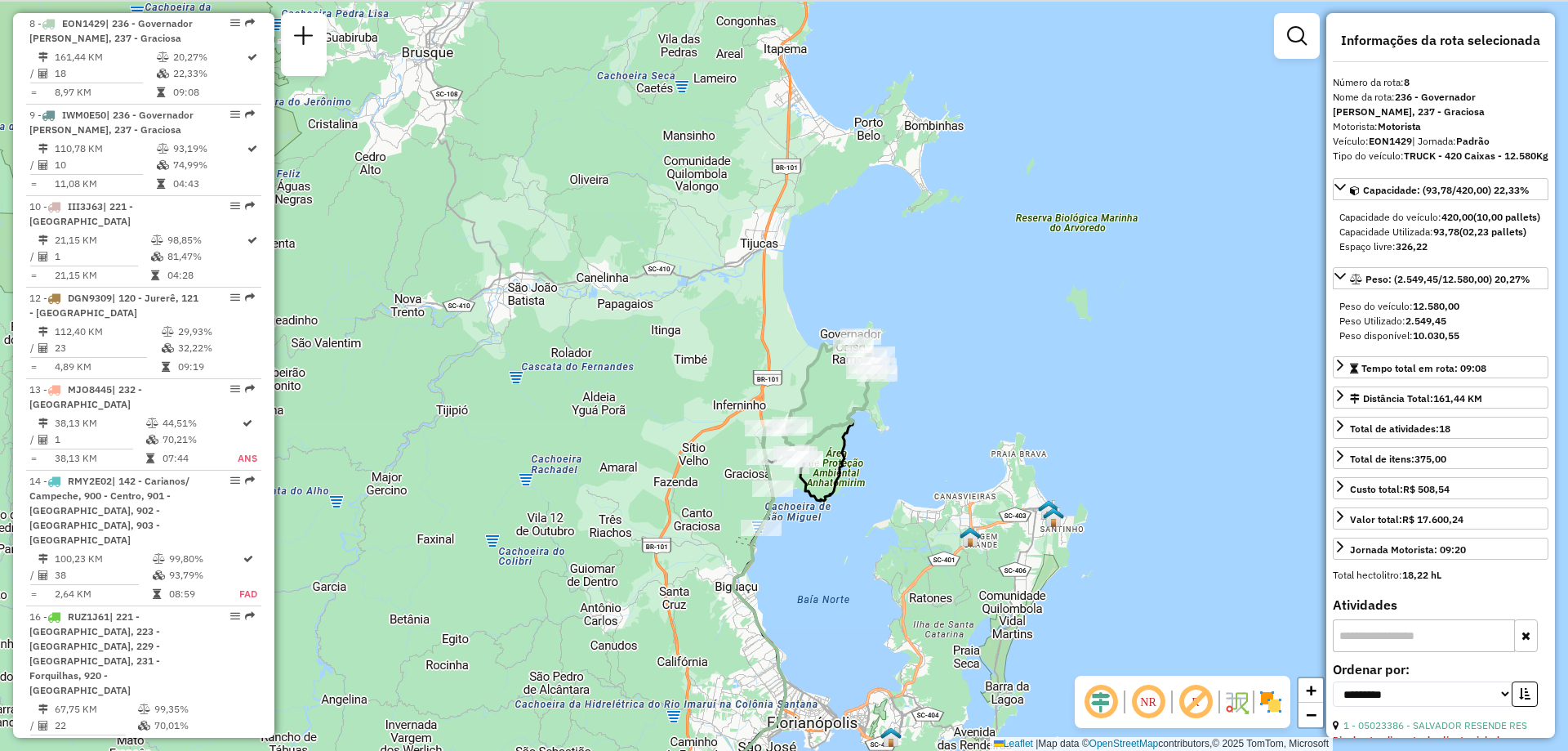
drag, startPoint x: 964, startPoint y: 254, endPoint x: 981, endPoint y: 418, distance: 164.9
click at [981, 418] on div "Janela de atendimento Grade de atendimento Capacidade Transportadoras Veículos …" at bounding box center [784, 376] width 1568 height 751
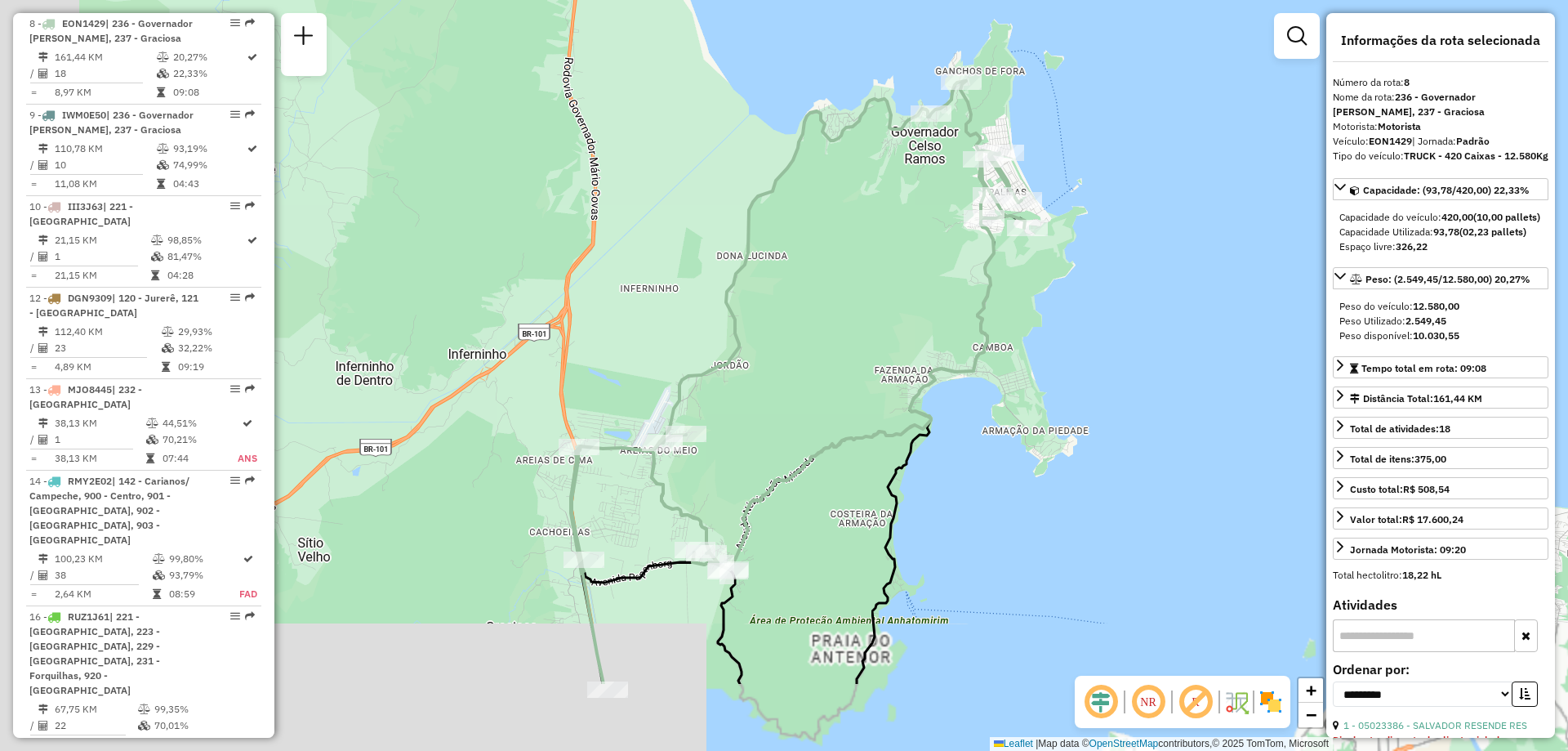
drag, startPoint x: 919, startPoint y: 469, endPoint x: 1199, endPoint y: 294, distance: 330.2
click at [1199, 294] on div "Janela de atendimento Grade de atendimento Capacidade Transportadoras Veículos …" at bounding box center [784, 376] width 1568 height 751
